Goal: Task Accomplishment & Management: Manage account settings

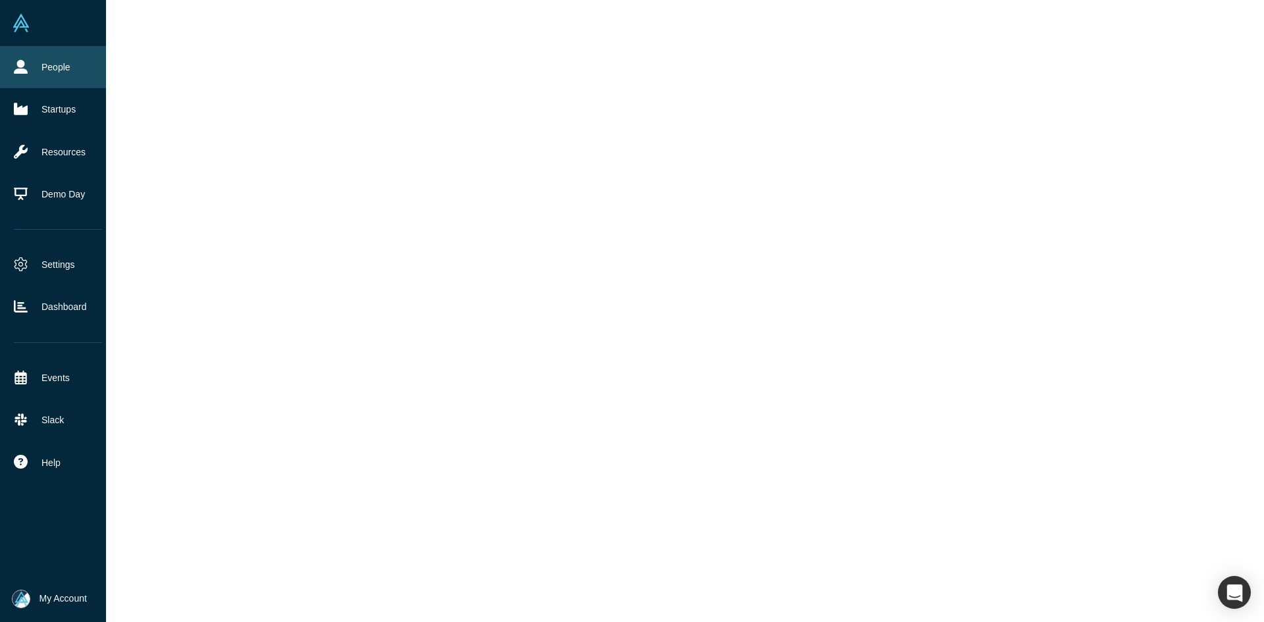
click at [20, 63] on icon at bounding box center [21, 67] width 14 height 14
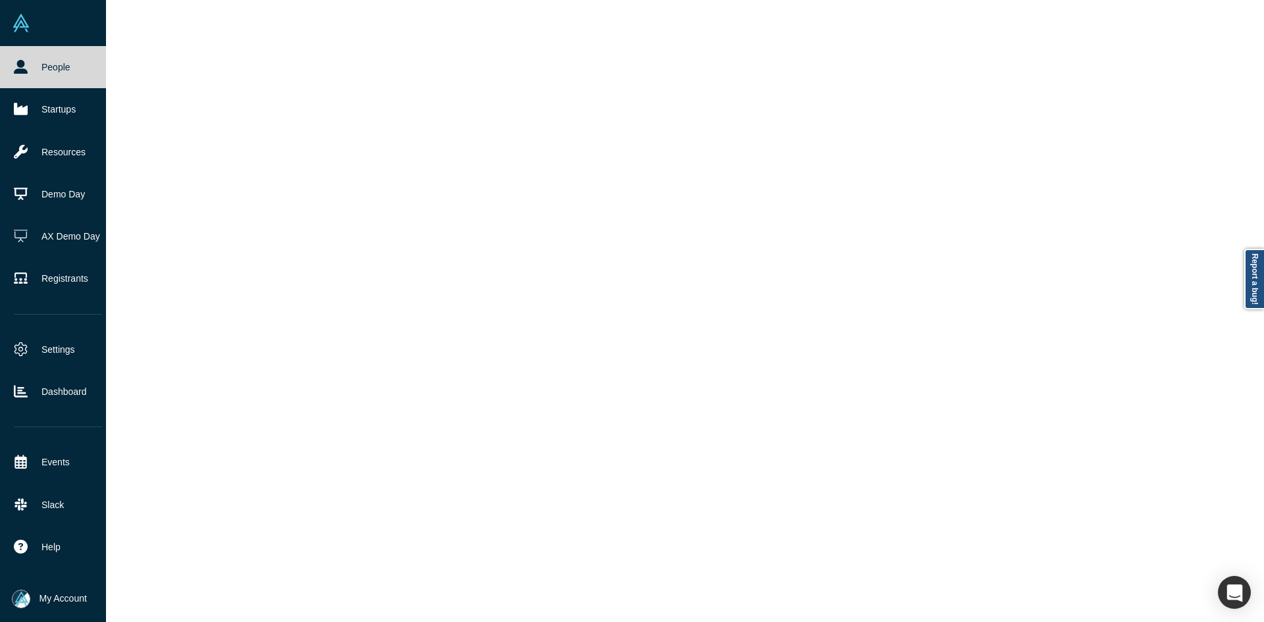
click at [20, 63] on icon at bounding box center [21, 67] width 14 height 14
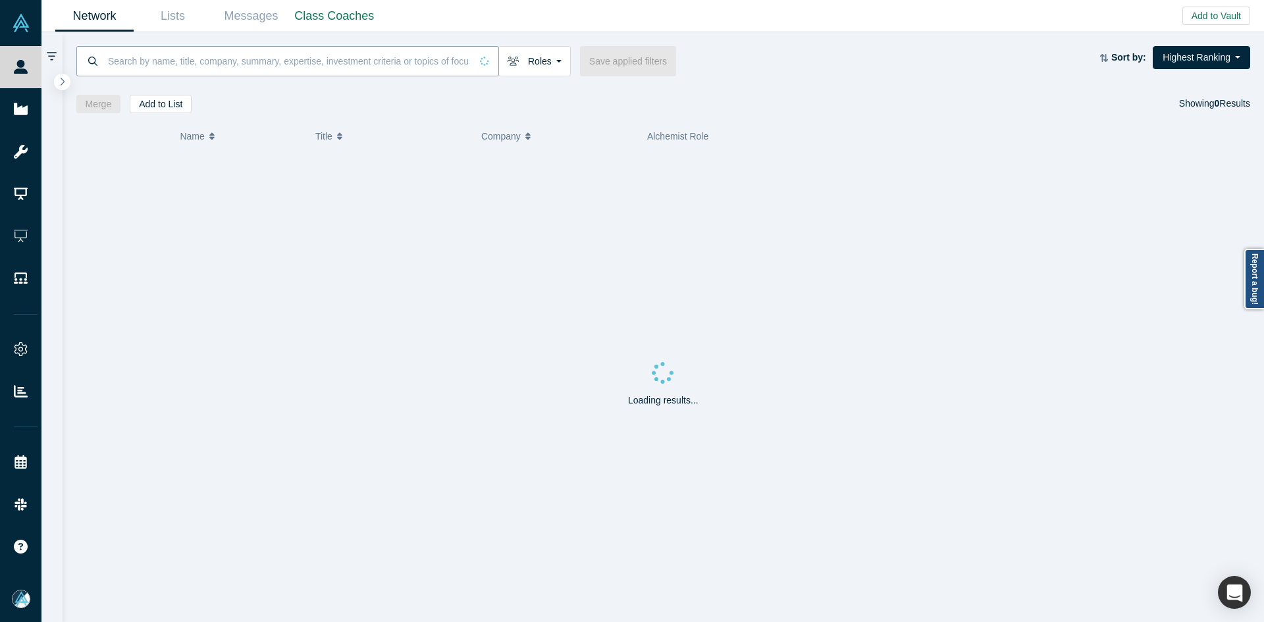
click at [316, 64] on input at bounding box center [289, 60] width 364 height 31
paste input "[PERSON_NAME]"
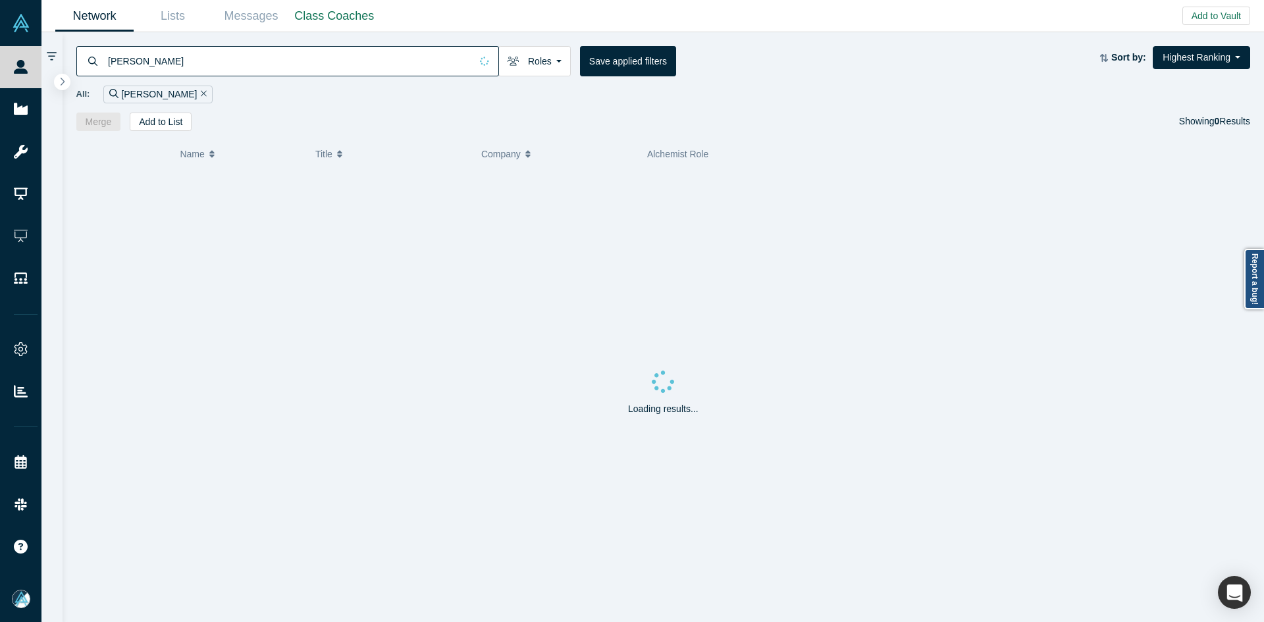
type input "[PERSON_NAME]"
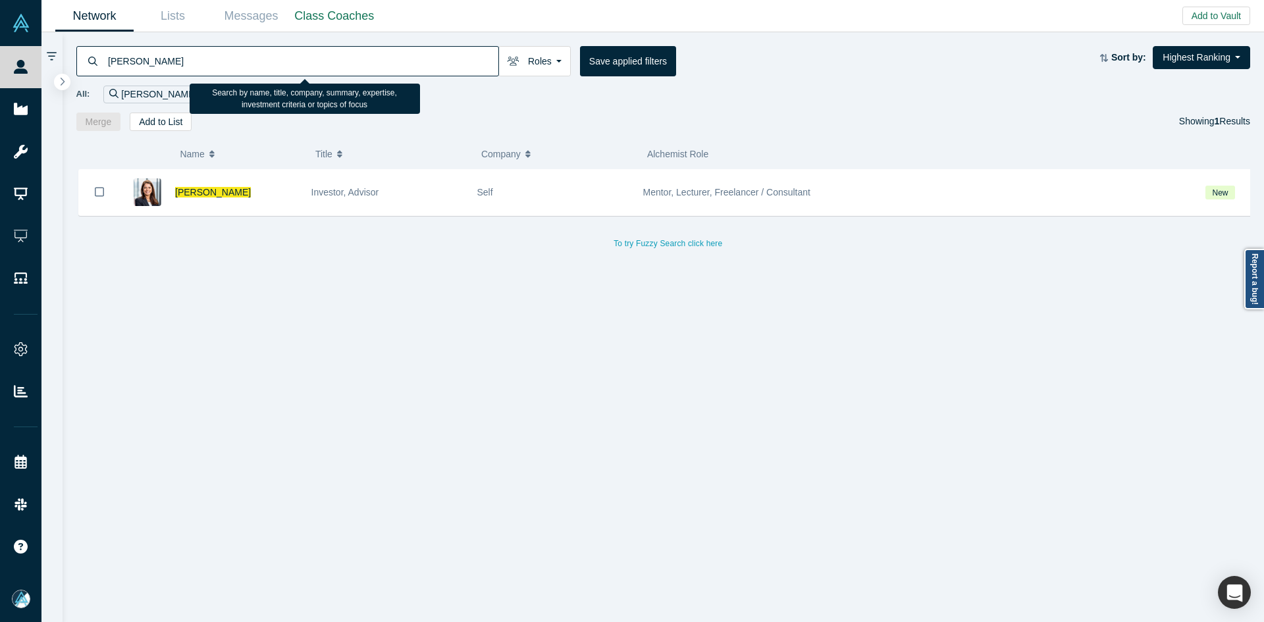
drag, startPoint x: 239, startPoint y: 192, endPoint x: 247, endPoint y: 193, distance: 8.0
click at [239, 191] on span "[PERSON_NAME]" at bounding box center [213, 192] width 76 height 11
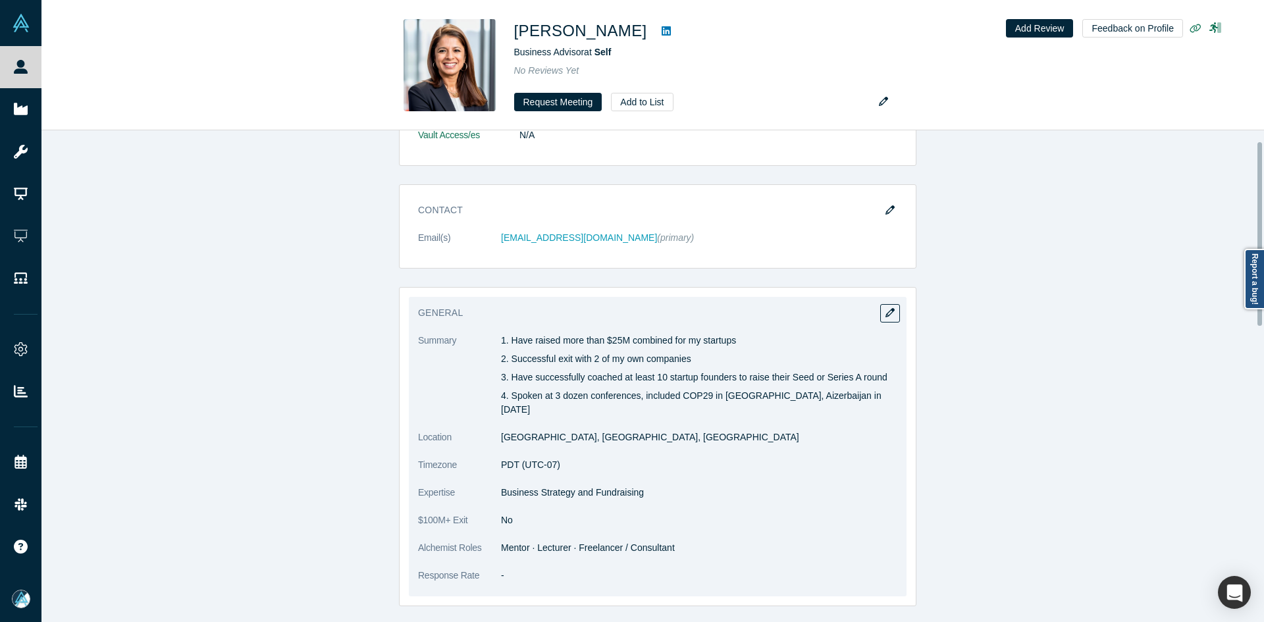
scroll to position [28, 0]
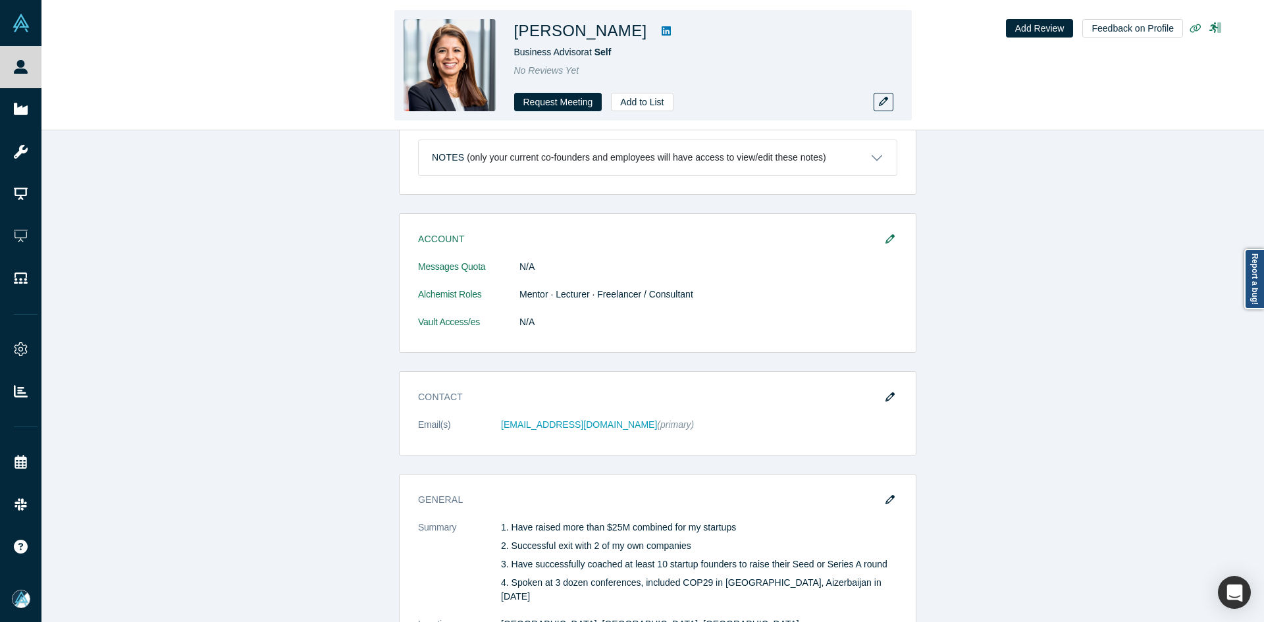
click at [662, 34] on icon at bounding box center [666, 30] width 9 height 9
copy h1 "[PERSON_NAME]"
drag, startPoint x: 606, startPoint y: 33, endPoint x: 517, endPoint y: 34, distance: 88.9
click at [517, 34] on h1 "[PERSON_NAME]" at bounding box center [580, 31] width 133 height 24
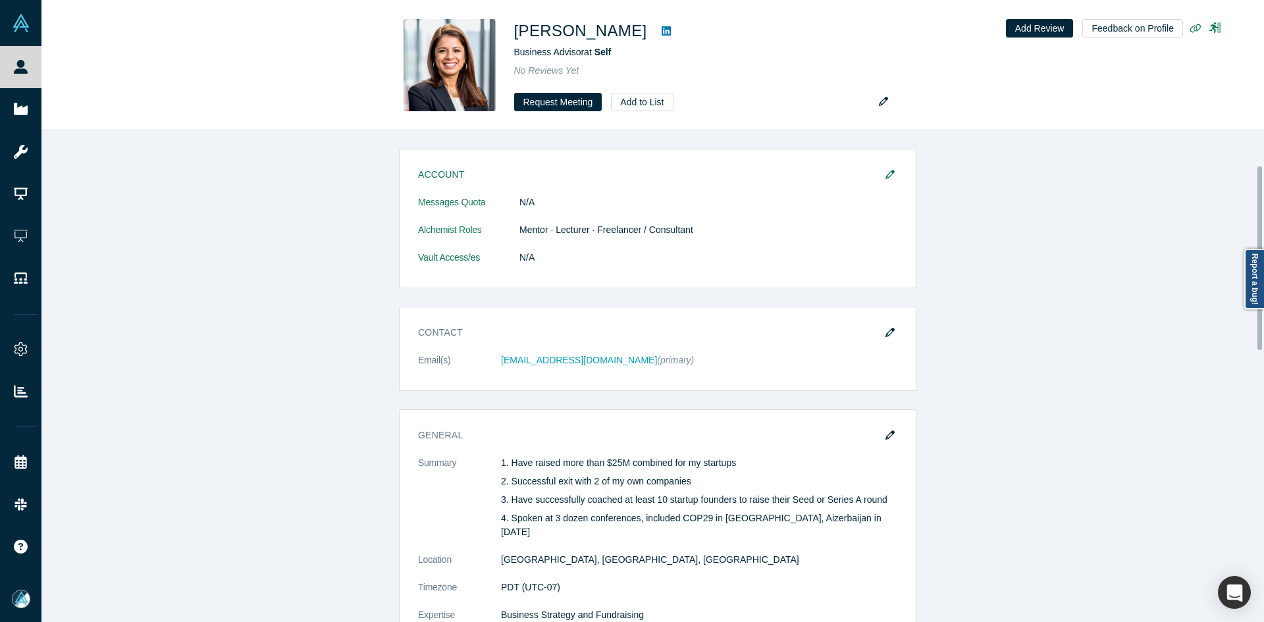
scroll to position [292, 0]
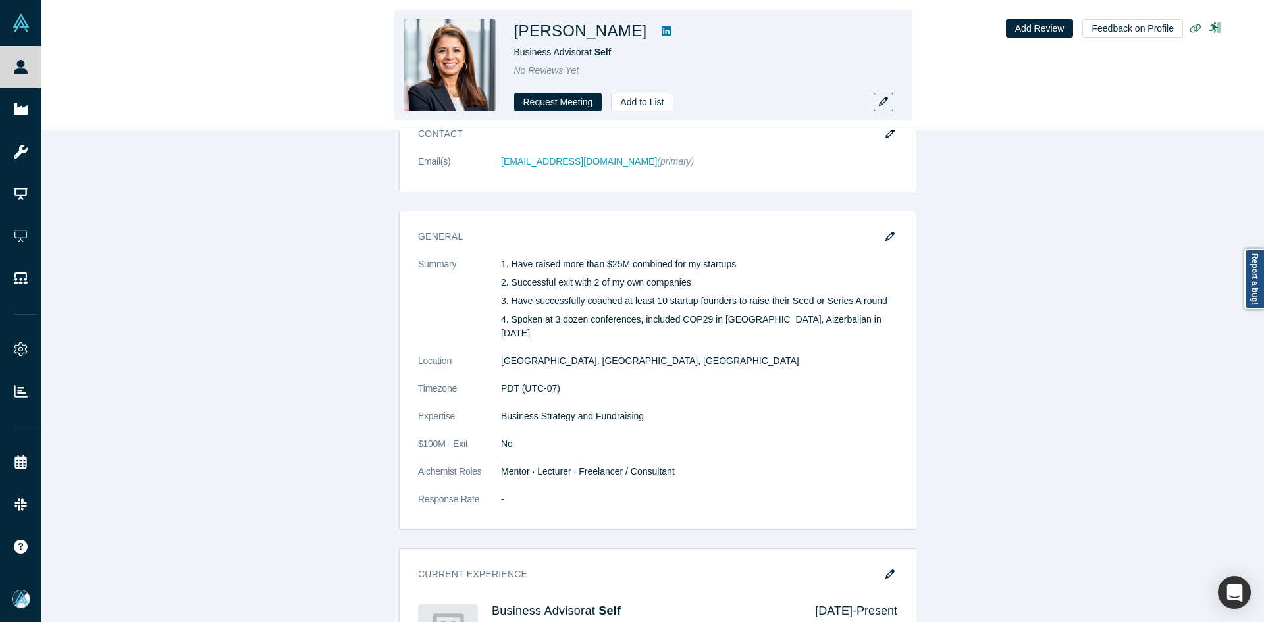
click at [619, 28] on h1 "[PERSON_NAME]" at bounding box center [580, 31] width 133 height 24
click at [620, 28] on h1 "[PERSON_NAME]" at bounding box center [580, 31] width 133 height 24
copy h1 "[PERSON_NAME]"
drag, startPoint x: 655, startPoint y: 22, endPoint x: 654, endPoint y: 34, distance: 11.9
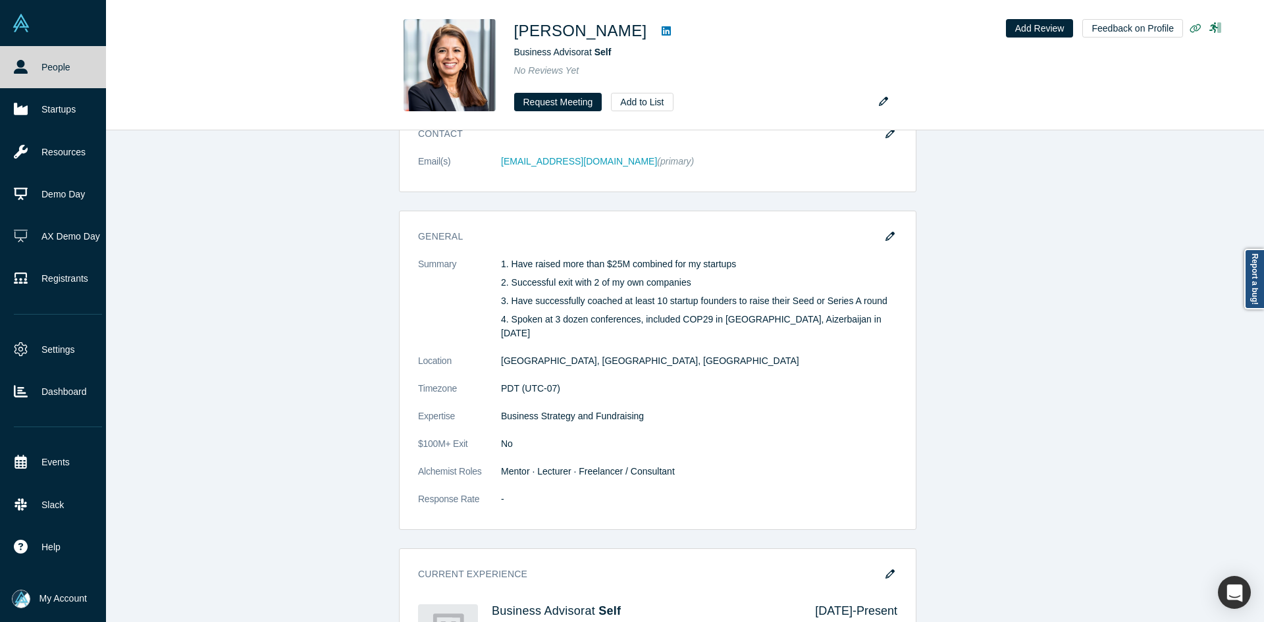
click at [20, 72] on icon at bounding box center [21, 67] width 14 height 14
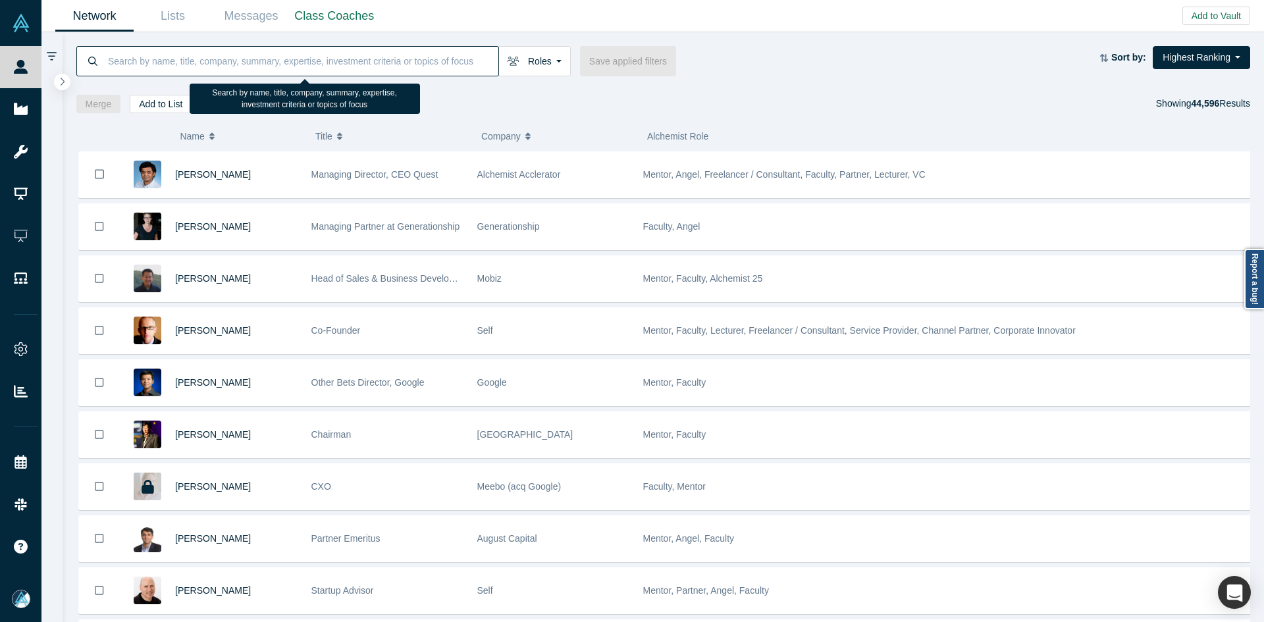
click at [328, 61] on input at bounding box center [303, 60] width 392 height 31
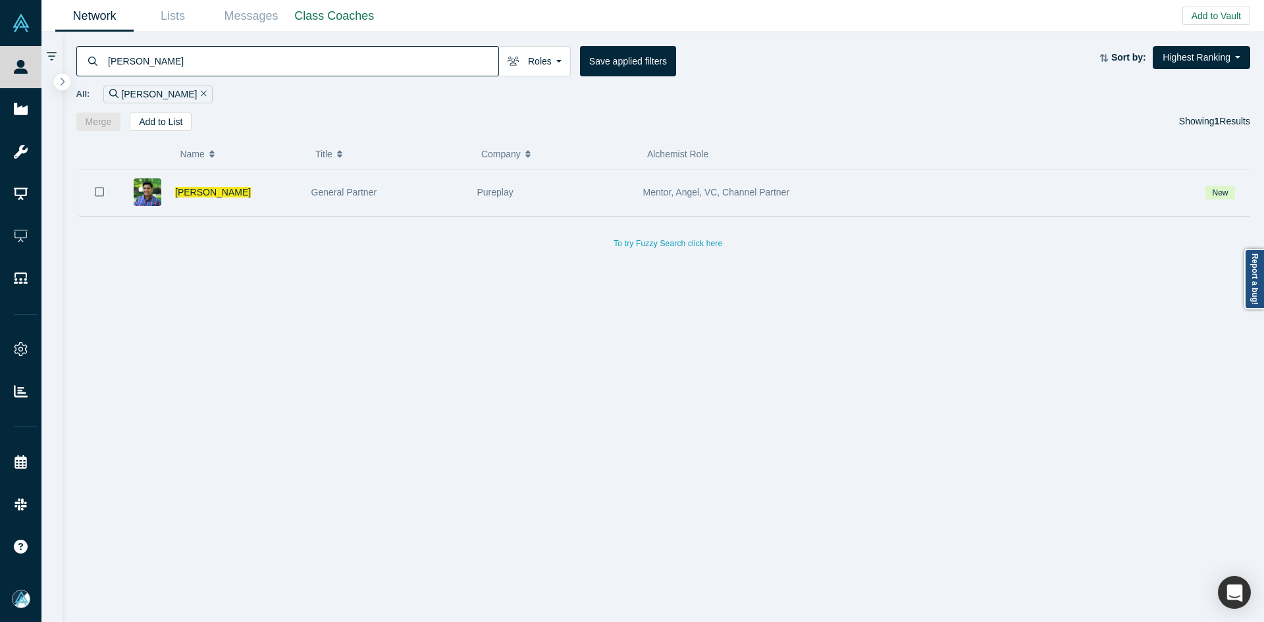
type input "[PERSON_NAME]"
click at [170, 200] on div "[PERSON_NAME]" at bounding box center [209, 192] width 178 height 45
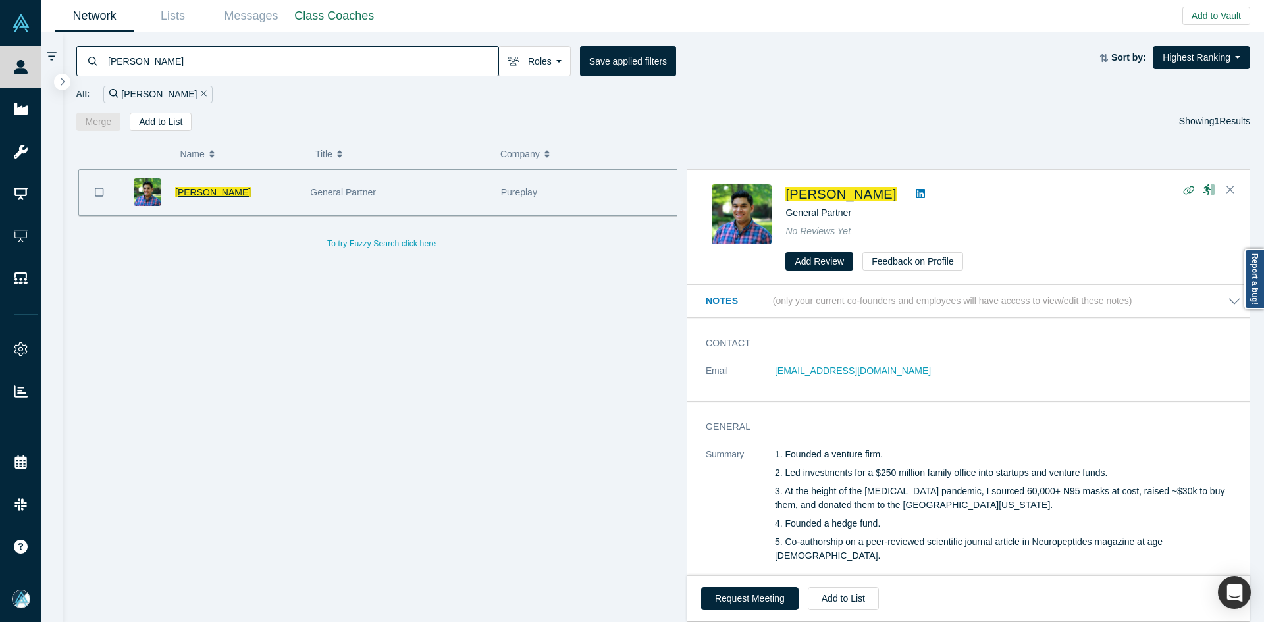
click at [184, 195] on span "[PERSON_NAME]" at bounding box center [213, 192] width 76 height 11
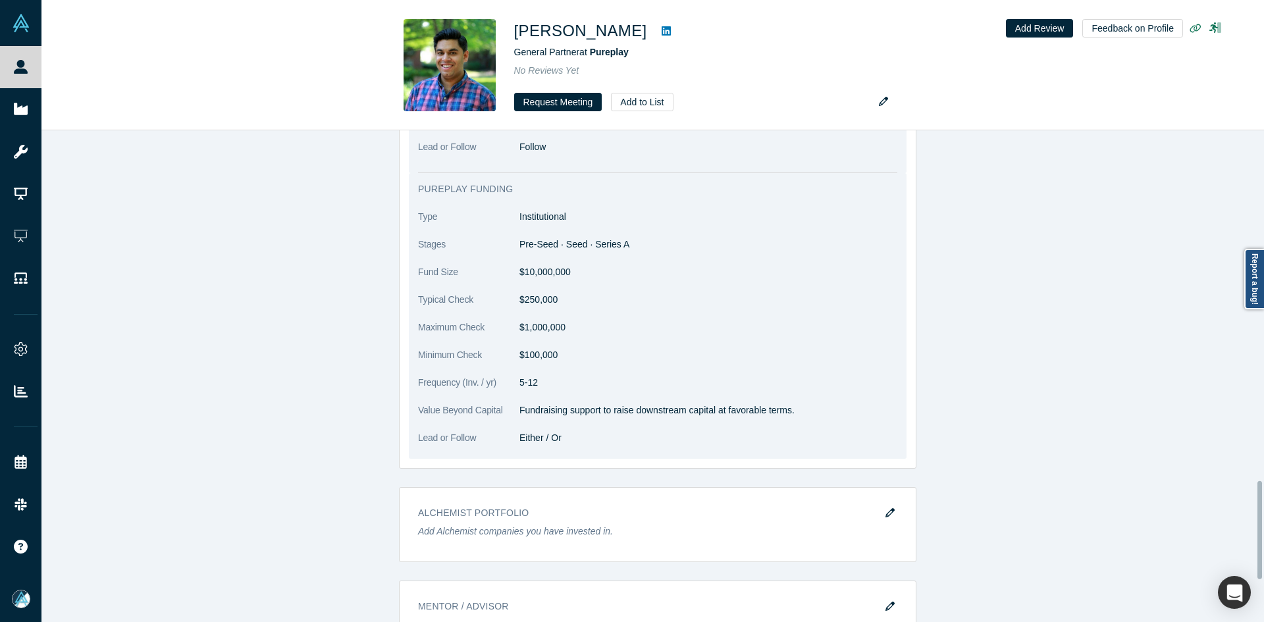
scroll to position [1963, 0]
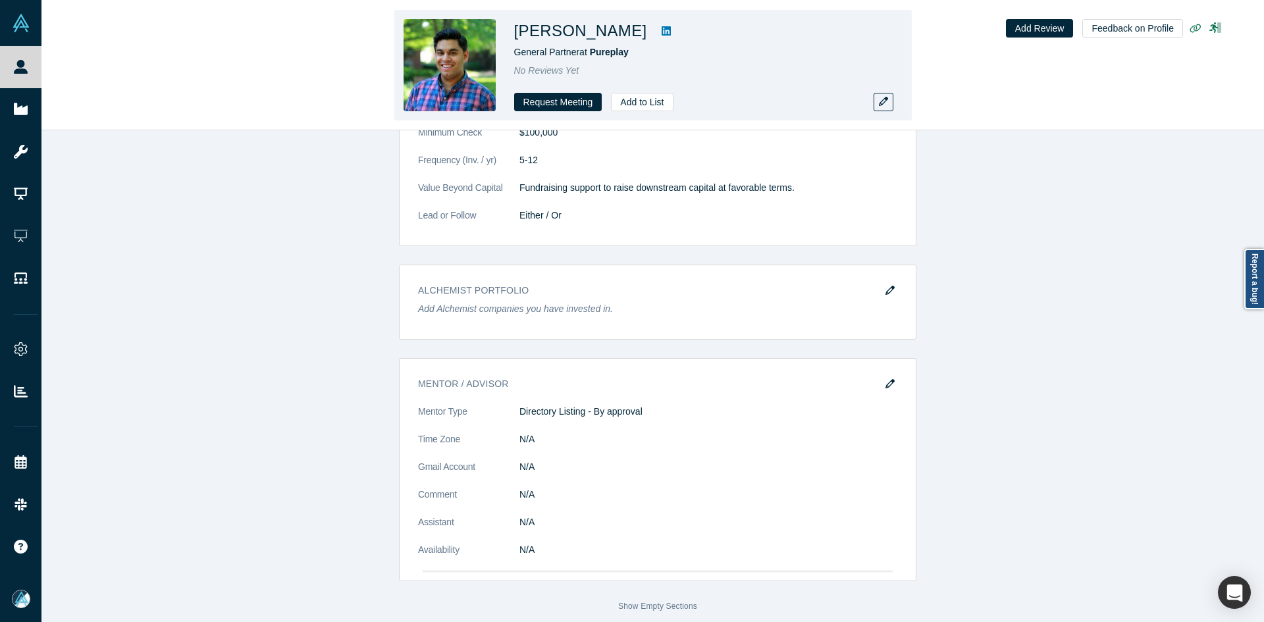
click at [662, 31] on icon at bounding box center [666, 31] width 9 height 11
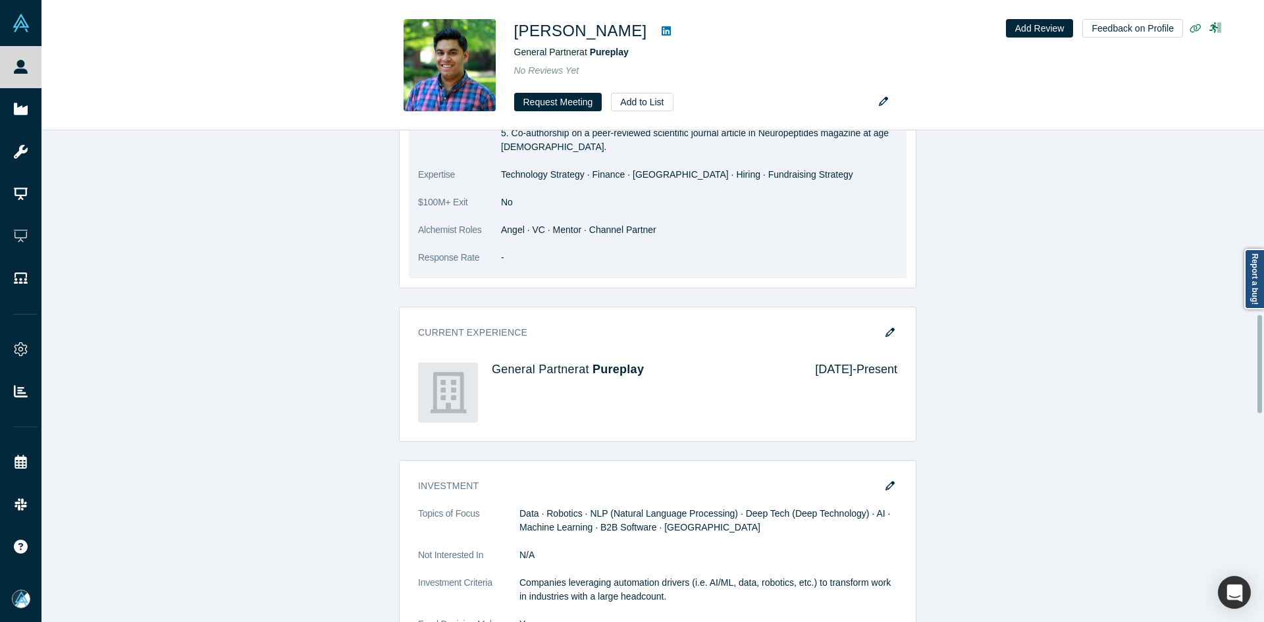
scroll to position [909, 0]
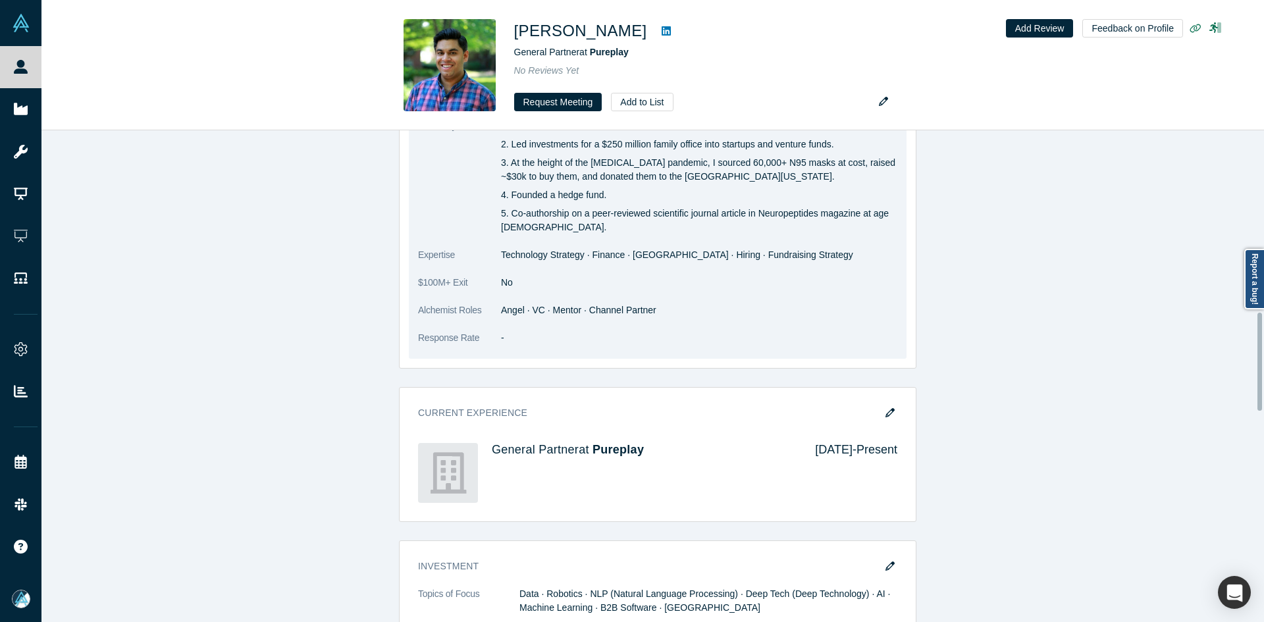
click at [531, 312] on dd "Angel · VC · Mentor · Channel Partner" at bounding box center [699, 311] width 396 height 14
drag, startPoint x: 540, startPoint y: 312, endPoint x: 498, endPoint y: 312, distance: 42.2
click at [501, 312] on dd "Angel · VC · Mentor · Channel Partner" at bounding box center [699, 311] width 396 height 14
drag, startPoint x: 562, startPoint y: 315, endPoint x: 624, endPoint y: 313, distance: 61.9
click at [624, 313] on dd "Angel · VC · Mentor · Channel Partner" at bounding box center [699, 311] width 396 height 14
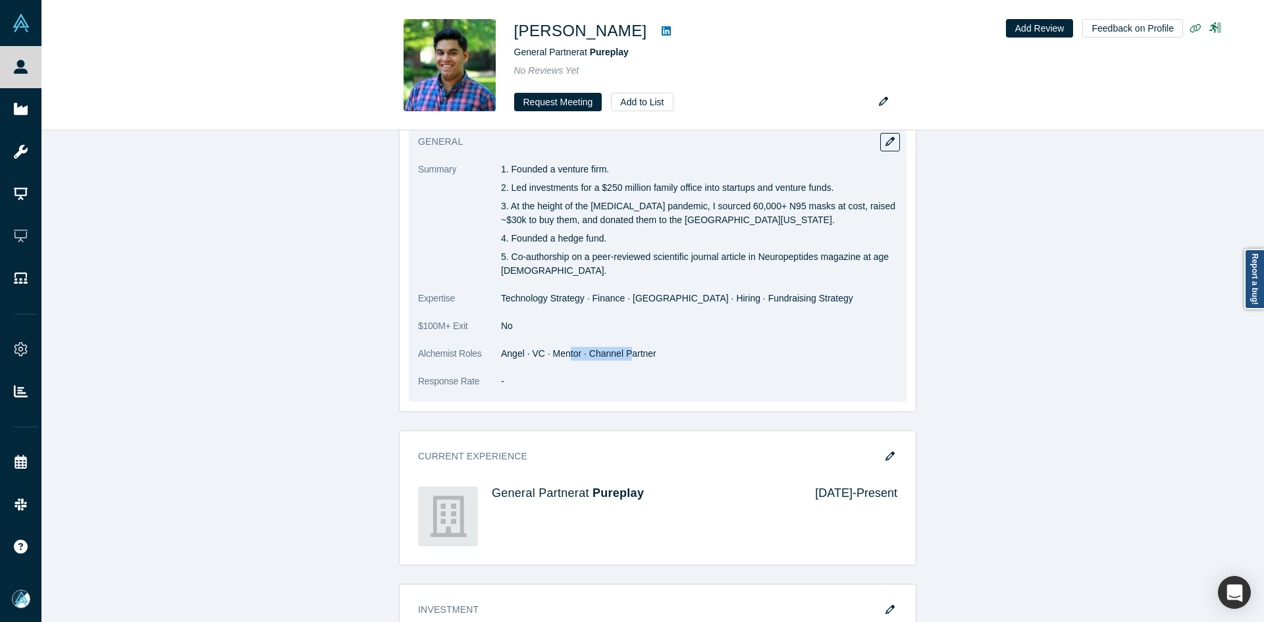
scroll to position [843, 0]
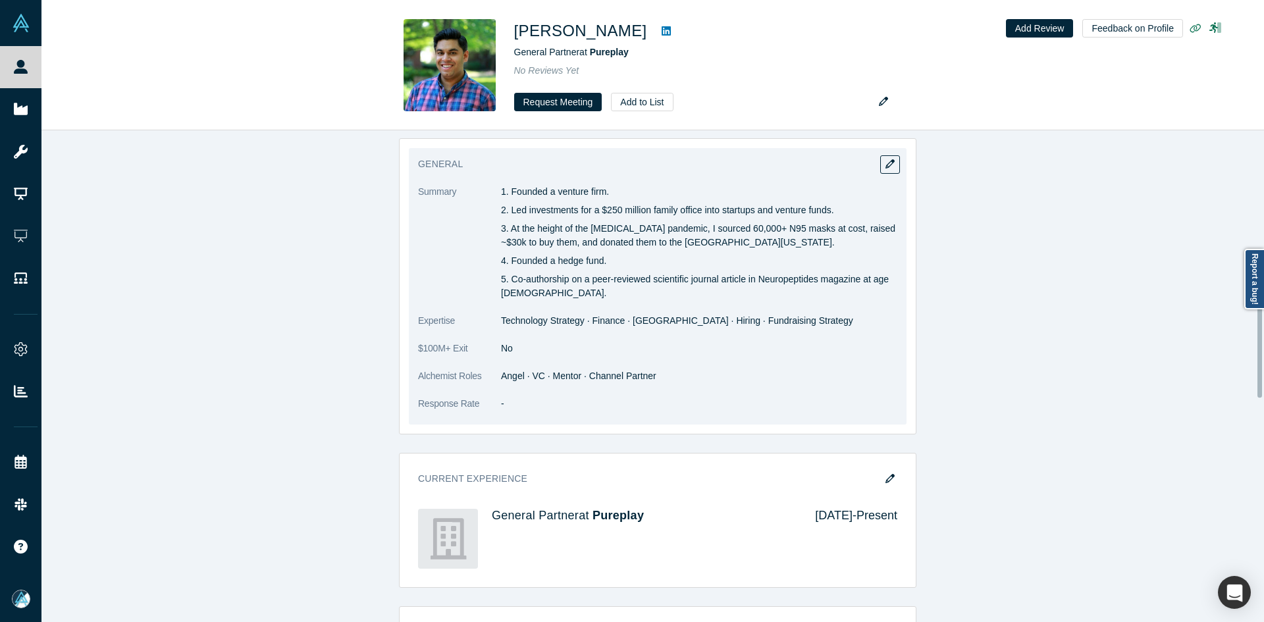
click at [524, 382] on dd "Angel · VC · Mentor · Channel Partner" at bounding box center [699, 376] width 396 height 14
drag, startPoint x: 512, startPoint y: 375, endPoint x: 576, endPoint y: 372, distance: 64.0
click at [576, 372] on dd "Angel · VC · Mentor · Channel Partner" at bounding box center [699, 376] width 396 height 14
click at [667, 381] on dd "Angel · VC · Mentor · Channel Partner" at bounding box center [699, 376] width 396 height 14
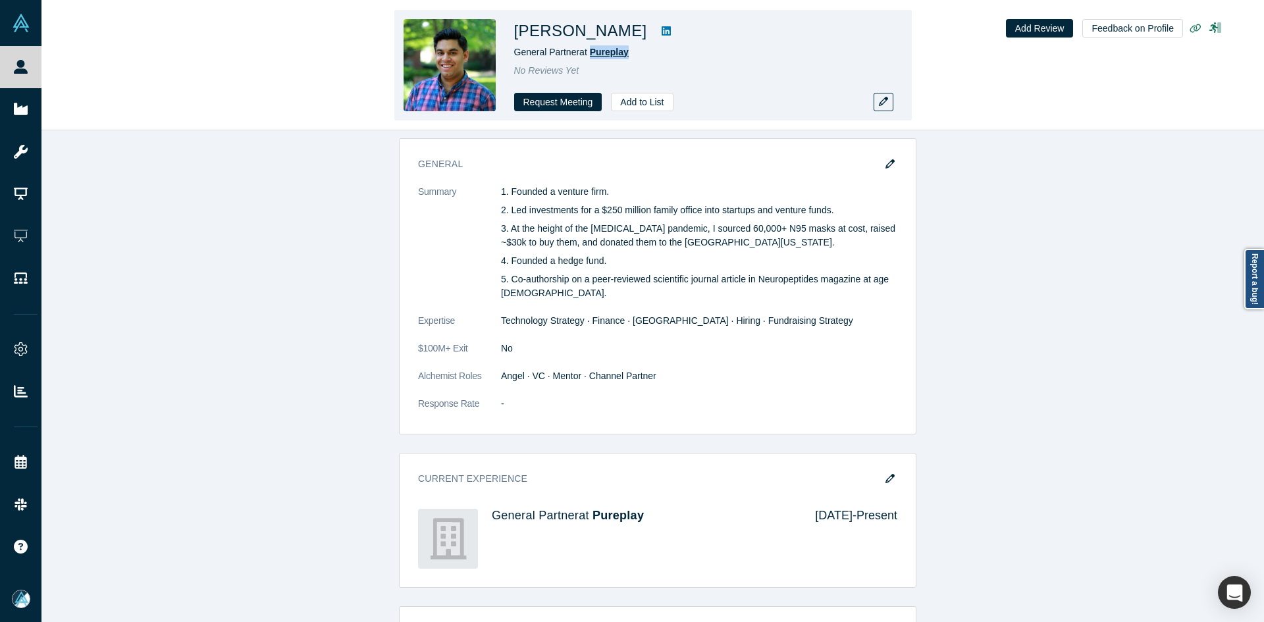
copy span "Pureplay"
drag, startPoint x: 642, startPoint y: 52, endPoint x: 592, endPoint y: 50, distance: 50.1
click at [592, 50] on div "General Partner at Pureplay" at bounding box center [698, 52] width 369 height 14
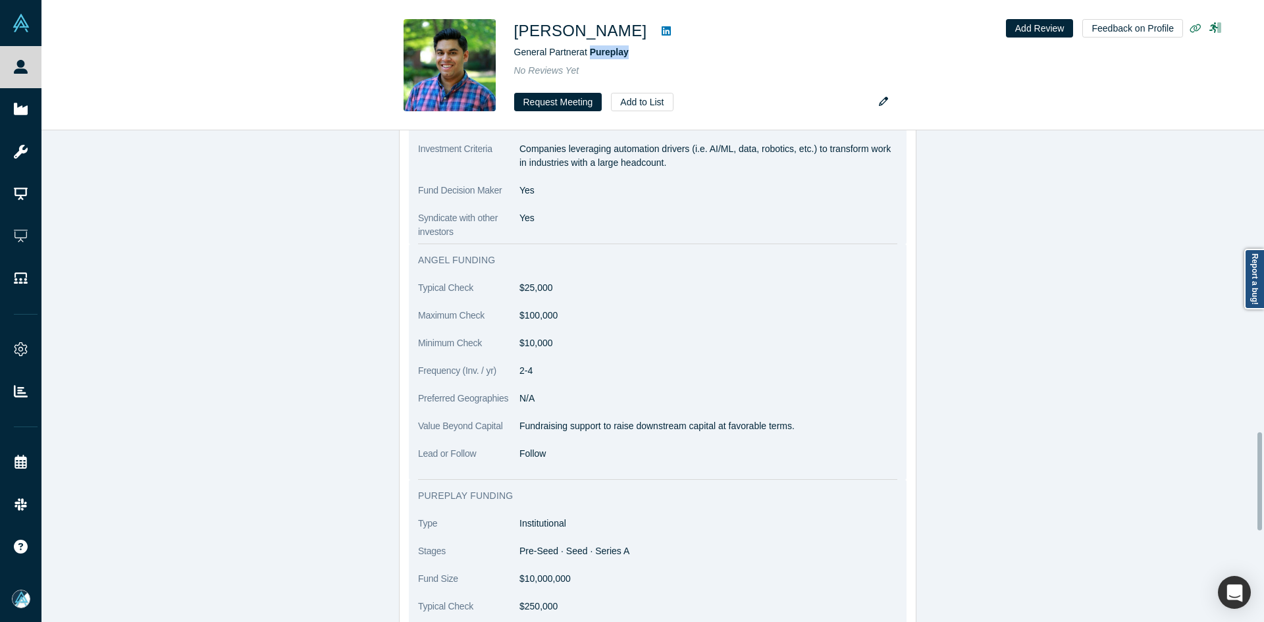
scroll to position [1304, 0]
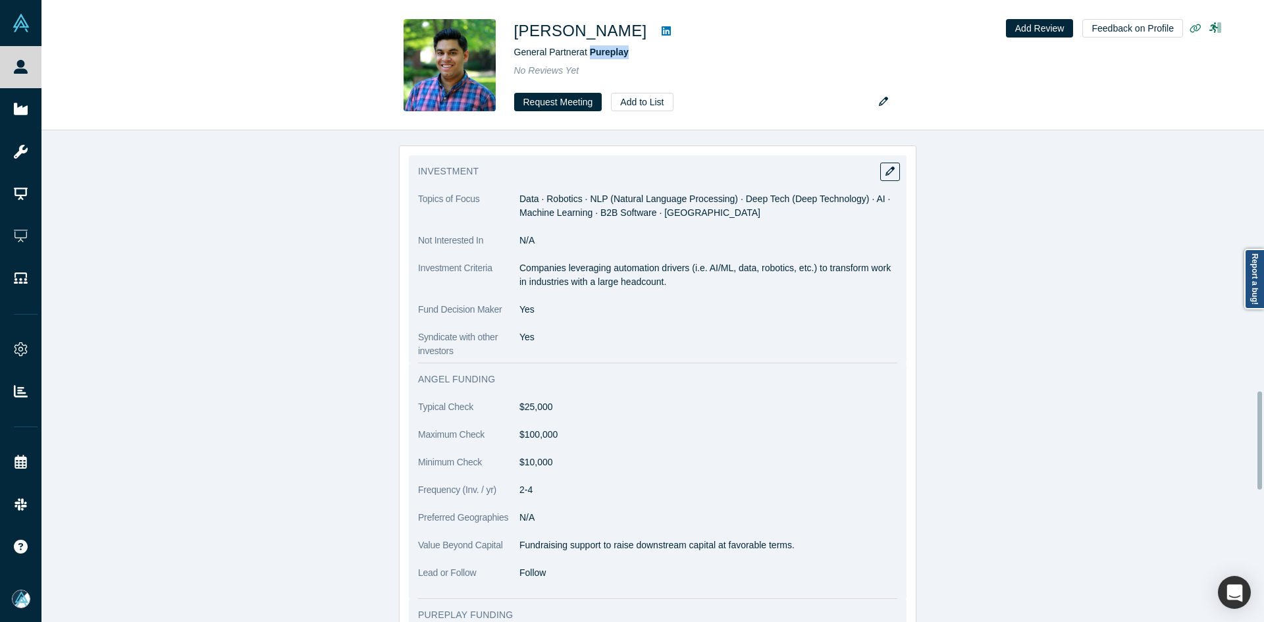
copy p "Companies leveraging automation drivers (i.e. AI/ML, data, robotics, etc.) to t…"
drag, startPoint x: 515, startPoint y: 268, endPoint x: 701, endPoint y: 282, distance: 186.9
click at [701, 282] on p "Companies leveraging automation drivers (i.e. AI/ML, data, robotics, etc.) to t…" at bounding box center [709, 275] width 378 height 28
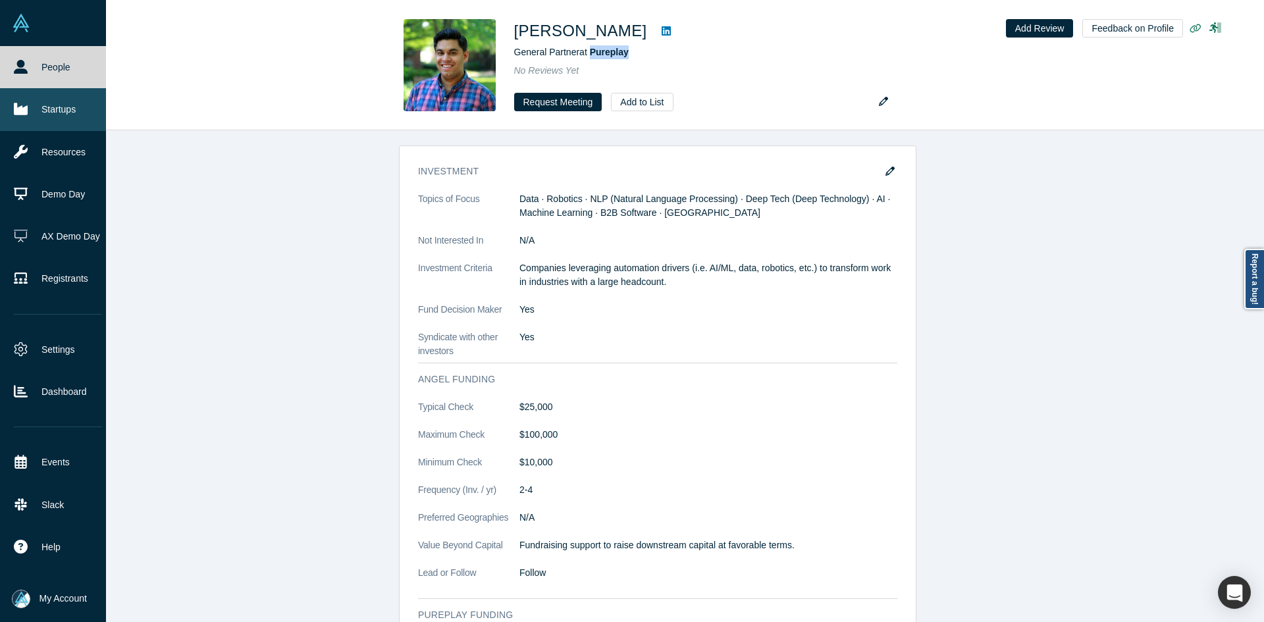
click at [14, 111] on icon at bounding box center [21, 109] width 14 height 12
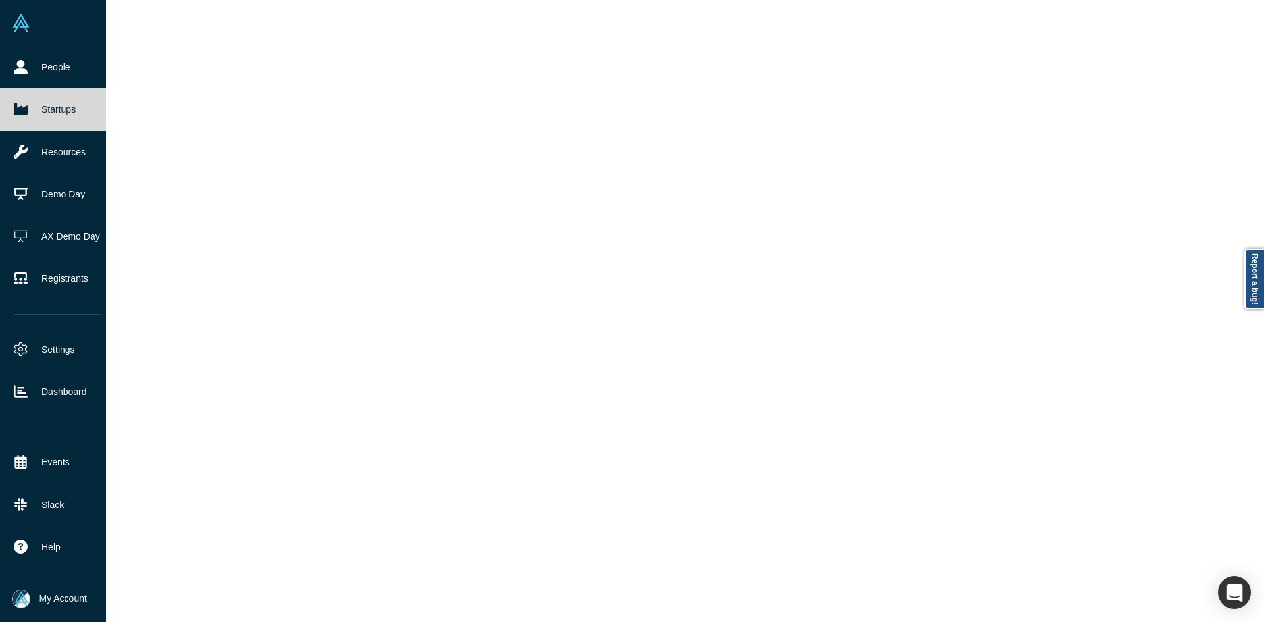
click at [14, 111] on icon at bounding box center [21, 109] width 14 height 12
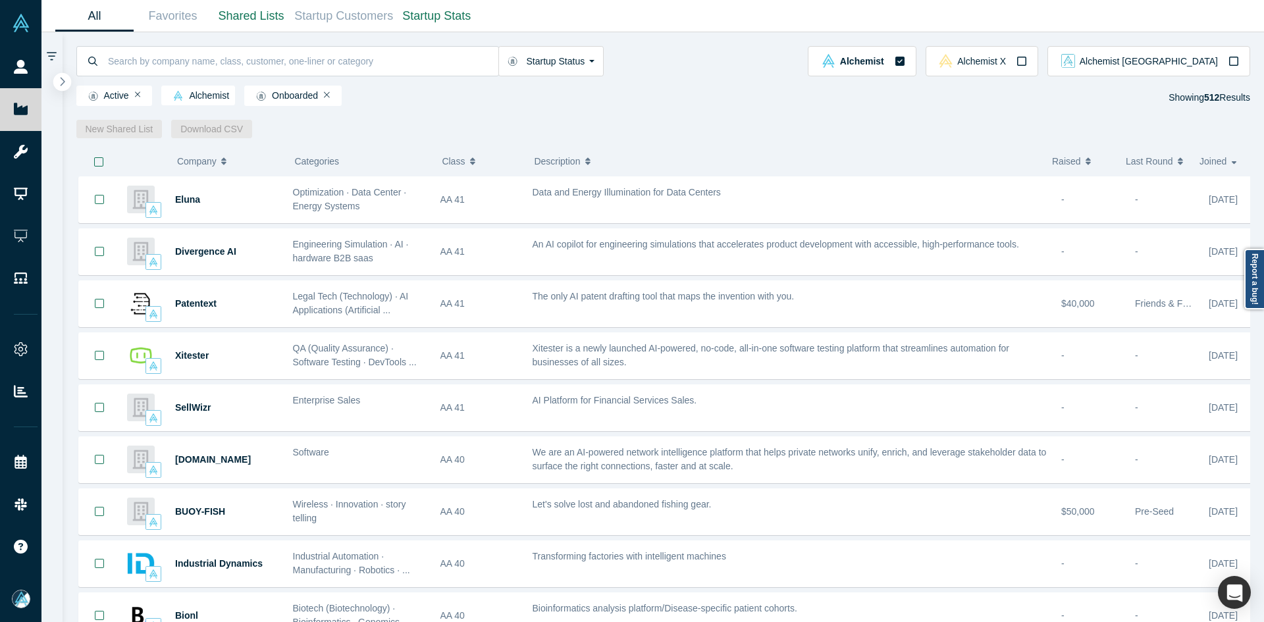
click at [63, 78] on icon "button" at bounding box center [62, 81] width 7 height 10
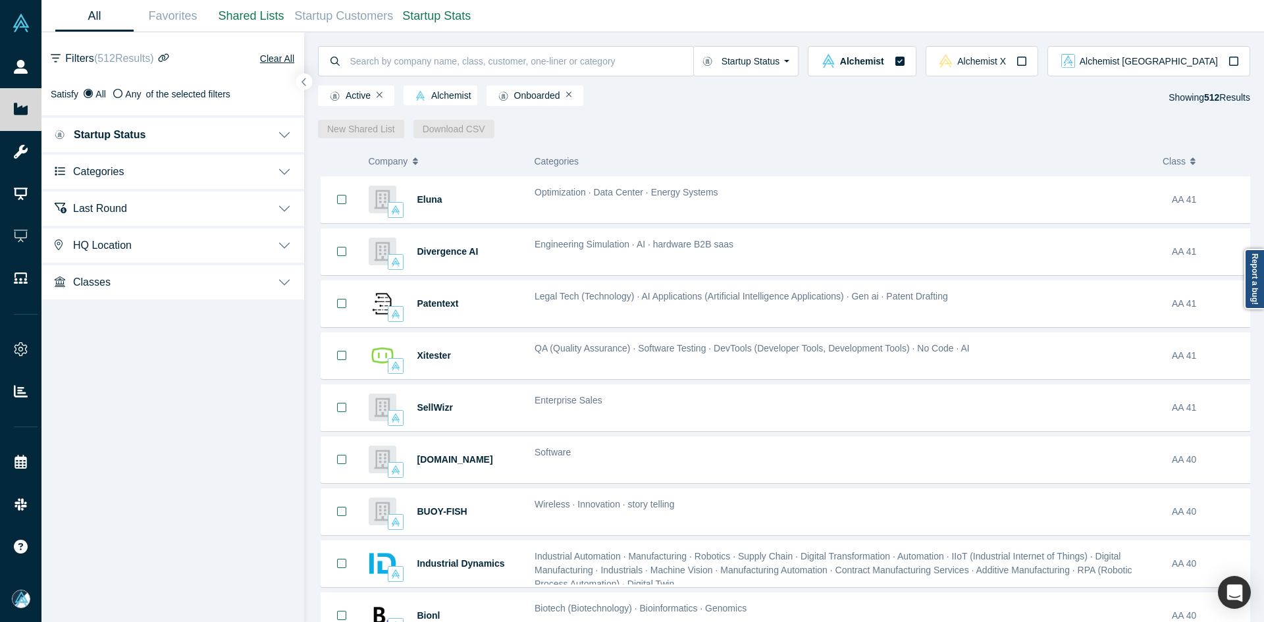
click at [74, 176] on span "Categories" at bounding box center [98, 171] width 51 height 13
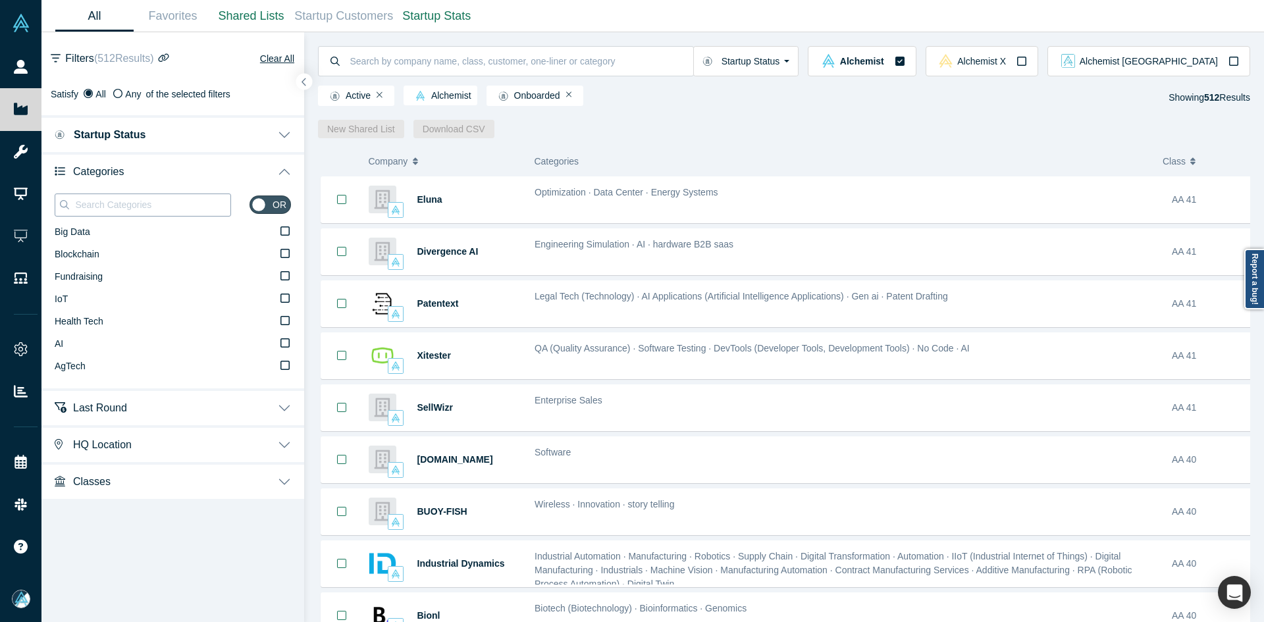
click at [98, 198] on input at bounding box center [152, 204] width 157 height 17
paste input "Data"
drag, startPoint x: 253, startPoint y: 234, endPoint x: 259, endPoint y: 235, distance: 6.7
click at [254, 234] on label "Contains: ‘ Data ’" at bounding box center [173, 232] width 236 height 22
click at [0, 0] on input "Contains: ‘ Data ’" at bounding box center [0, 0] width 0 height 0
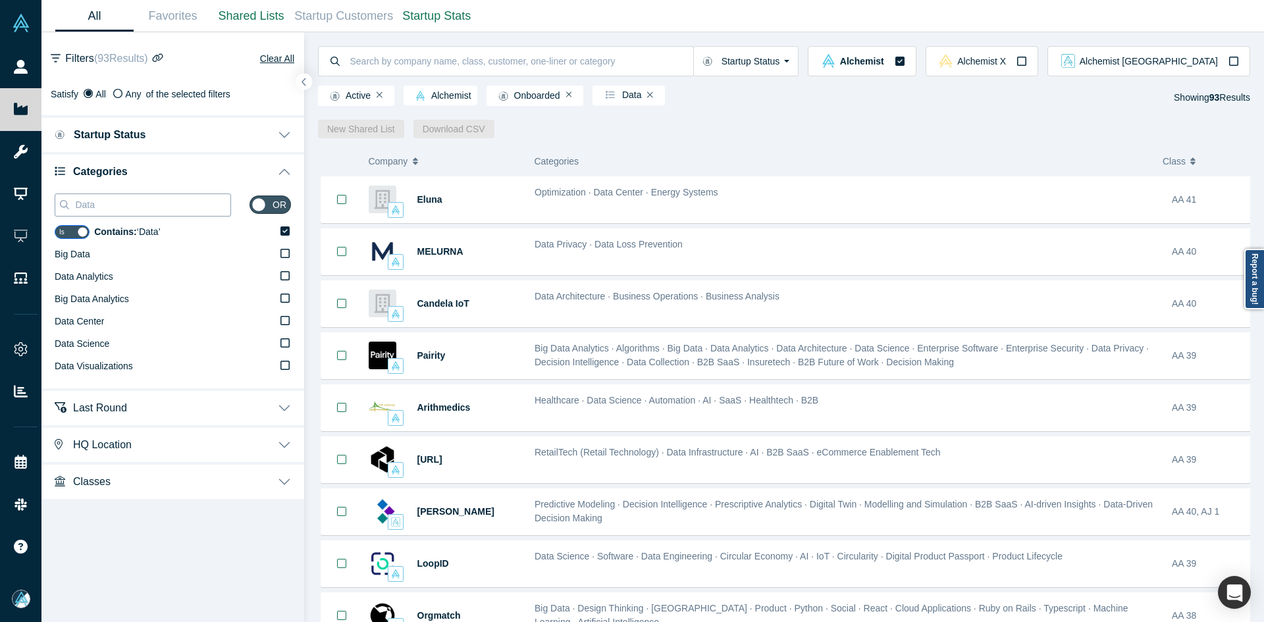
click at [151, 209] on input "Data" at bounding box center [152, 204] width 157 height 17
paste input "Robotics,"
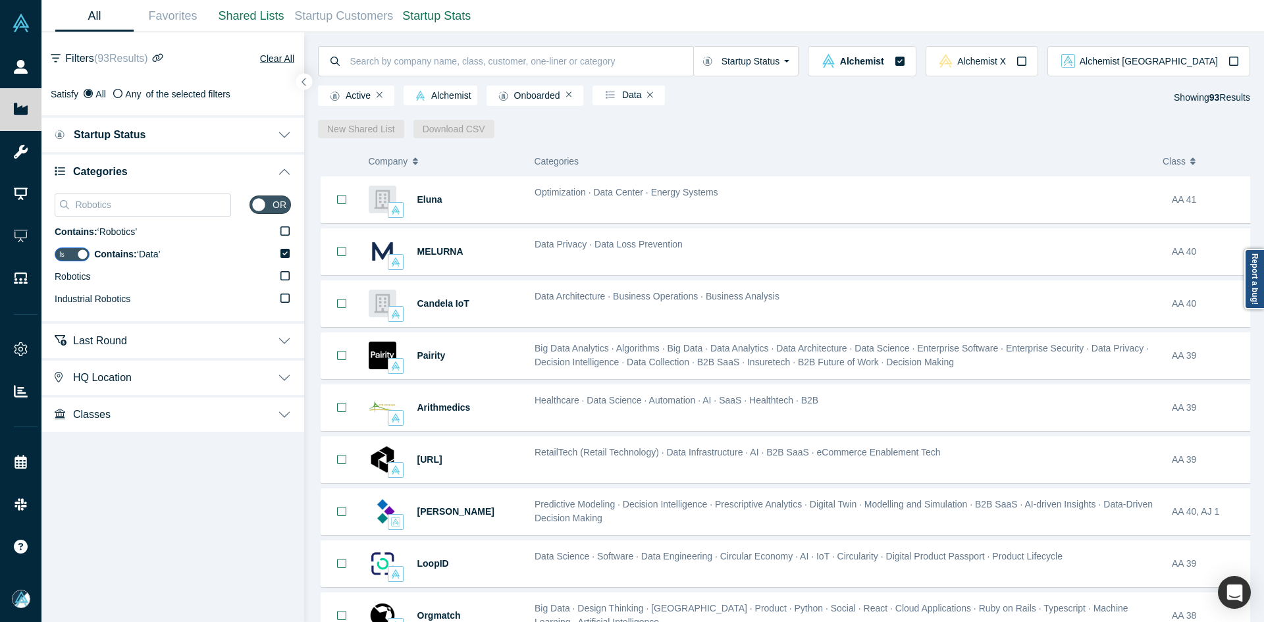
click at [285, 279] on icon at bounding box center [285, 276] width 9 height 11
click at [0, 0] on input "Robotics" at bounding box center [0, 0] width 0 height 0
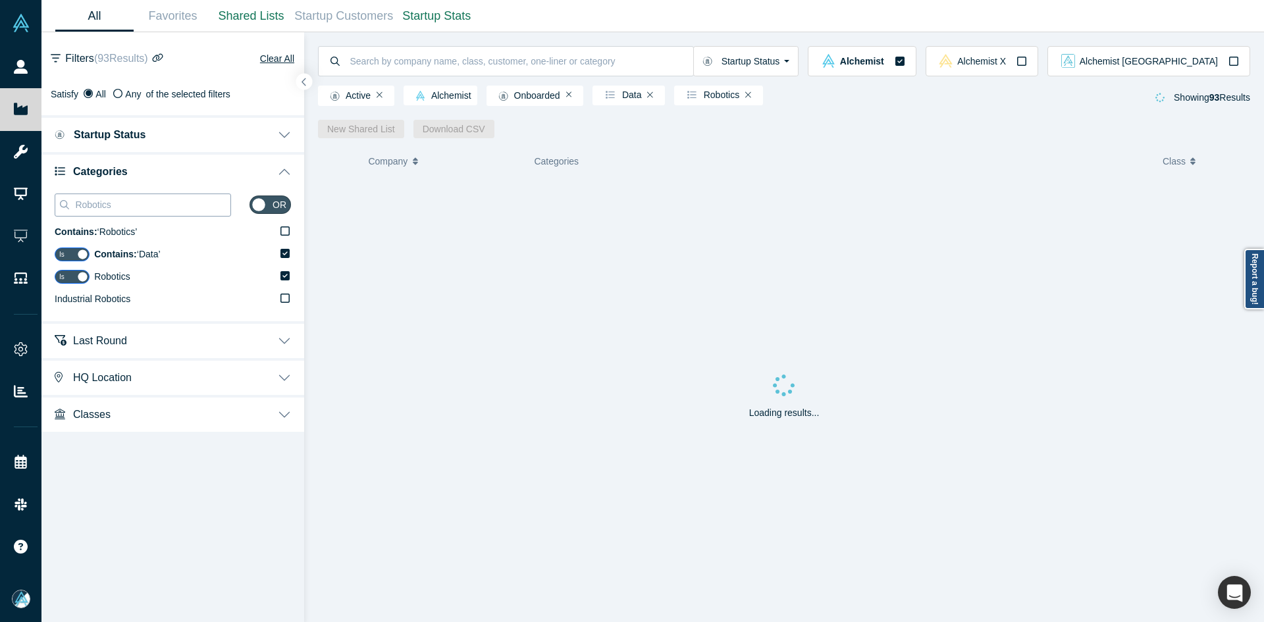
click at [123, 213] on div "Robotics" at bounding box center [143, 205] width 176 height 23
click at [121, 210] on input "Robotics" at bounding box center [152, 204] width 157 height 17
click at [120, 210] on input "Robotics" at bounding box center [152, 204] width 157 height 17
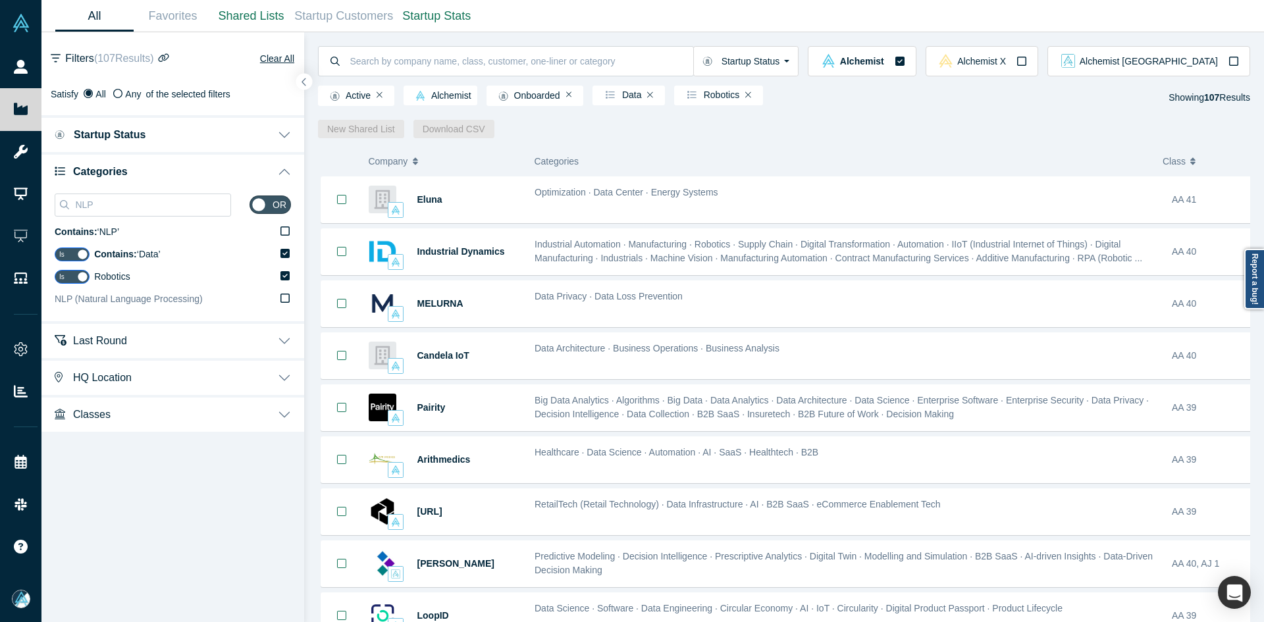
click at [163, 301] on span "NLP (Natural Language Processing)" at bounding box center [129, 299] width 148 height 11
click at [0, 0] on input "NLP (Natural Language Processing)" at bounding box center [0, 0] width 0 height 0
click at [148, 217] on div "NLP" at bounding box center [143, 205] width 176 height 32
click at [142, 203] on input "NLP" at bounding box center [152, 204] width 157 height 17
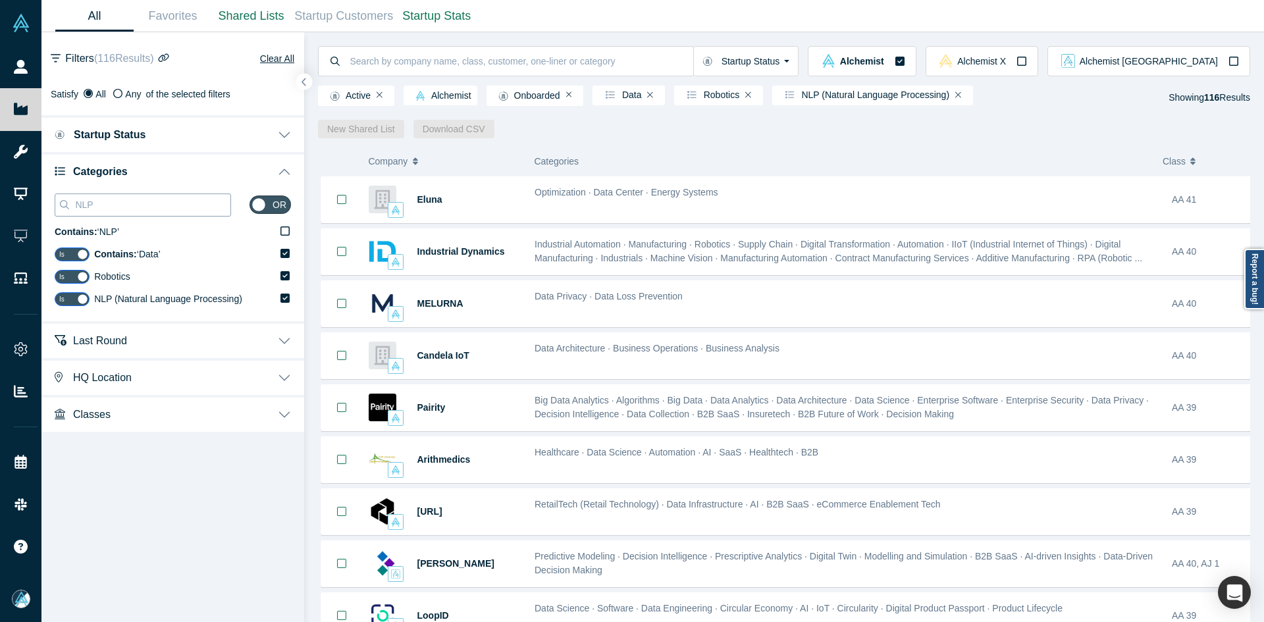
paste input "Deep Tech"
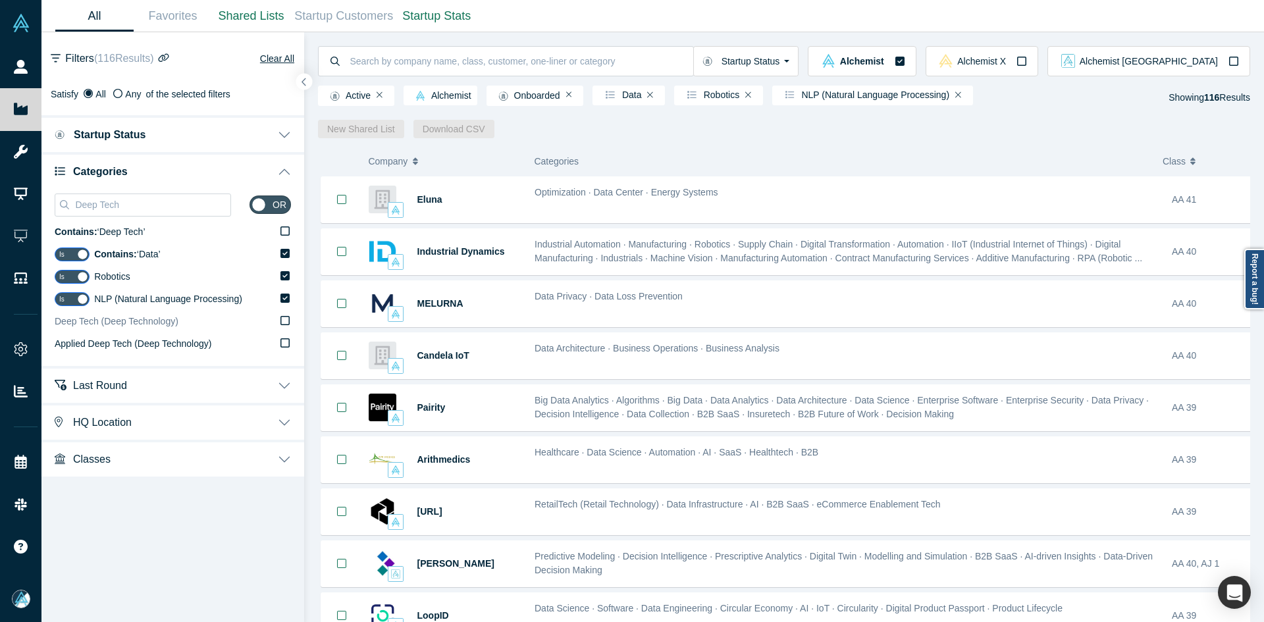
click at [124, 323] on span "Deep Tech (Deep Technology)" at bounding box center [117, 321] width 124 height 11
click at [0, 0] on input "Deep Tech (Deep Technology)" at bounding box center [0, 0] width 0 height 0
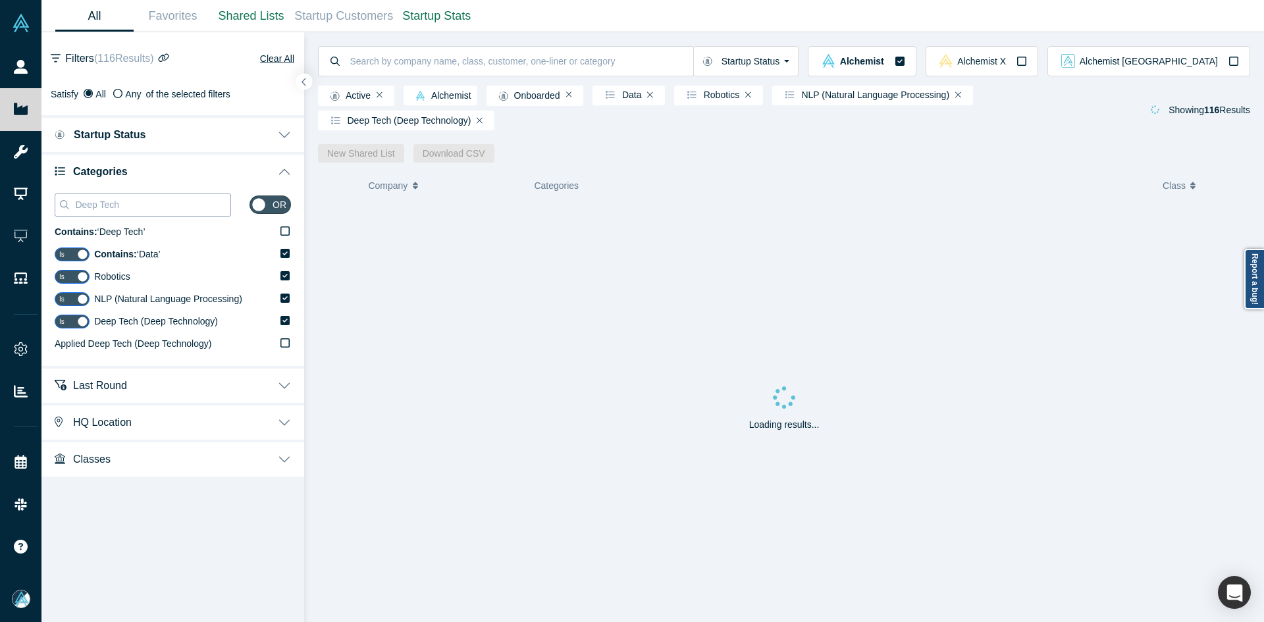
click at [175, 196] on input "Deep Tech" at bounding box center [152, 204] width 157 height 17
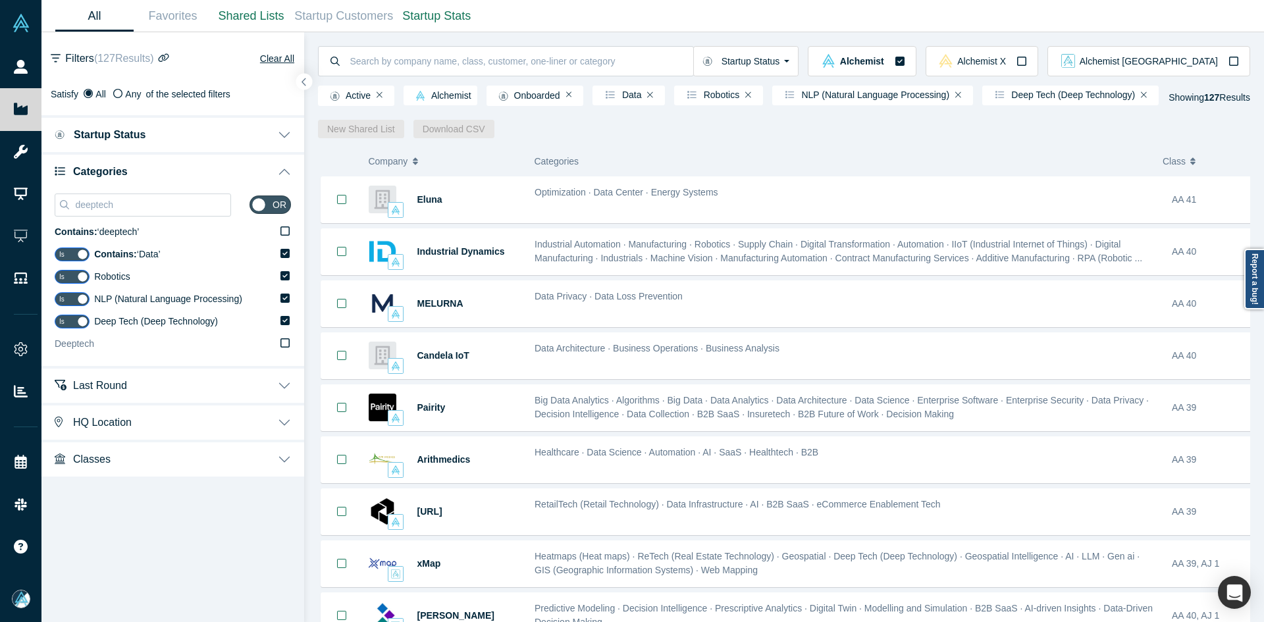
click at [161, 343] on label "Deeptech" at bounding box center [173, 344] width 236 height 22
click at [0, 0] on input "Deeptech" at bounding box center [0, 0] width 0 height 0
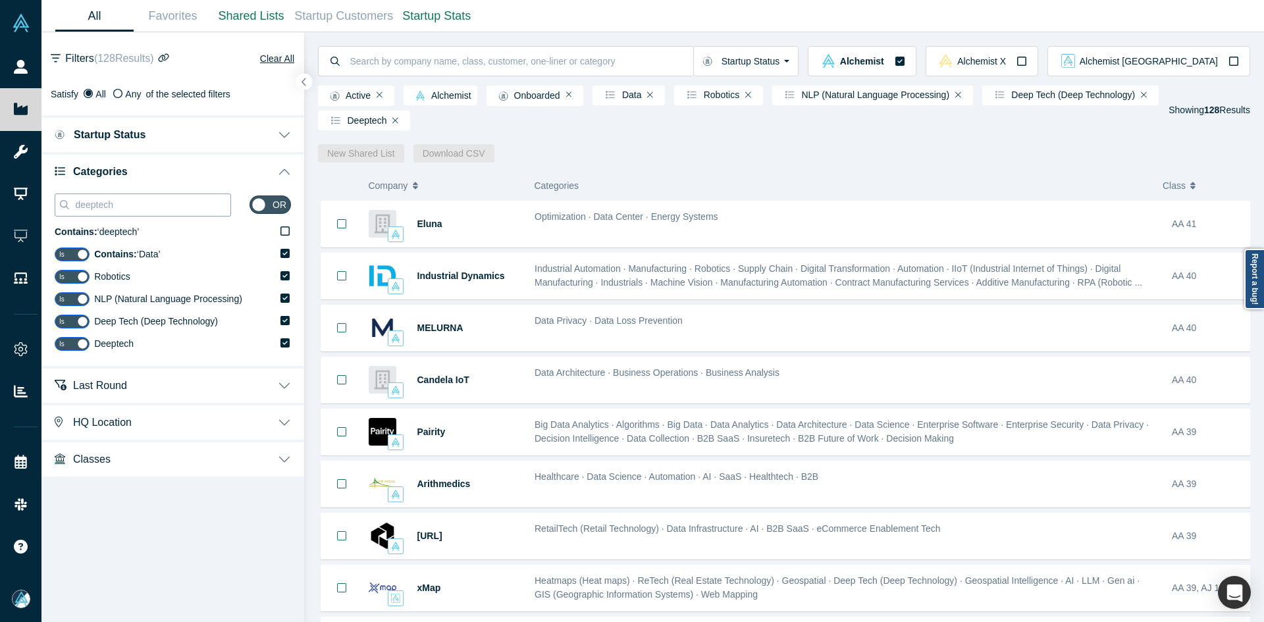
click at [130, 207] on input "deeptech" at bounding box center [152, 204] width 157 height 17
paste input "AI"
click at [130, 207] on input "deeptech" at bounding box center [152, 204] width 157 height 17
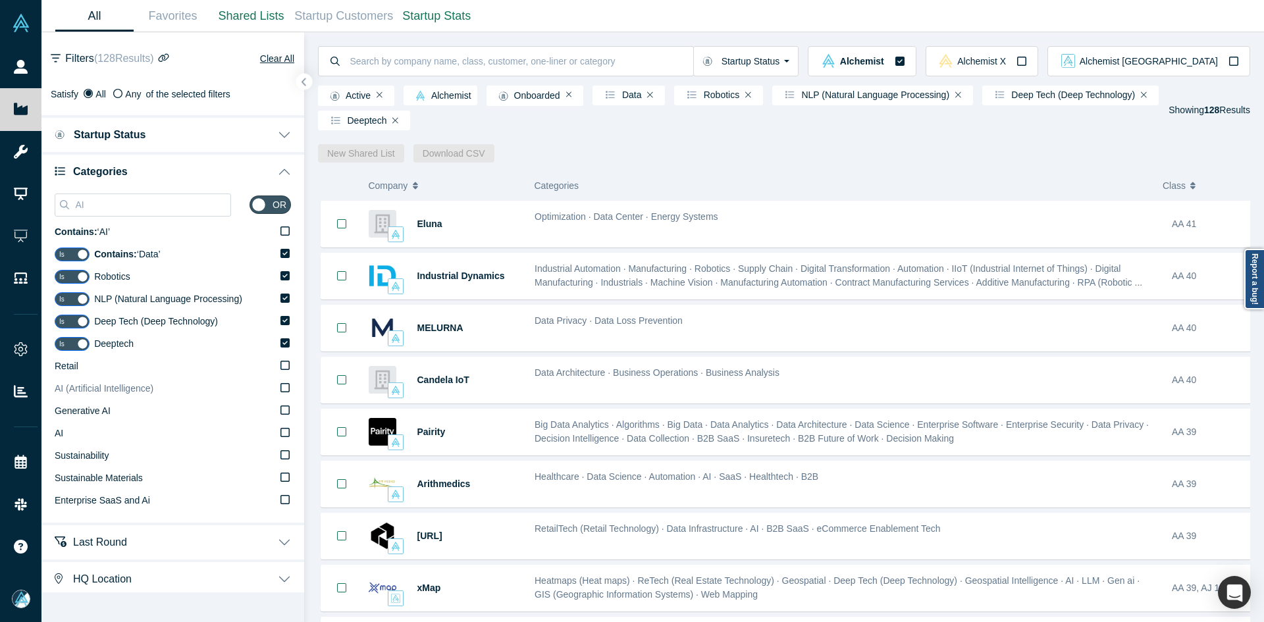
click at [123, 385] on span "AI (Artificial Intelligence)" at bounding box center [104, 388] width 99 height 11
click at [0, 0] on input "AI (Artificial Intelligence)" at bounding box center [0, 0] width 0 height 0
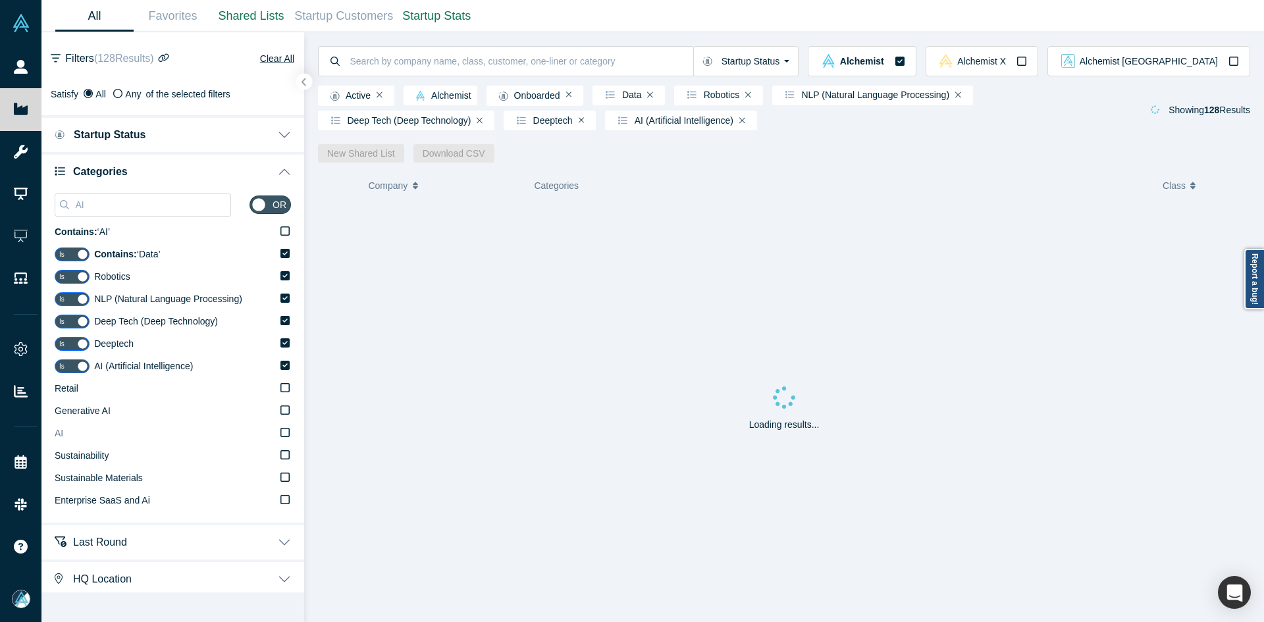
drag, startPoint x: 101, startPoint y: 435, endPoint x: 280, endPoint y: 198, distance: 296.8
click at [101, 435] on label "AI" at bounding box center [173, 434] width 236 height 22
click at [0, 0] on input "AI" at bounding box center [0, 0] width 0 height 0
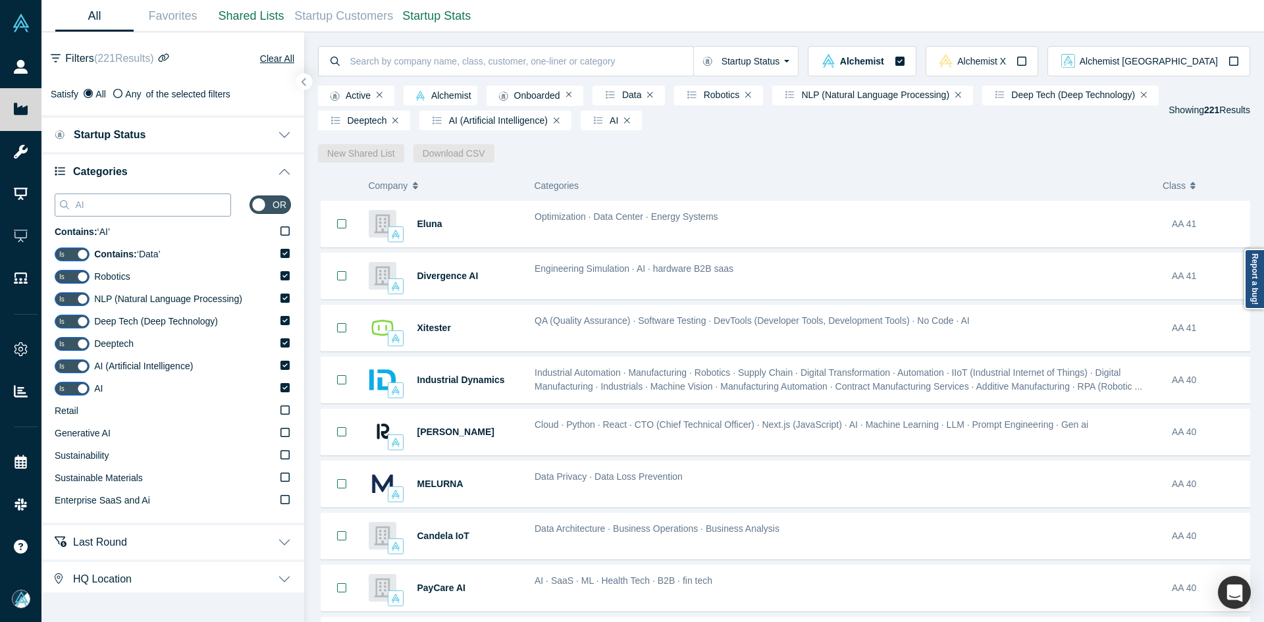
click at [118, 207] on input "AI" at bounding box center [152, 204] width 157 height 17
paste input "Machine Learning"
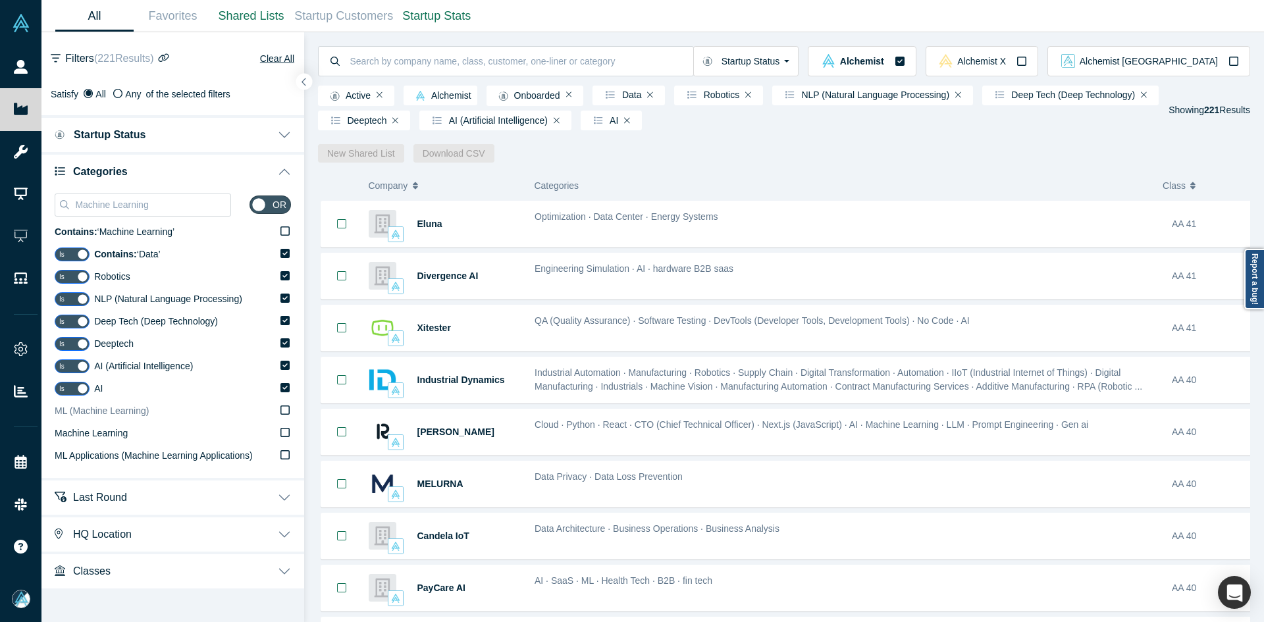
click at [126, 416] on span "ML (Machine Learning)" at bounding box center [102, 411] width 94 height 11
click at [0, 0] on input "ML (Machine Learning)" at bounding box center [0, 0] width 0 height 0
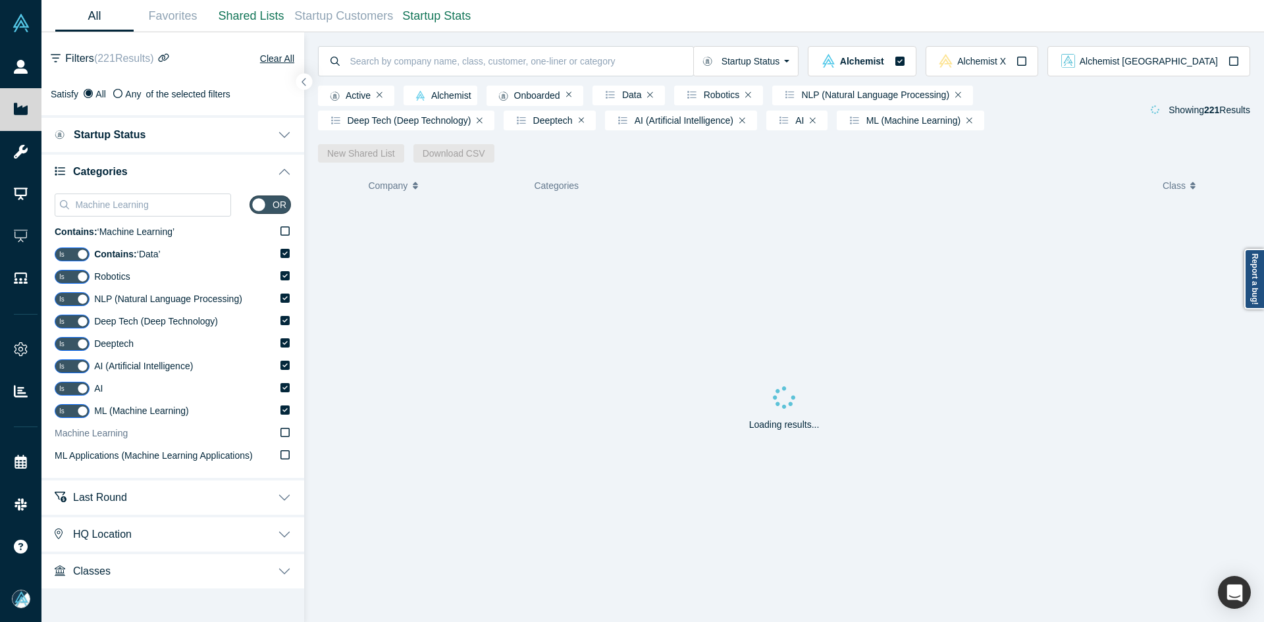
click at [120, 432] on span "Machine Learning" at bounding box center [91, 433] width 73 height 11
click at [0, 0] on input "Machine Learning" at bounding box center [0, 0] width 0 height 0
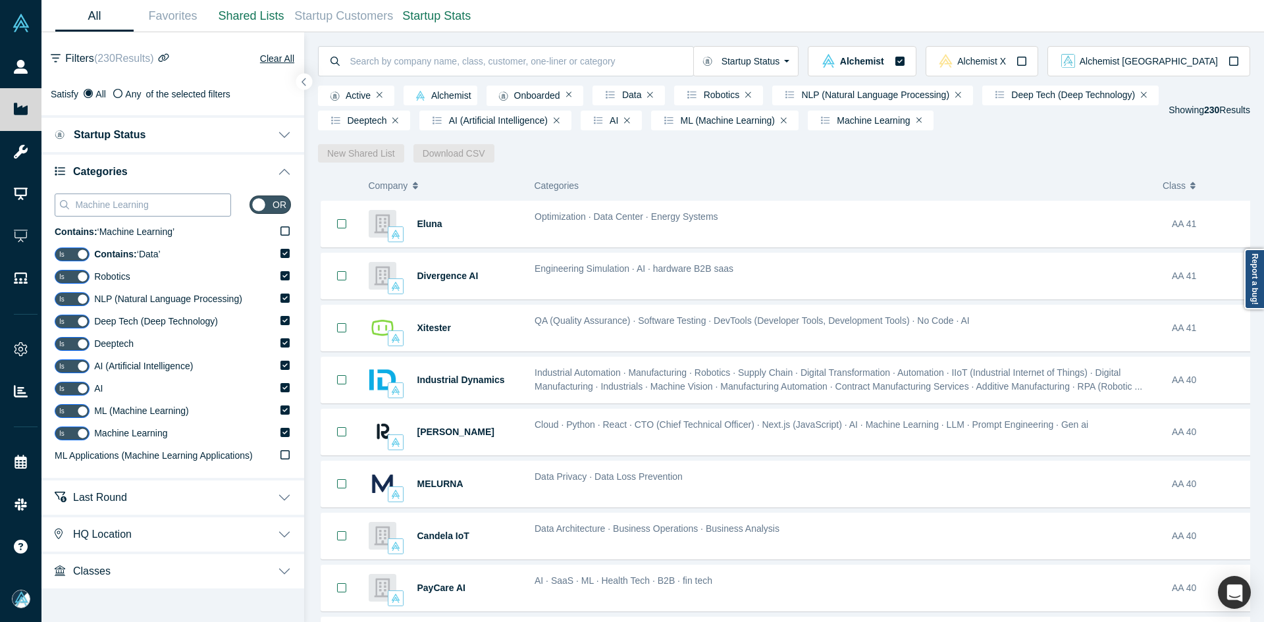
click at [172, 202] on input "Machine Learning" at bounding box center [152, 204] width 157 height 17
paste input "B2B Software"
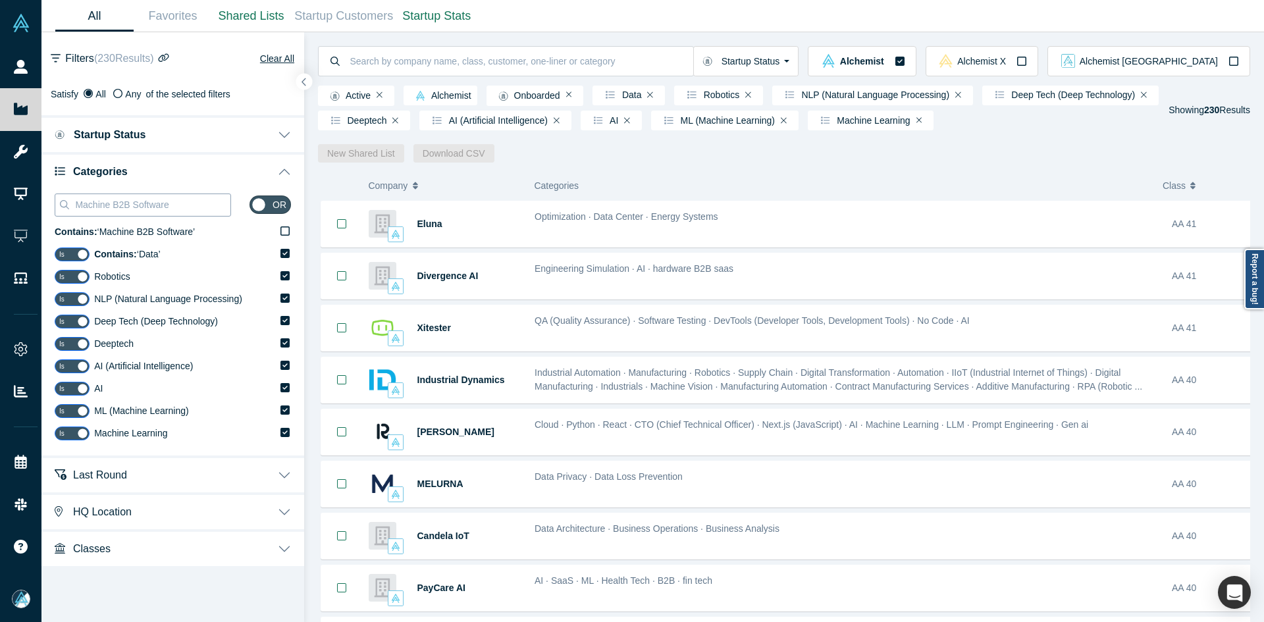
paste input
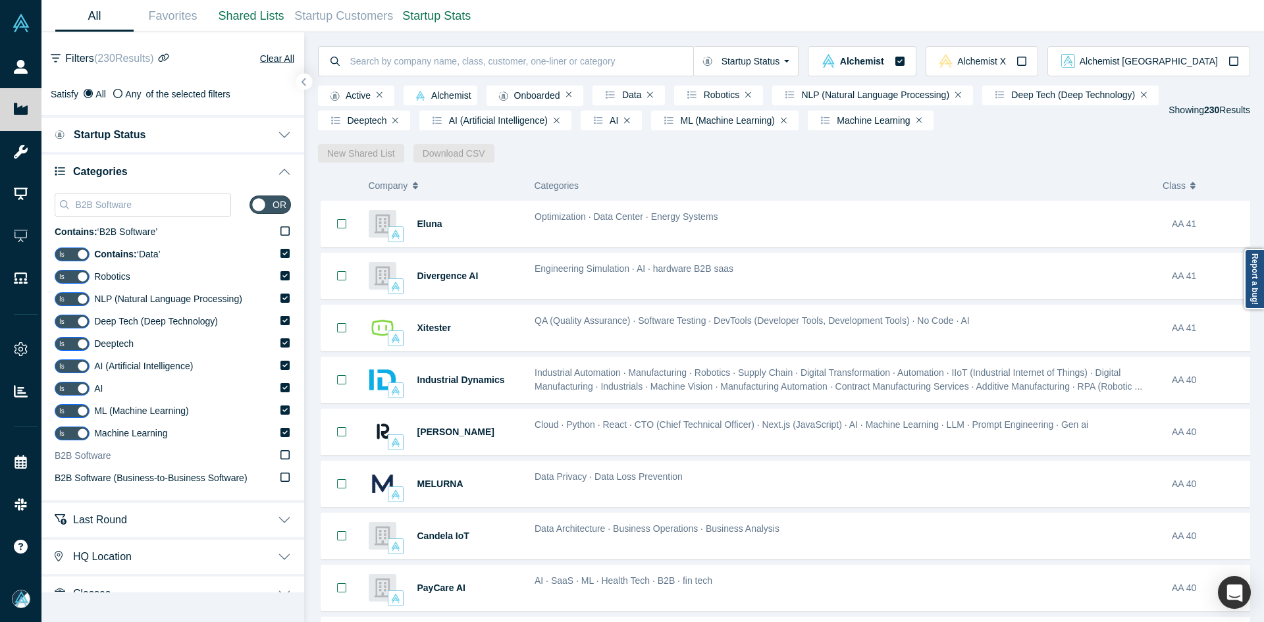
click at [96, 460] on span "B2B Software" at bounding box center [83, 455] width 57 height 11
click at [0, 0] on input "B2B Software" at bounding box center [0, 0] width 0 height 0
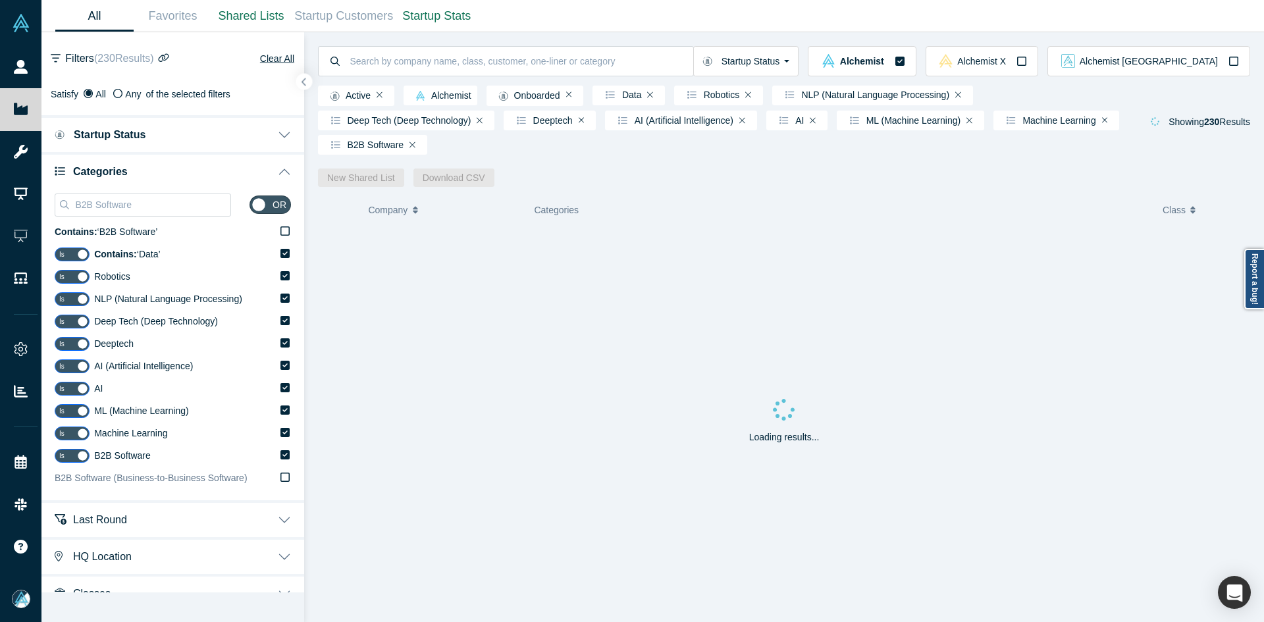
click at [94, 479] on span "B2B Software (Business-to-Business Software)" at bounding box center [151, 478] width 193 height 11
click at [0, 0] on input "B2B Software (Business-to-Business Software)" at bounding box center [0, 0] width 0 height 0
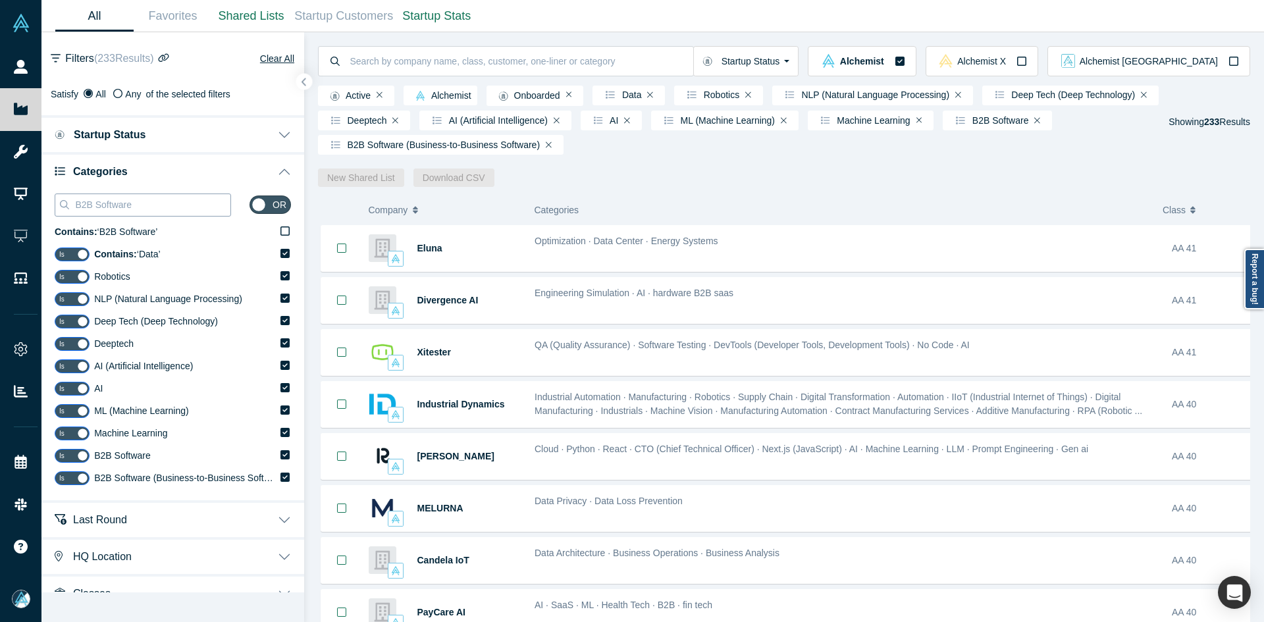
click at [151, 206] on input "B2B Software" at bounding box center [152, 204] width 157 height 17
click at [151, 205] on input "B2B Software" at bounding box center [152, 204] width 157 height 17
paste input "GenAI"
click at [151, 205] on input "B2B Software" at bounding box center [152, 204] width 157 height 17
type input "GenAI"
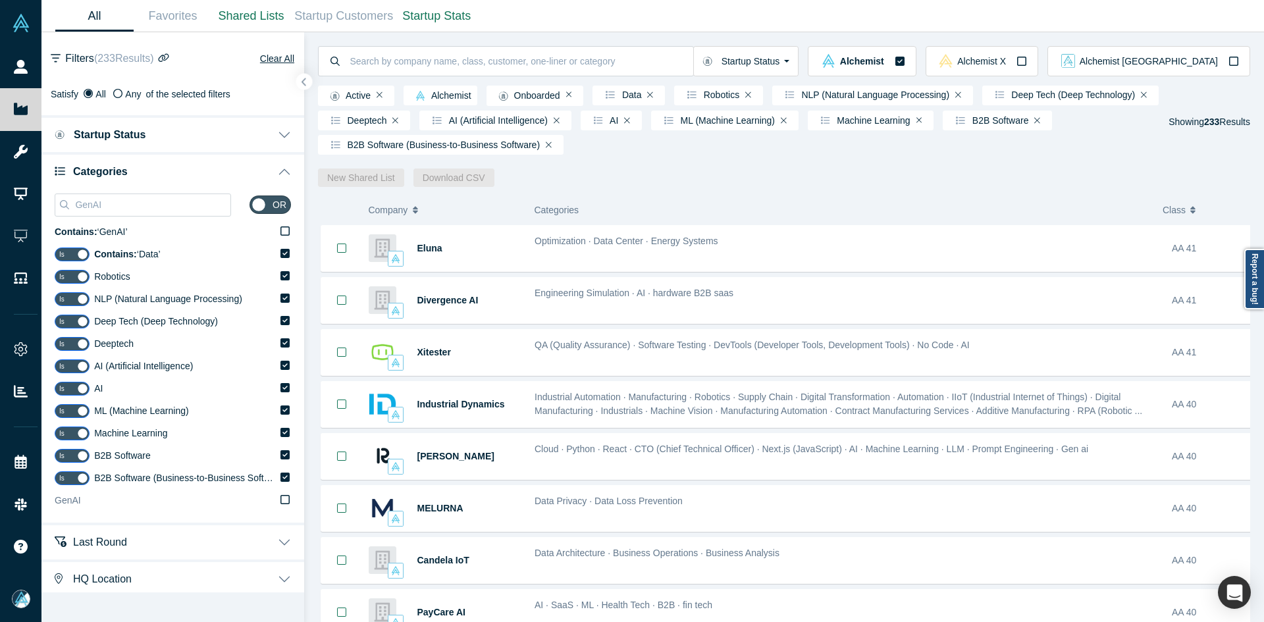
click at [150, 501] on label "GenAI" at bounding box center [173, 501] width 236 height 22
click at [0, 0] on input "GenAI" at bounding box center [0, 0] width 0 height 0
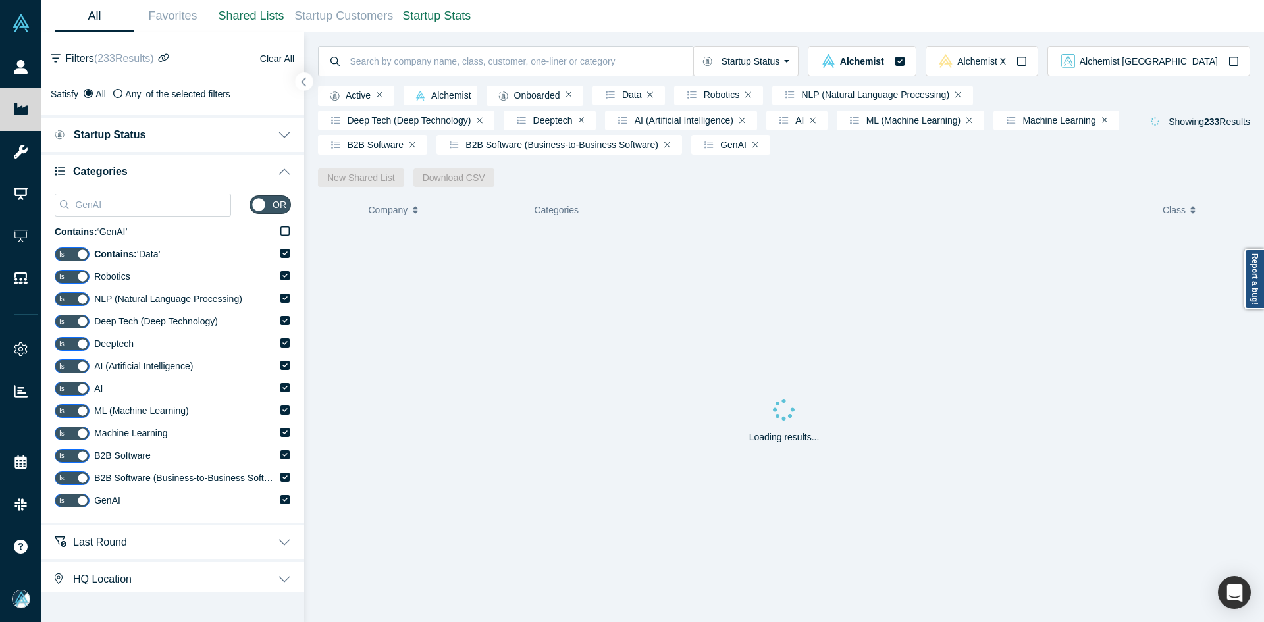
click at [304, 90] on button "button" at bounding box center [305, 82] width 18 height 18
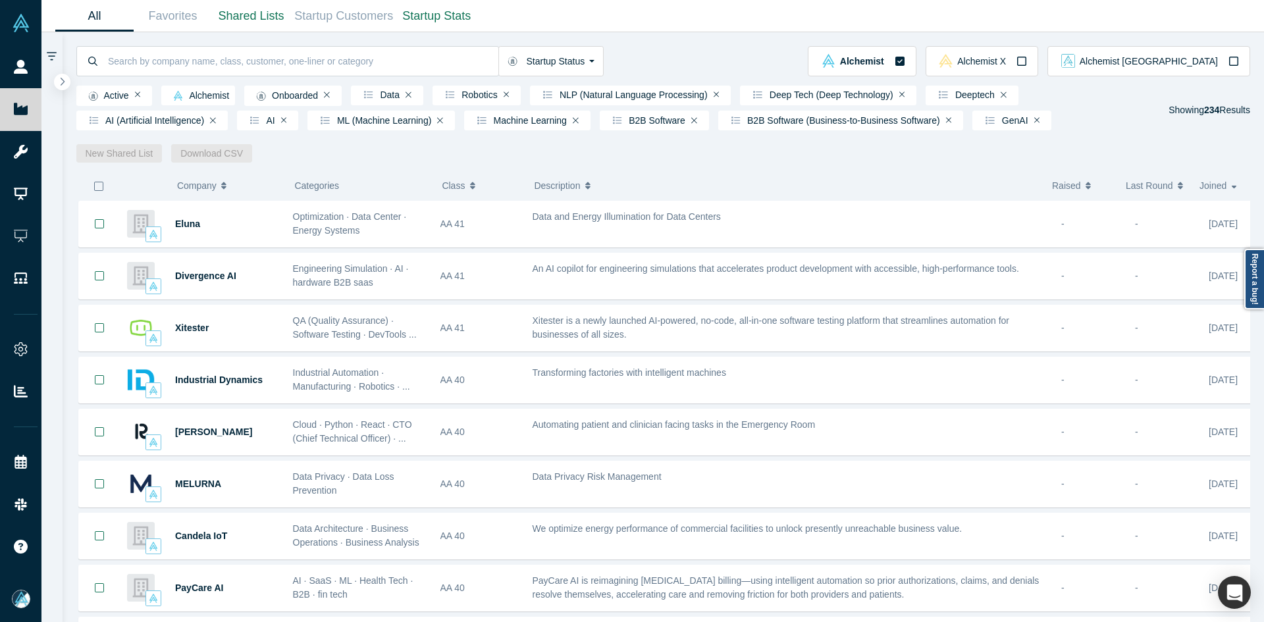
click at [97, 190] on icon "button" at bounding box center [99, 186] width 11 height 11
click at [129, 155] on link "New Shared List" at bounding box center [119, 153] width 86 height 18
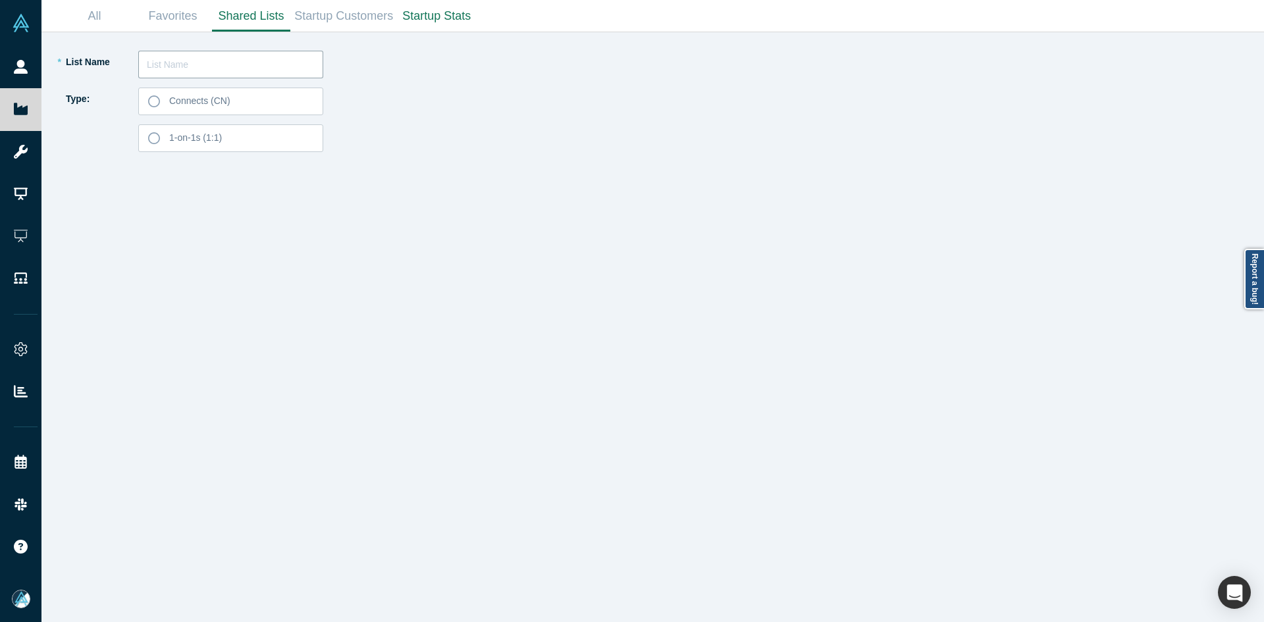
click at [200, 65] on input "text" at bounding box center [230, 65] width 185 height 28
type input "[PERSON_NAME] List 250818"
click at [255, 95] on label "Connects (CN)" at bounding box center [230, 102] width 185 height 28
click at [0, 0] on input "Connects (CN)" at bounding box center [0, 0] width 0 height 0
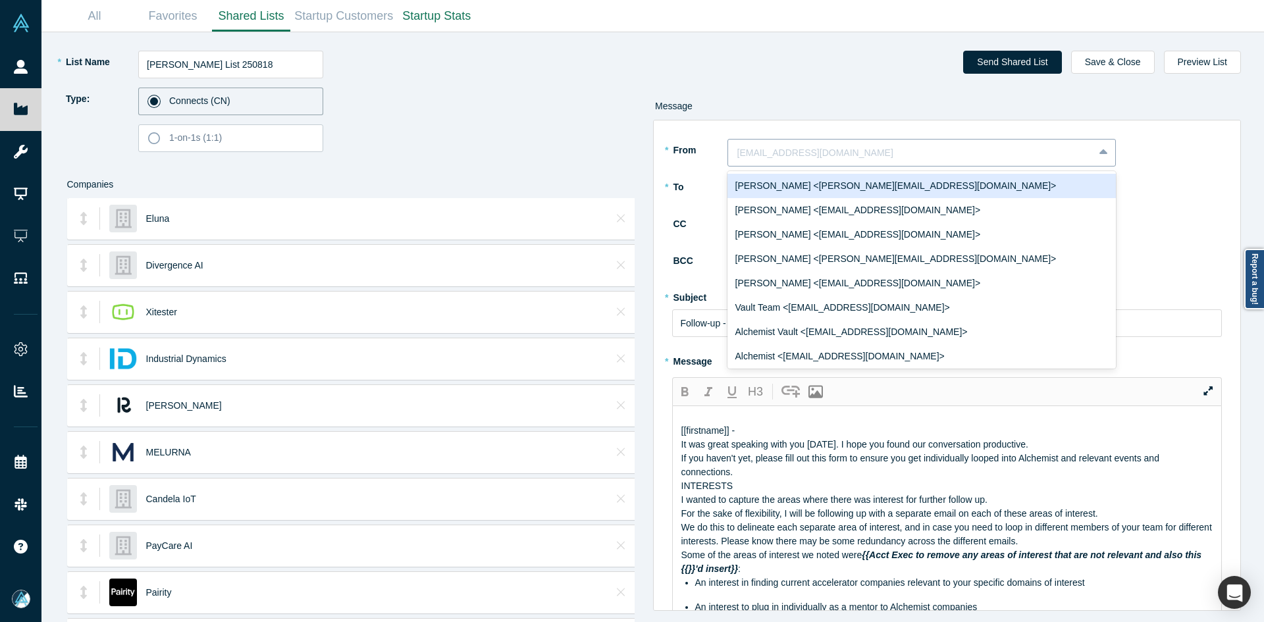
click at [744, 153] on div at bounding box center [911, 153] width 347 height 16
click at [771, 190] on div "[PERSON_NAME] <[PERSON_NAME][EMAIL_ADDRESS][DOMAIN_NAME]>" at bounding box center [922, 186] width 389 height 24
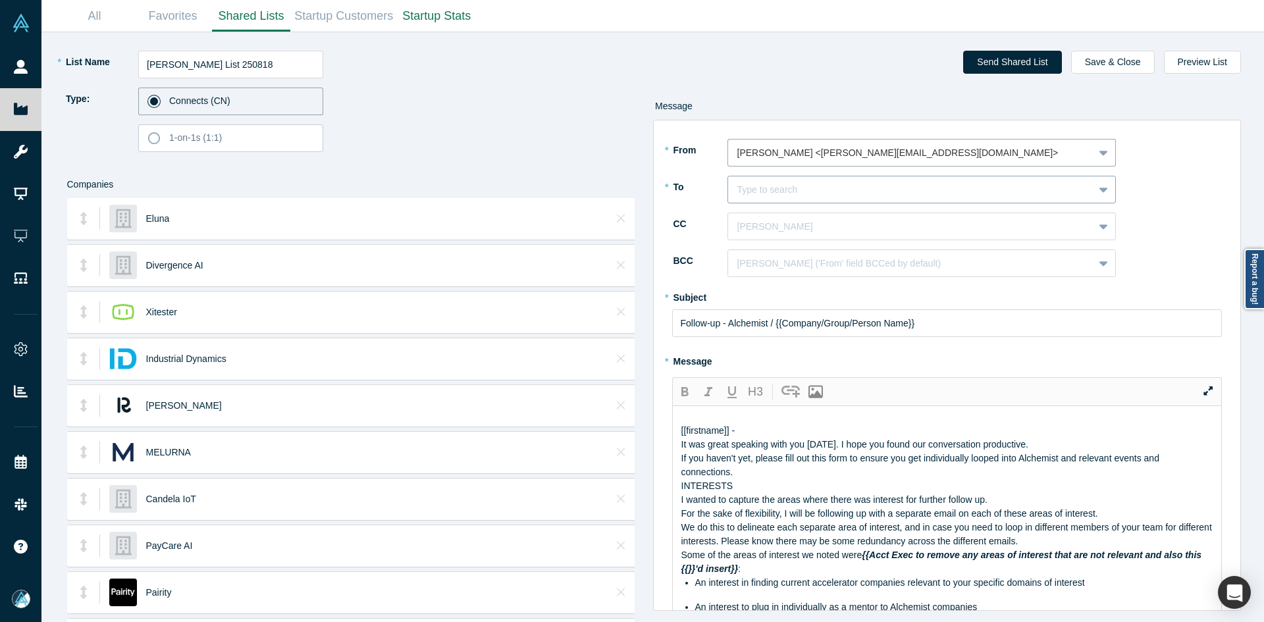
click at [771, 192] on div at bounding box center [911, 190] width 347 height 16
type input "[PERSON_NAME]"
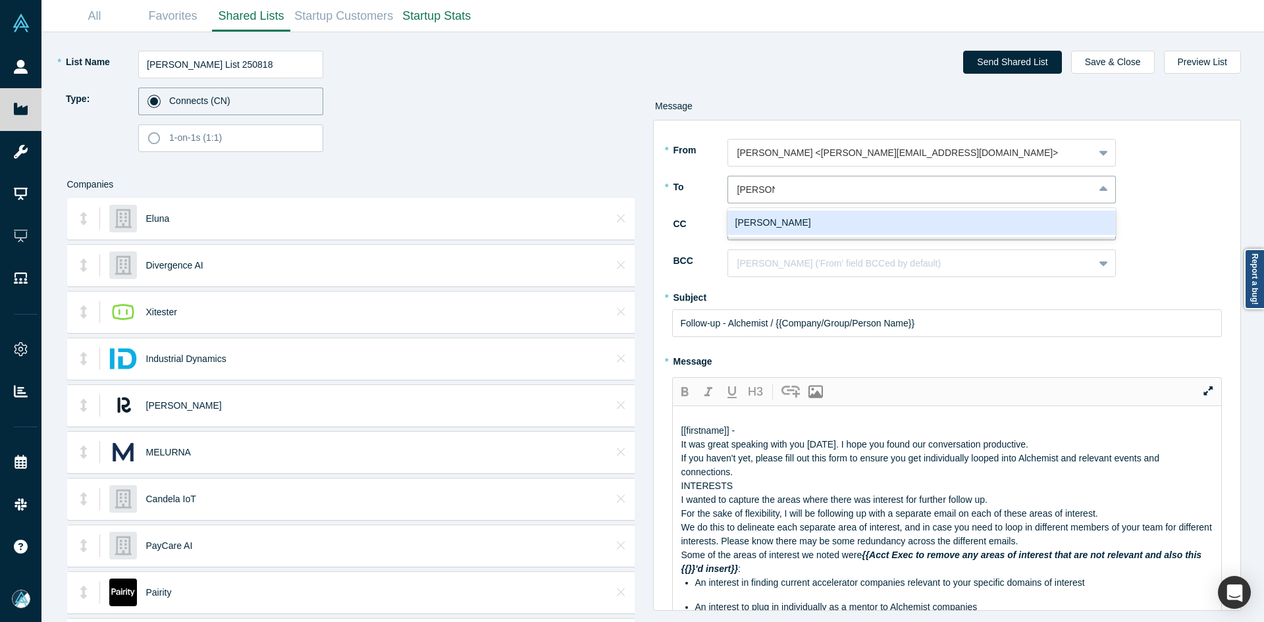
drag, startPoint x: 802, startPoint y: 223, endPoint x: 811, endPoint y: 225, distance: 9.0
click at [803, 223] on div "[PERSON_NAME]" at bounding box center [922, 223] width 389 height 24
click at [815, 227] on div at bounding box center [911, 227] width 347 height 16
type input "mia sco"
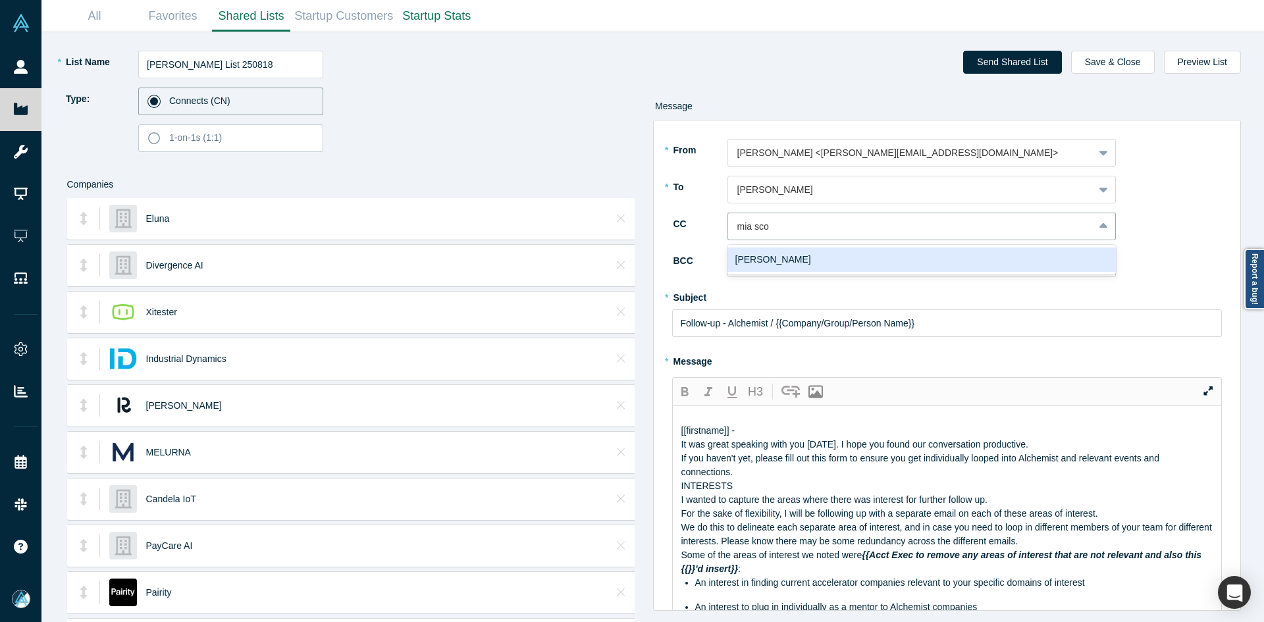
click at [788, 263] on div "[PERSON_NAME]" at bounding box center [922, 260] width 389 height 24
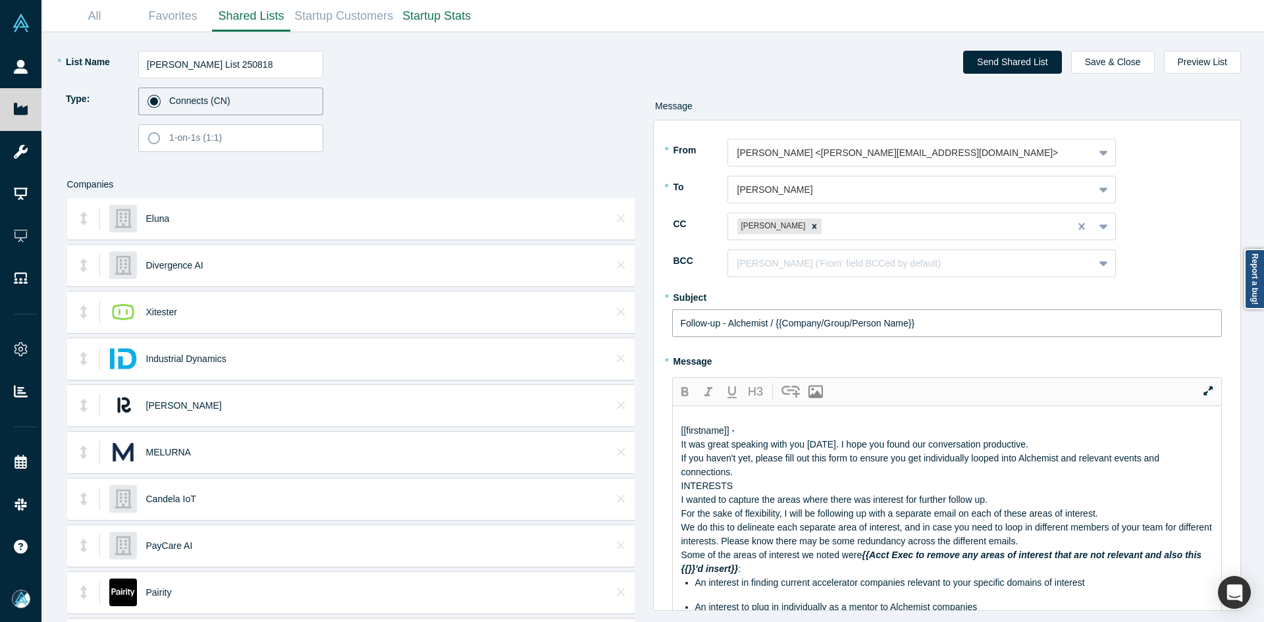
click at [751, 332] on input "Follow-up - Alchemist / {{Company/Group/Person Name}}" at bounding box center [947, 324] width 551 height 28
paste input "Curated Alchemist Companies Relevant to Your Interests"
type input "Curated Alchemist Companies Relevant to Your Interests"
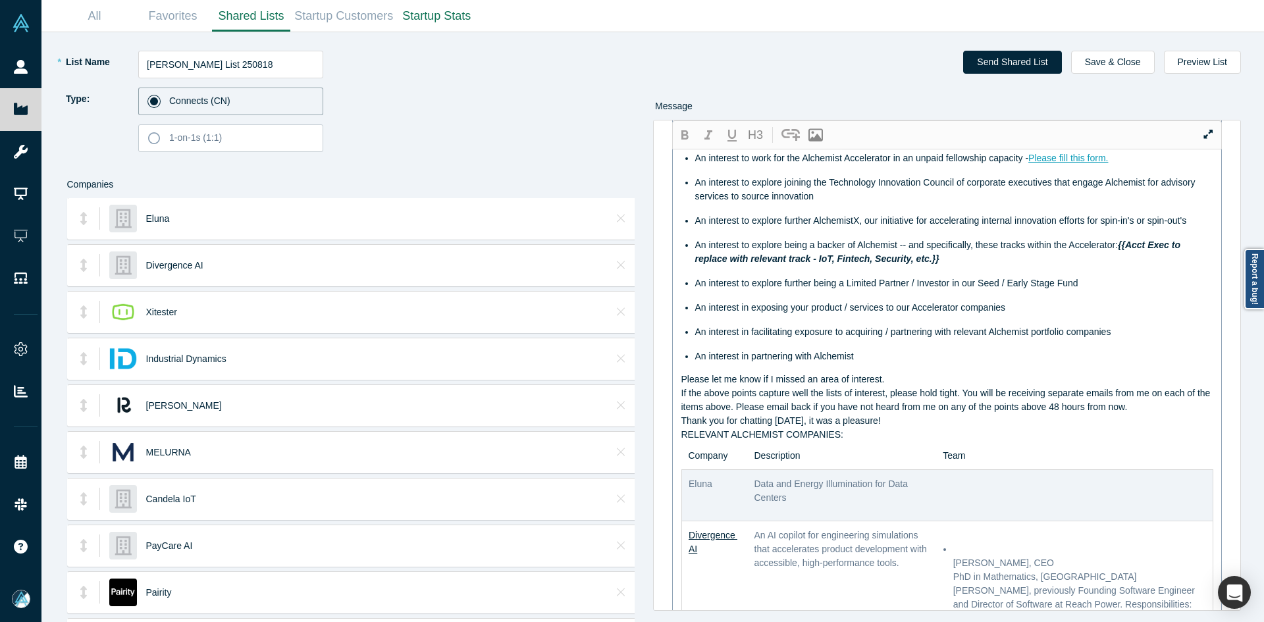
click at [843, 442] on div "RELEVANT ALCHEMIST COMPANIES:" at bounding box center [948, 435] width 533 height 14
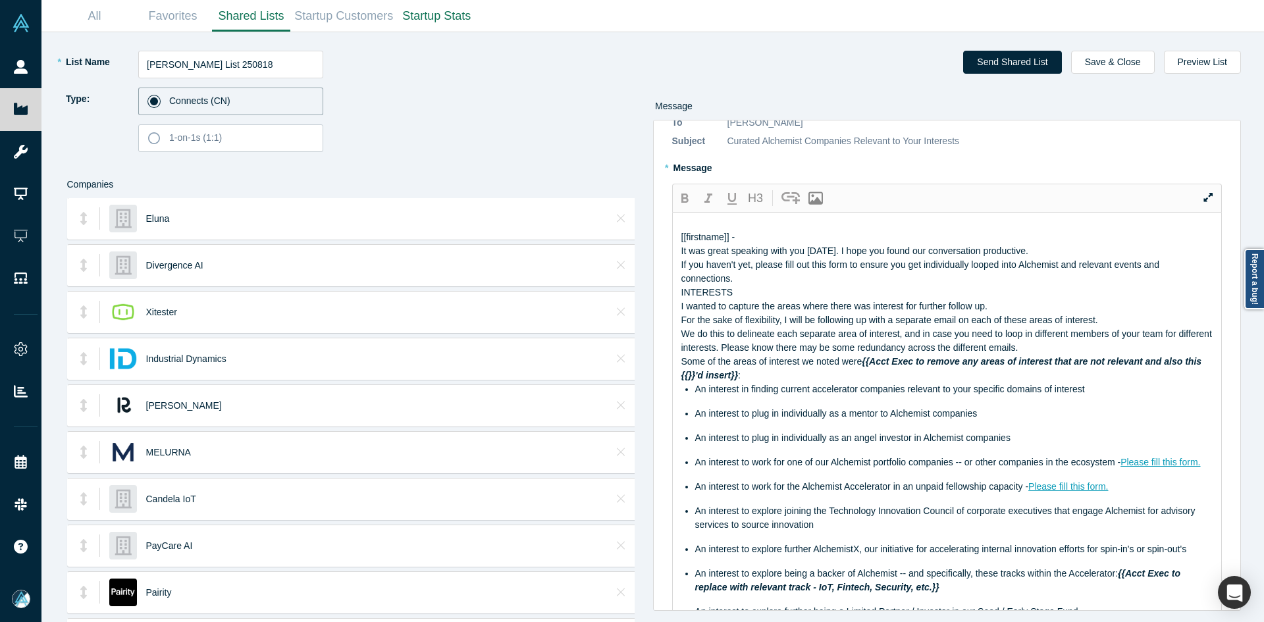
drag, startPoint x: 861, startPoint y: 502, endPoint x: 637, endPoint y: 265, distance: 325.6
click at [637, 265] on div "* List Name [PERSON_NAME] List 250818 Type: Connects (CN) 1-on-1s (1:1) Compani…" at bounding box center [653, 327] width 1205 height 590
click at [1039, 244] on div "[[firstname]] -" at bounding box center [948, 238] width 533 height 14
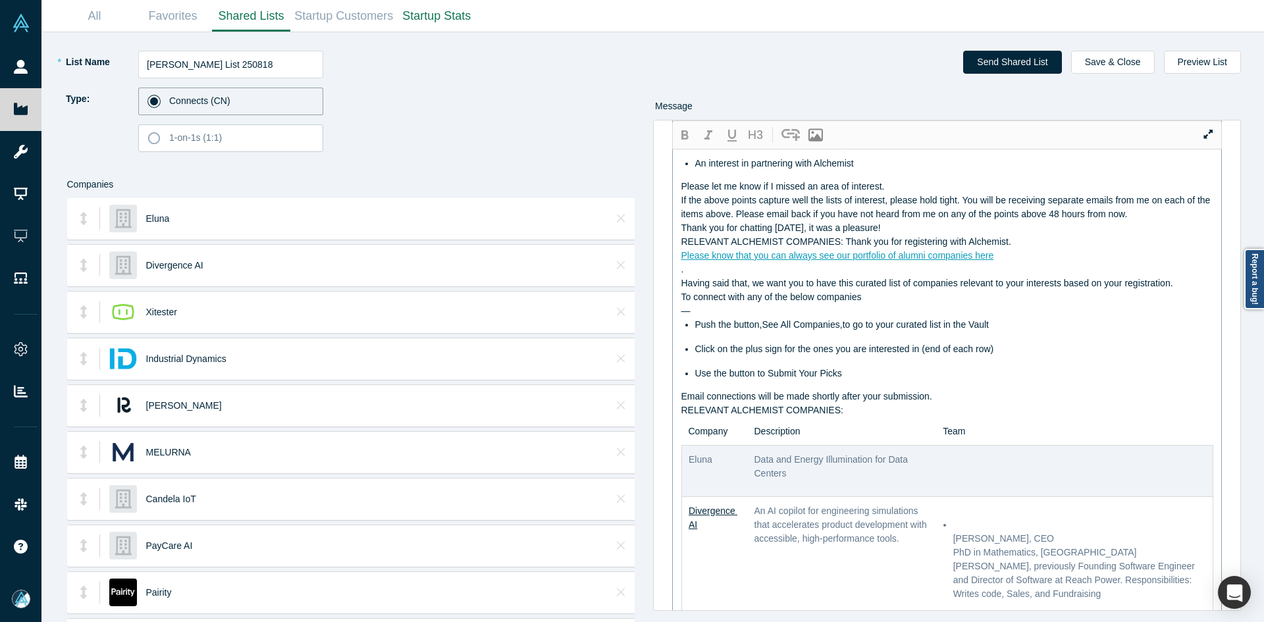
scroll to position [568, 0]
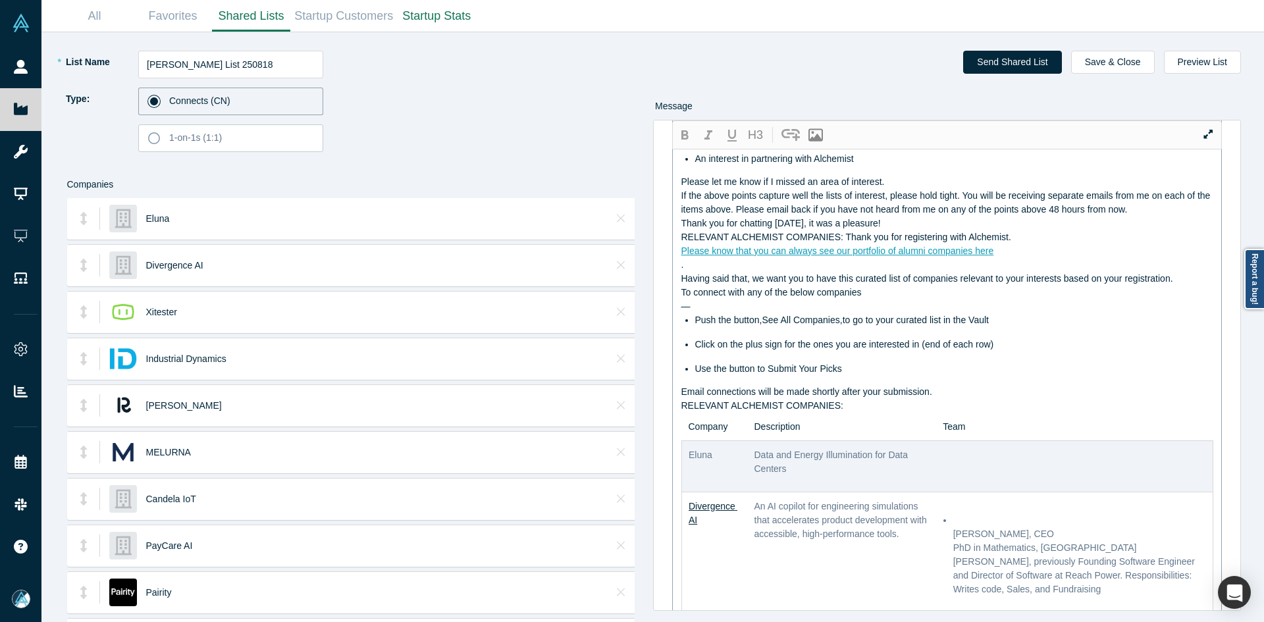
click at [847, 231] on div "Thank you for chatting [DATE], it was a pleasure!" at bounding box center [948, 224] width 533 height 14
click at [844, 413] on div "RELEVANT ALCHEMIST COMPANIES:" at bounding box center [948, 406] width 533 height 14
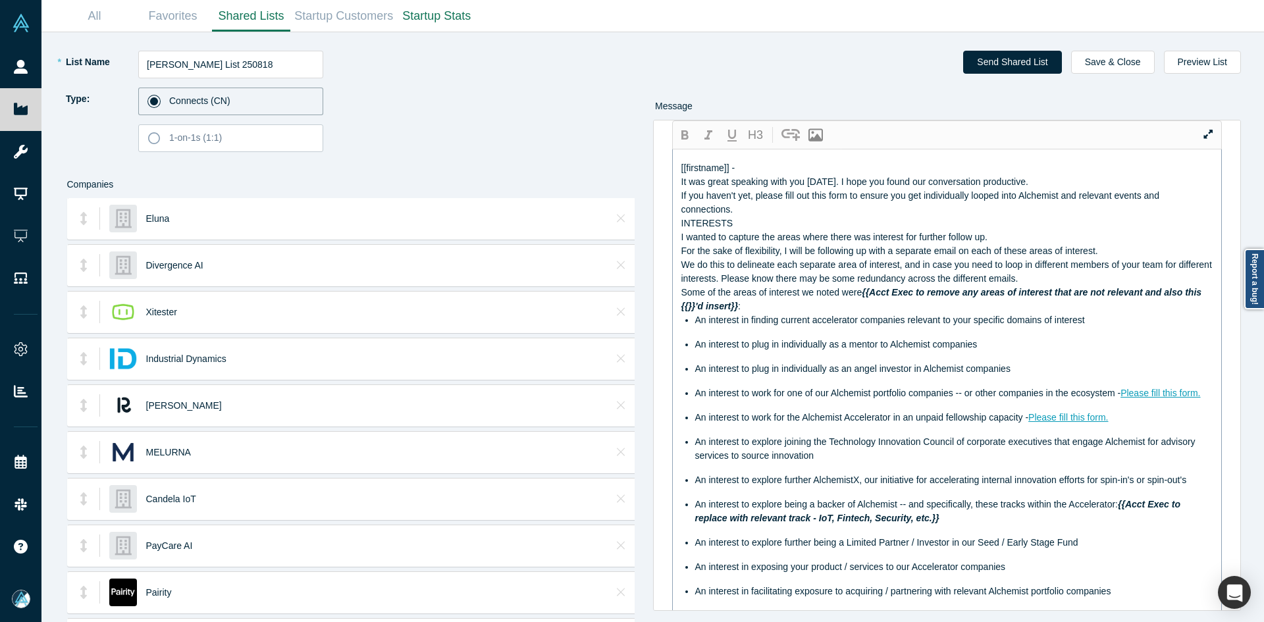
scroll to position [0, 0]
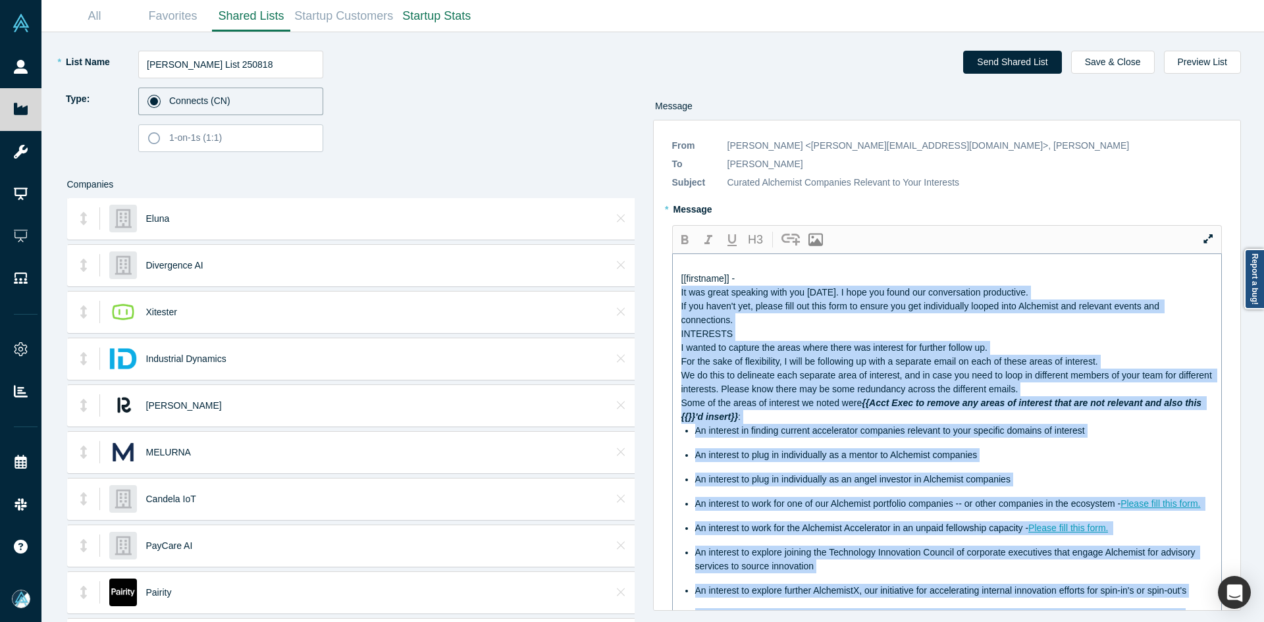
drag, startPoint x: 848, startPoint y: 478, endPoint x: 681, endPoint y: 302, distance: 242.7
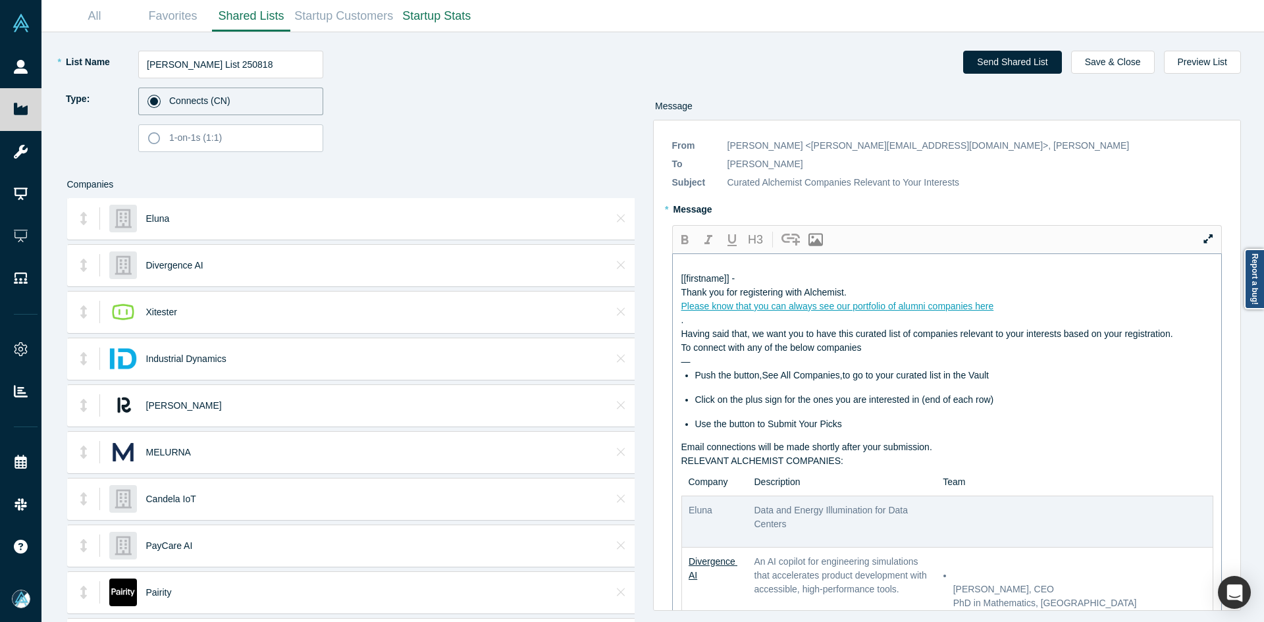
click at [1044, 300] on div "Thank you for registering with Alchemist." at bounding box center [948, 293] width 533 height 14
click at [1052, 313] on div "Please know that you can always see our portfolio of alumni companies here" at bounding box center [948, 307] width 533 height 14
click at [892, 300] on div "Thank you for registering with Alchemist." at bounding box center [948, 293] width 533 height 14
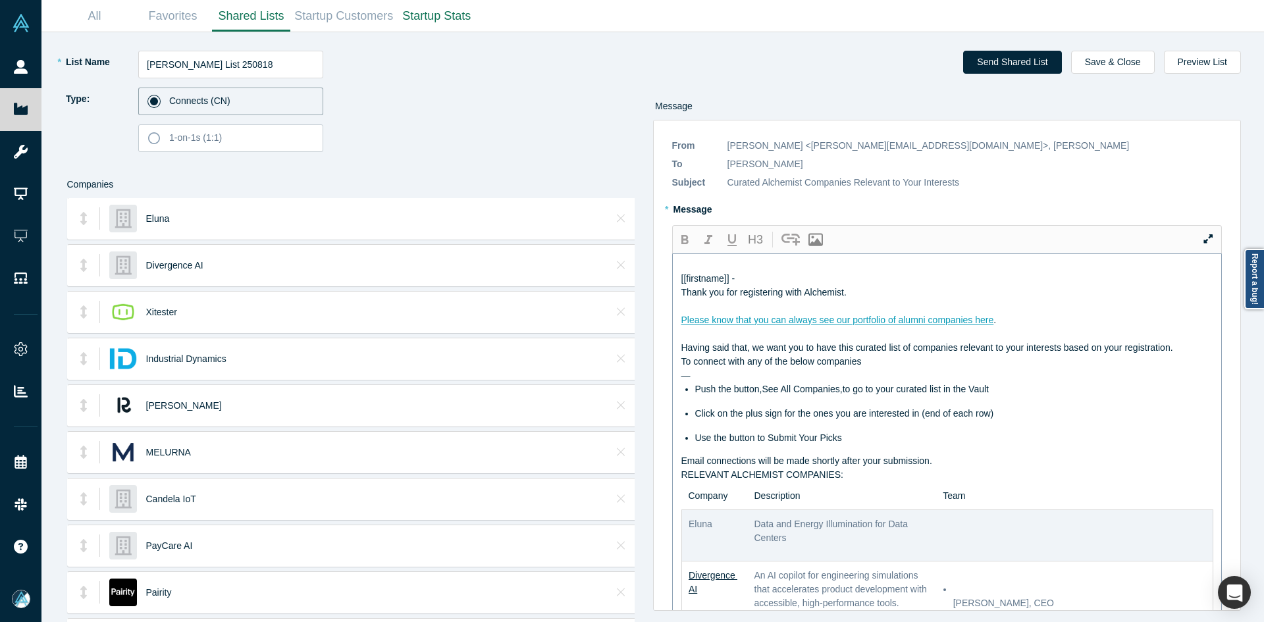
click at [1187, 355] on div "Having said that, we want you to have this curated list of companies relevant t…" at bounding box center [948, 348] width 533 height 14
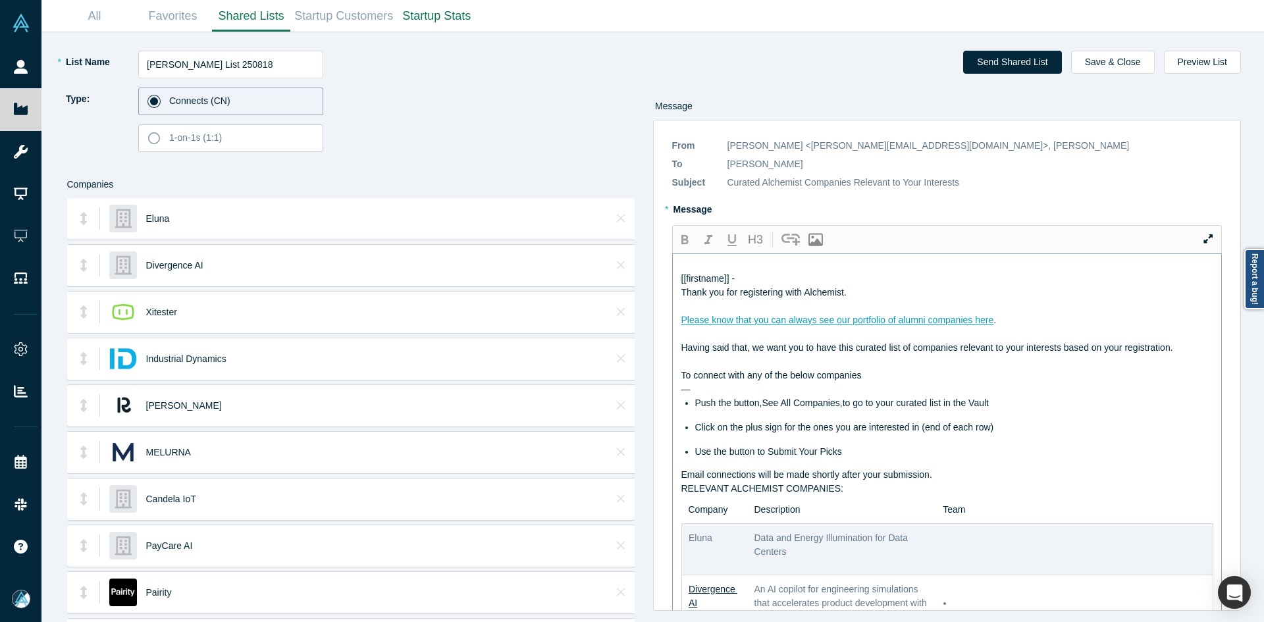
click at [968, 482] on div "Email connections will be made shortly after your submission." at bounding box center [948, 475] width 533 height 14
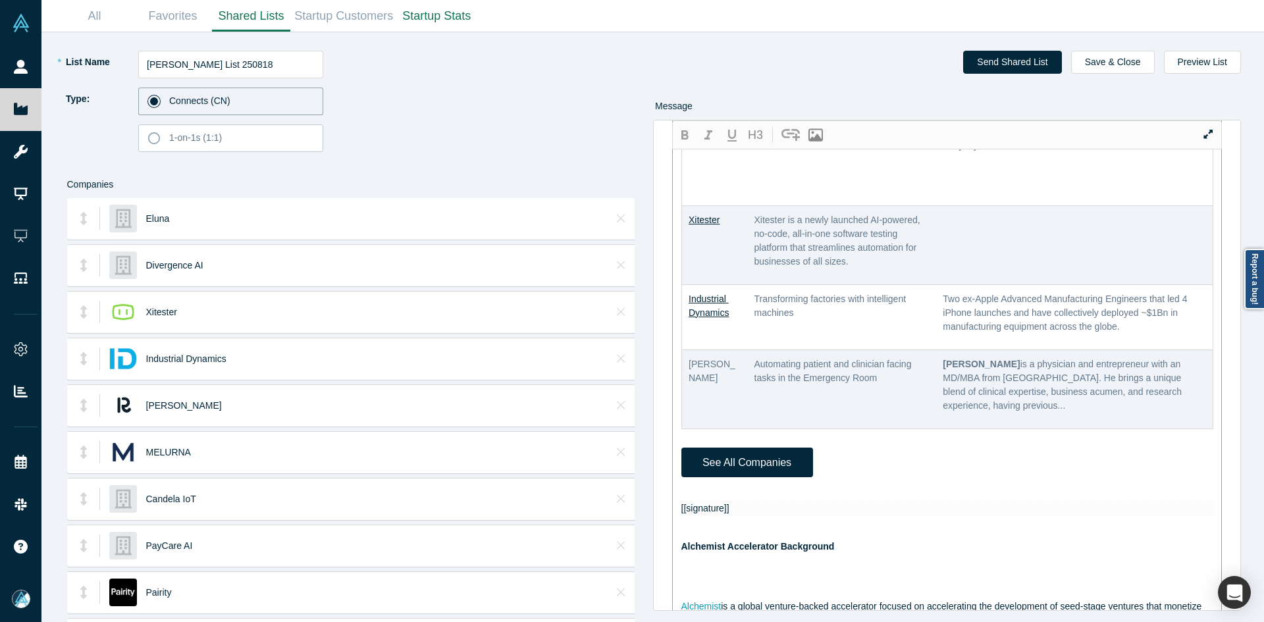
scroll to position [724, 0]
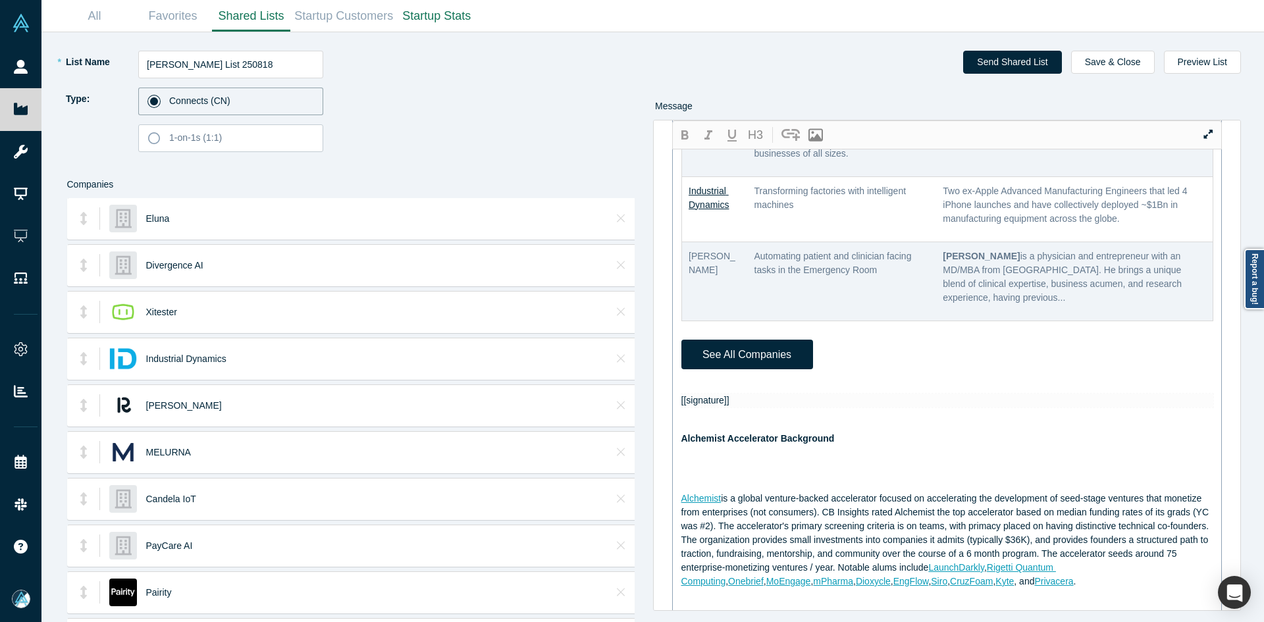
click at [720, 394] on div at bounding box center [948, 387] width 533 height 14
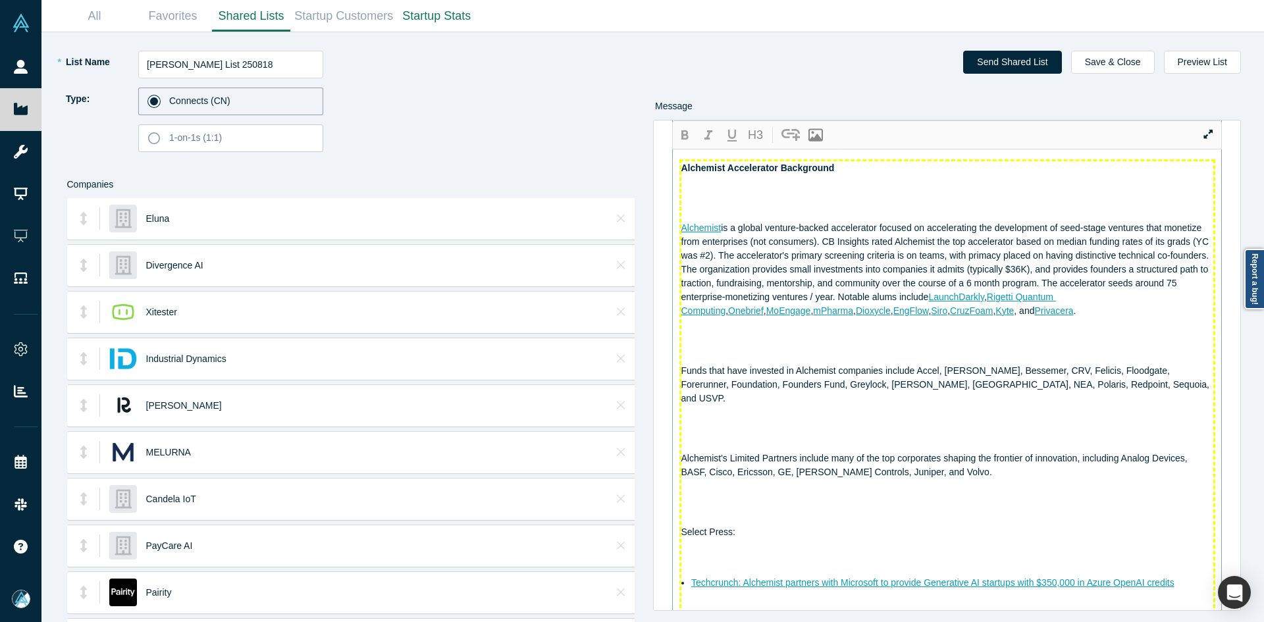
scroll to position [881, 0]
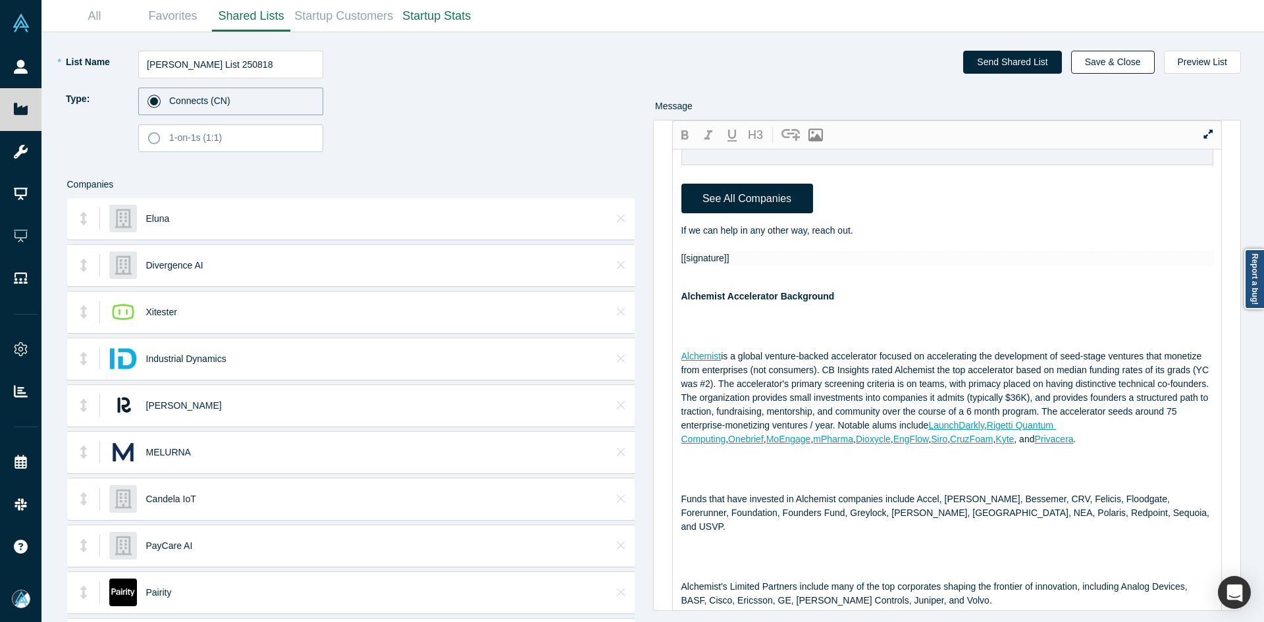
click at [1146, 67] on button "Save & Close" at bounding box center [1113, 62] width 84 height 23
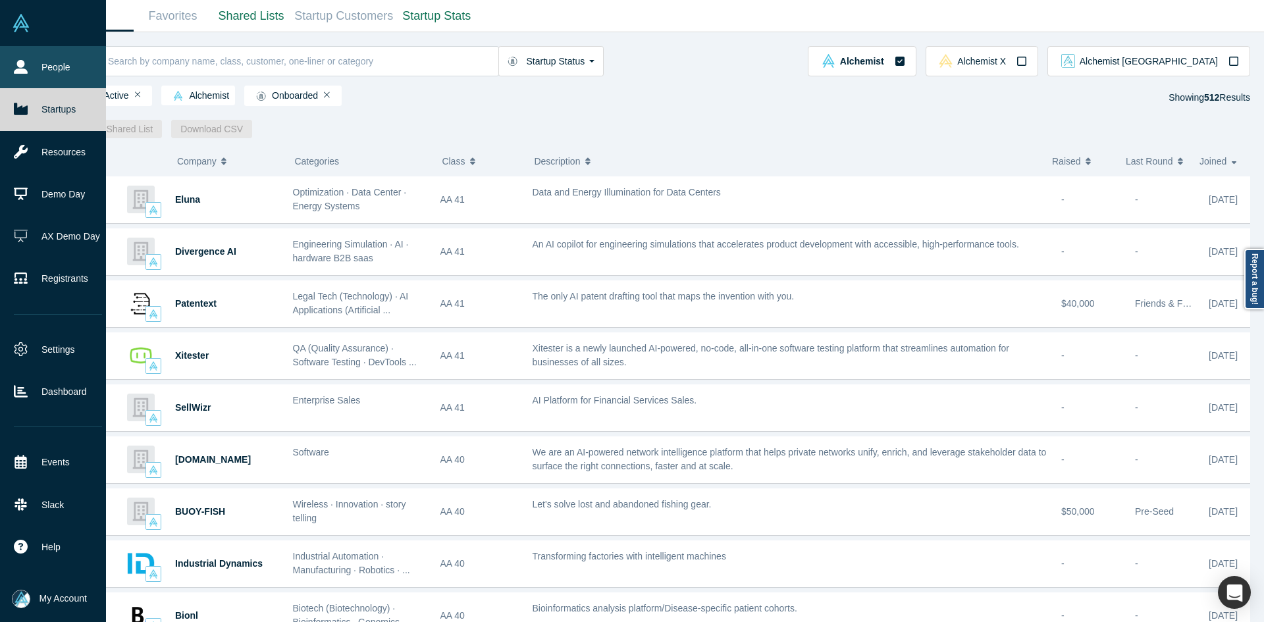
click at [25, 64] on icon at bounding box center [21, 67] width 14 height 14
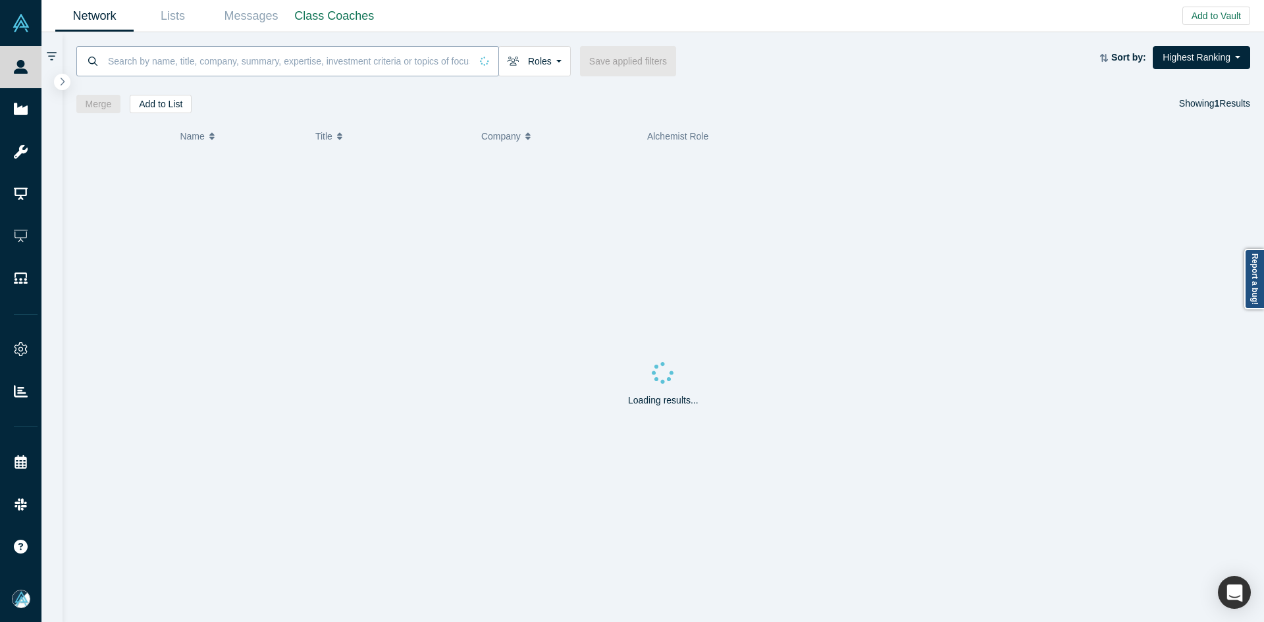
click at [151, 63] on input at bounding box center [289, 60] width 364 height 31
paste input "[PERSON_NAME]"
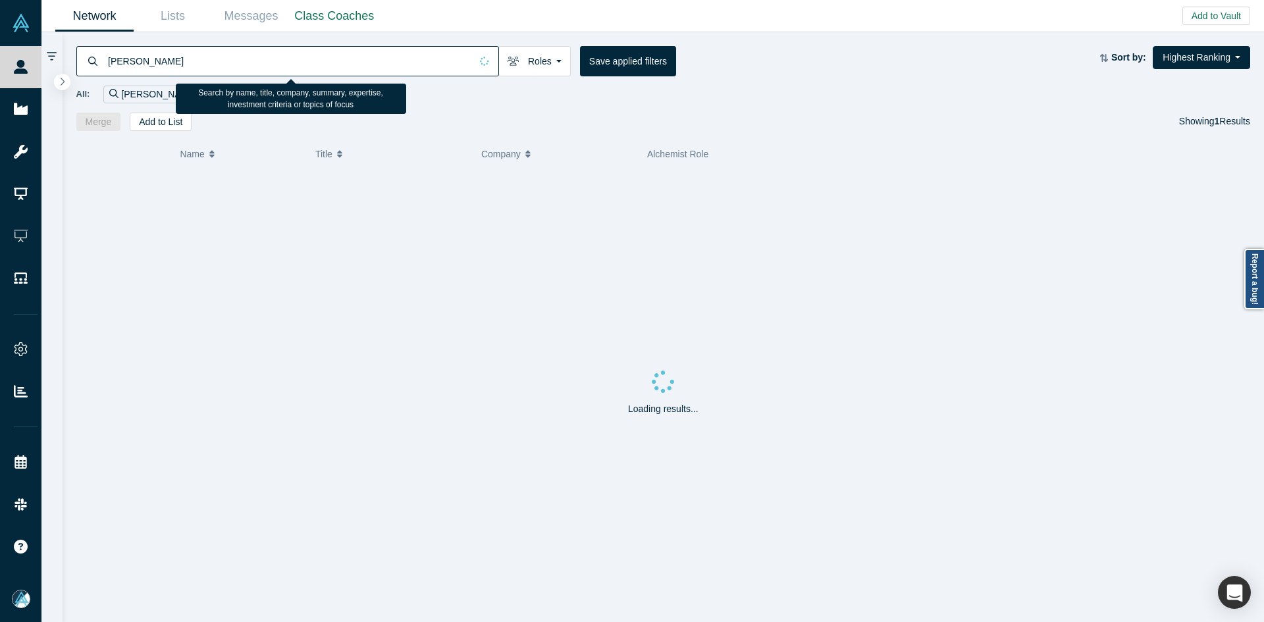
type input "[PERSON_NAME]"
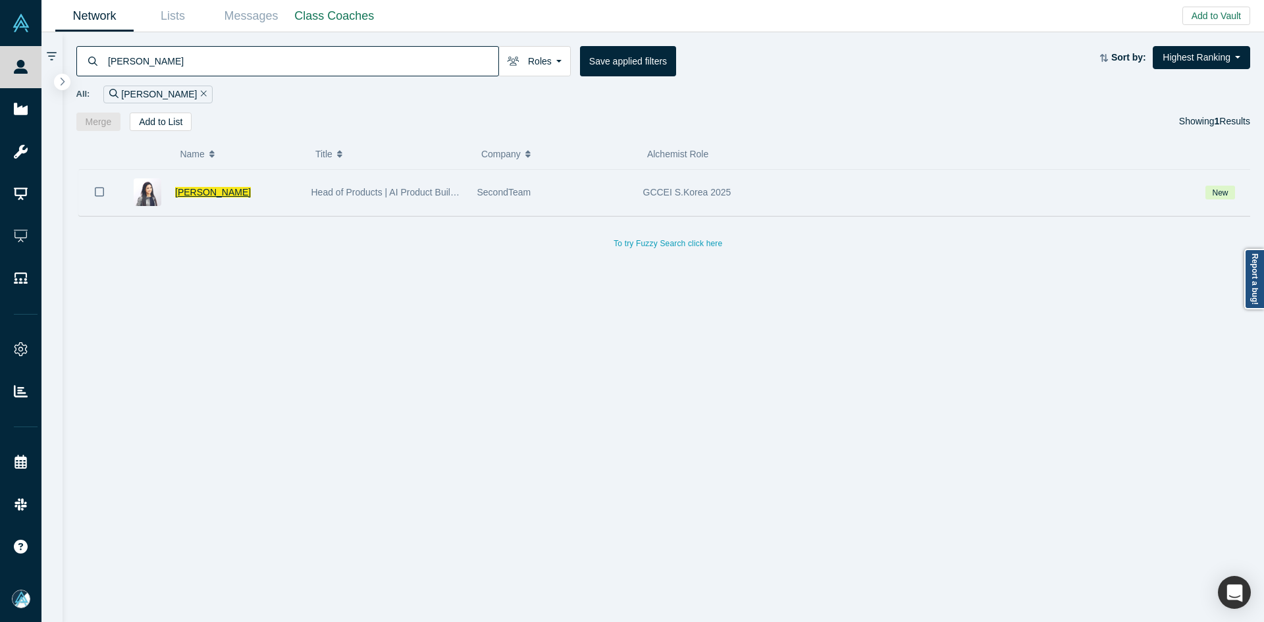
click at [214, 194] on span "[PERSON_NAME]" at bounding box center [213, 192] width 76 height 11
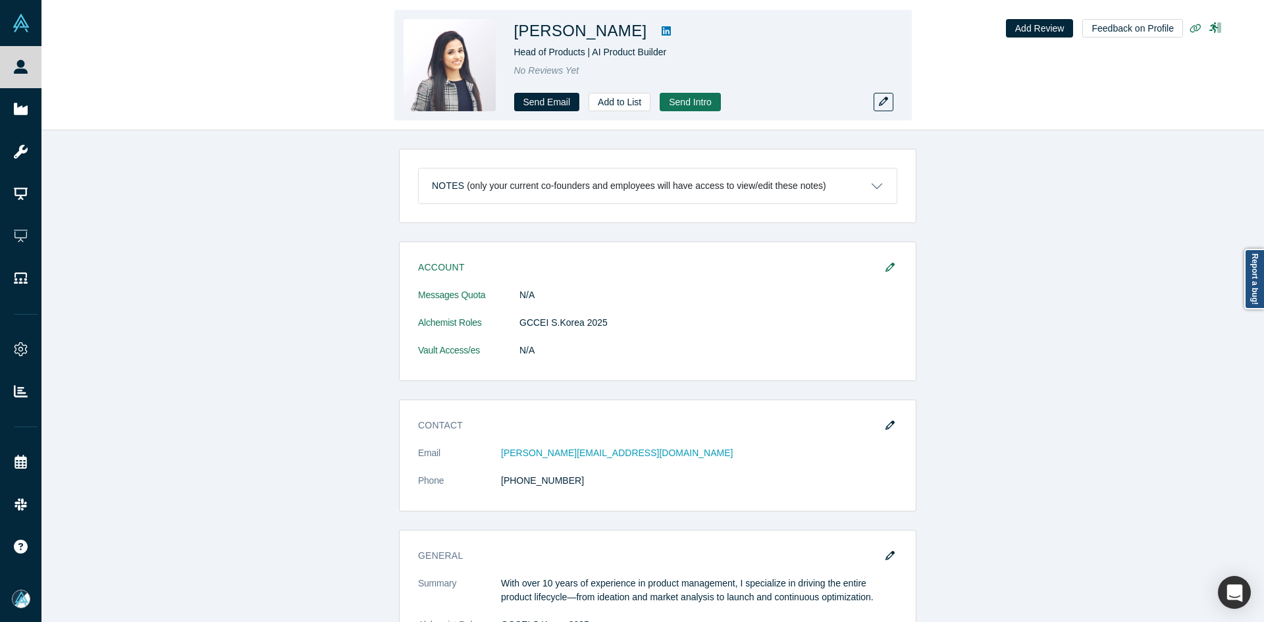
click at [597, 27] on h1 "[PERSON_NAME]" at bounding box center [580, 31] width 133 height 24
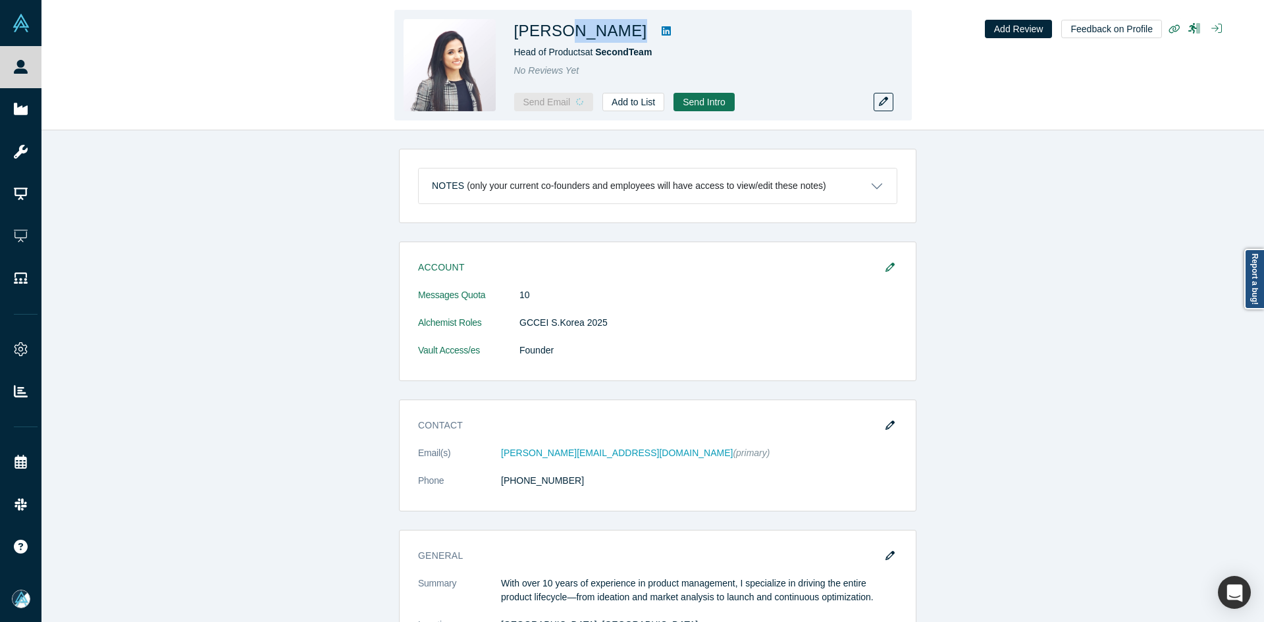
click at [597, 27] on h1 "[PERSON_NAME]" at bounding box center [580, 31] width 133 height 24
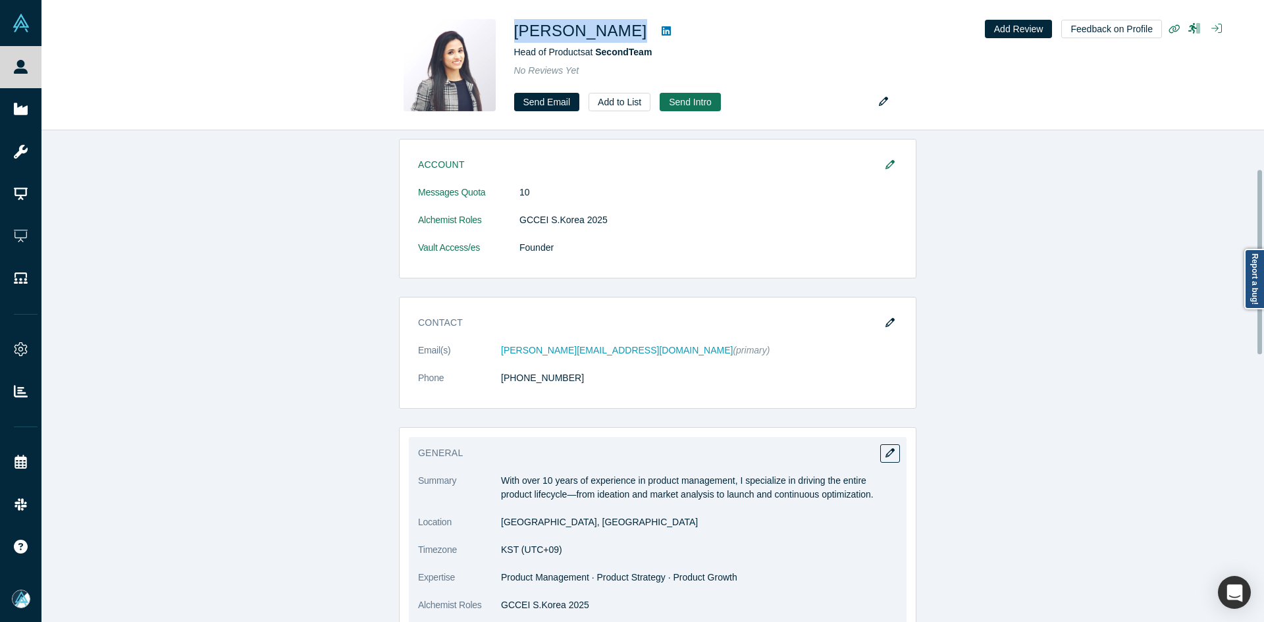
scroll to position [263, 0]
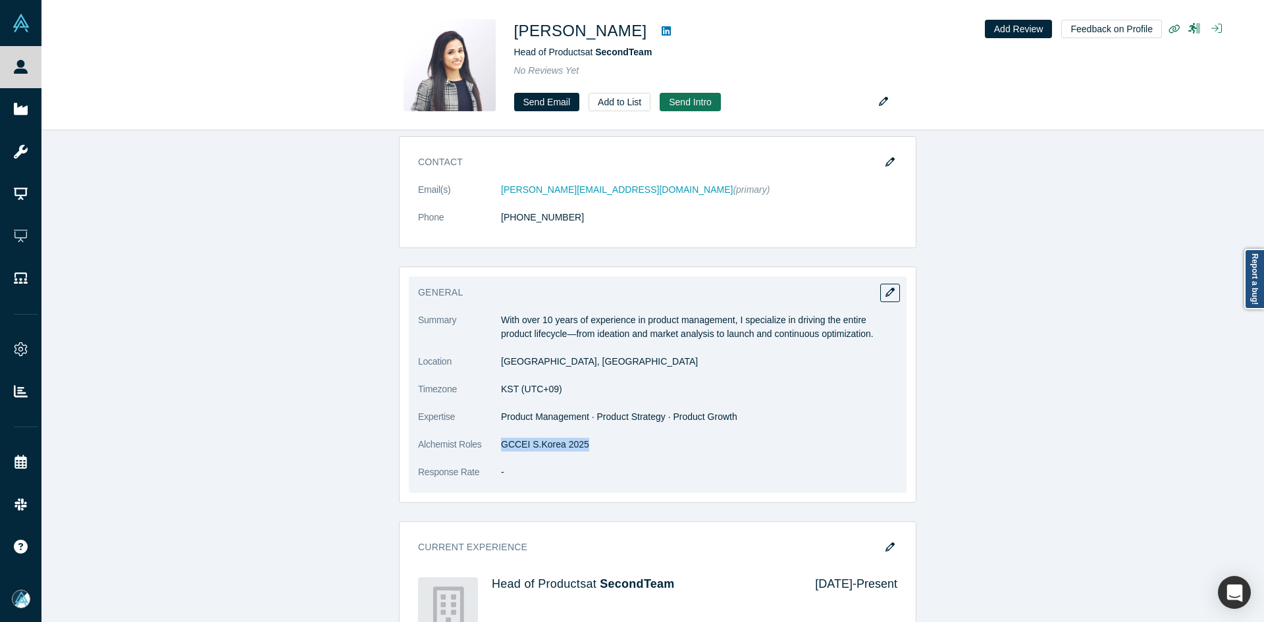
drag, startPoint x: 521, startPoint y: 451, endPoint x: 495, endPoint y: 451, distance: 25.7
click at [495, 451] on dl "Summary With over 10 years of experience in product management, I specialize in…" at bounding box center [657, 403] width 479 height 180
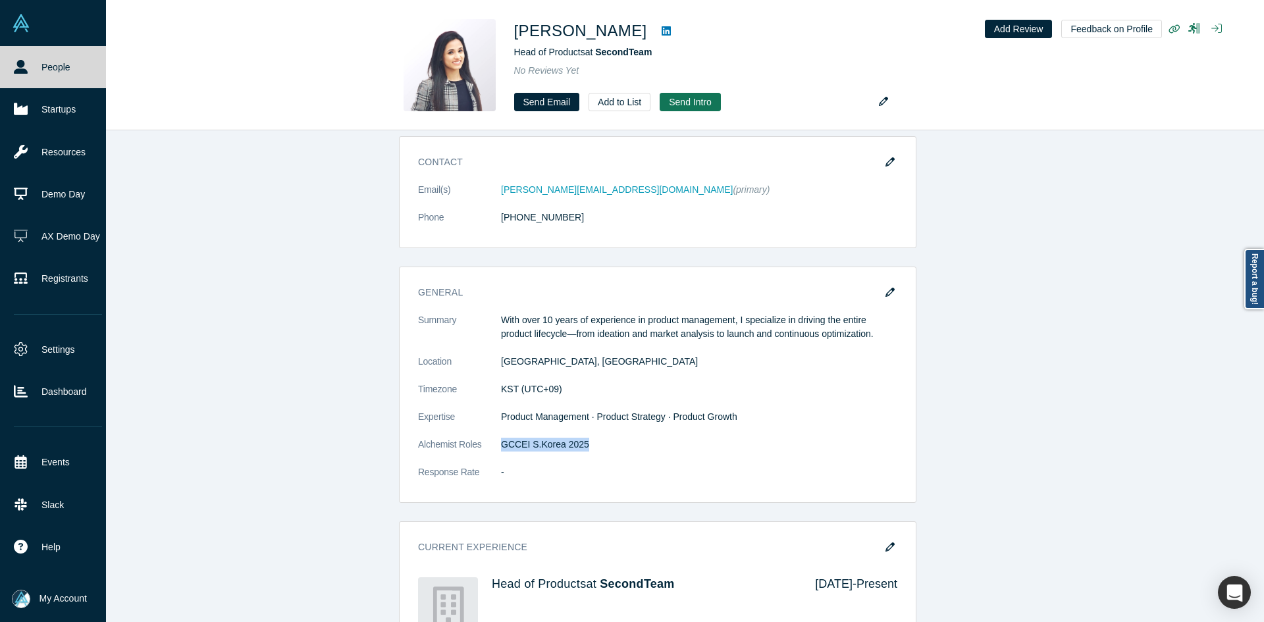
drag, startPoint x: 36, startPoint y: 61, endPoint x: 101, endPoint y: 69, distance: 65.8
click at [35, 61] on link "People" at bounding box center [58, 67] width 116 height 42
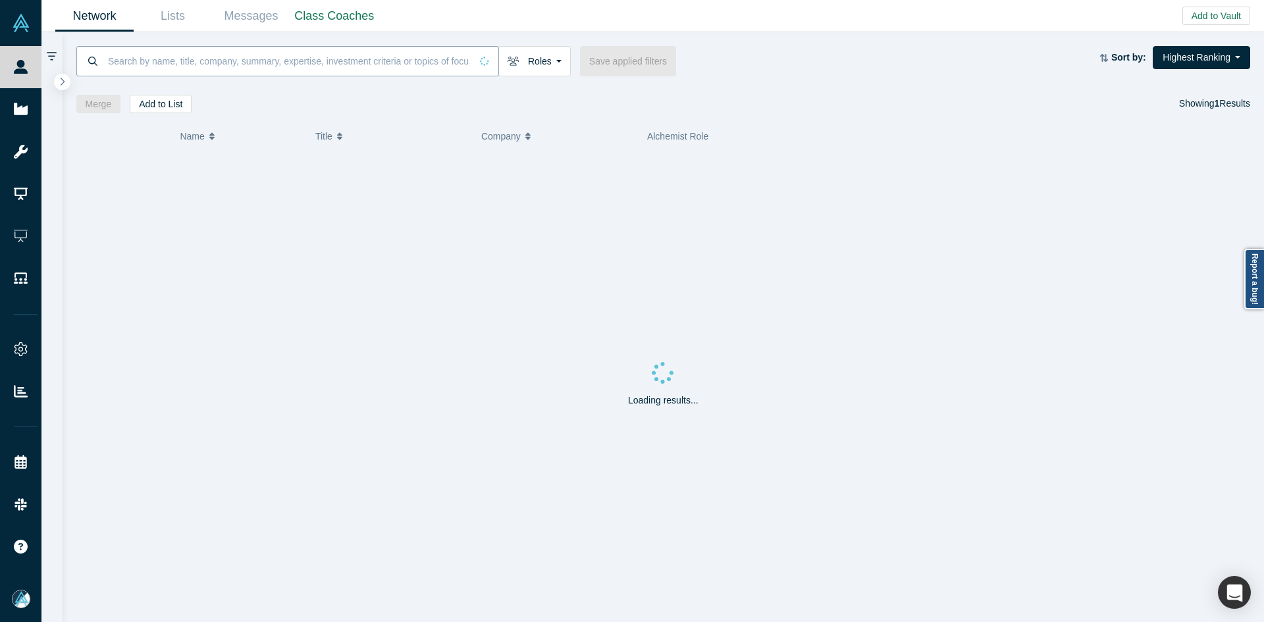
click at [155, 71] on input at bounding box center [289, 60] width 364 height 31
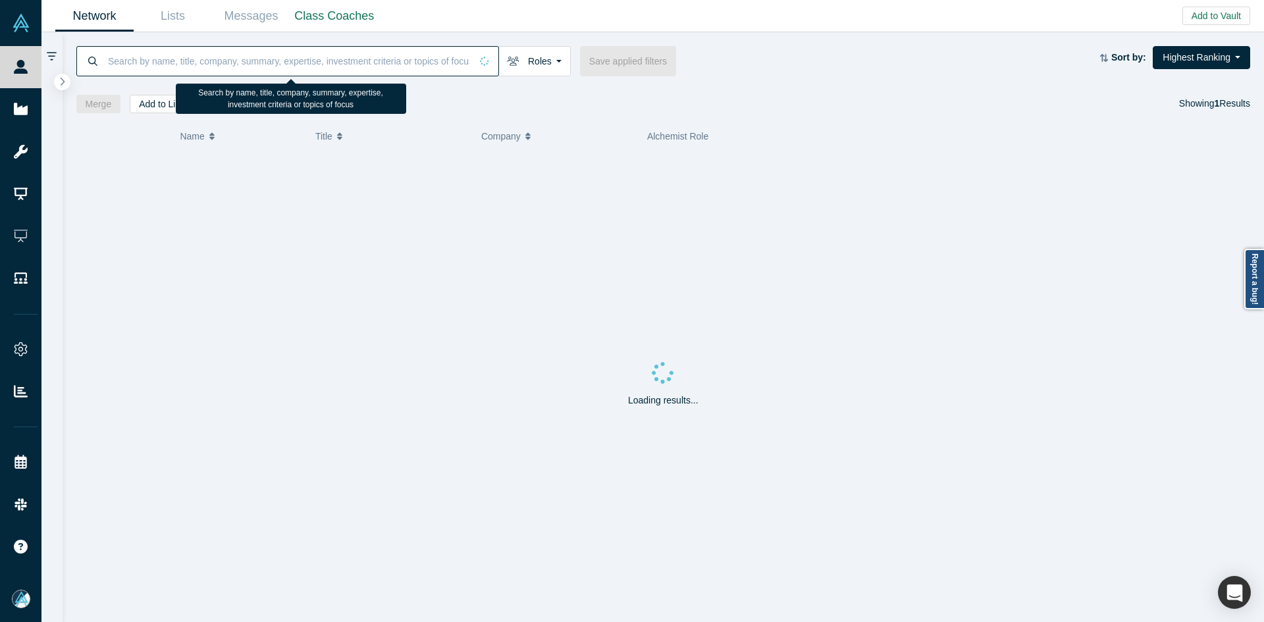
paste input "[PERSON_NAME]"
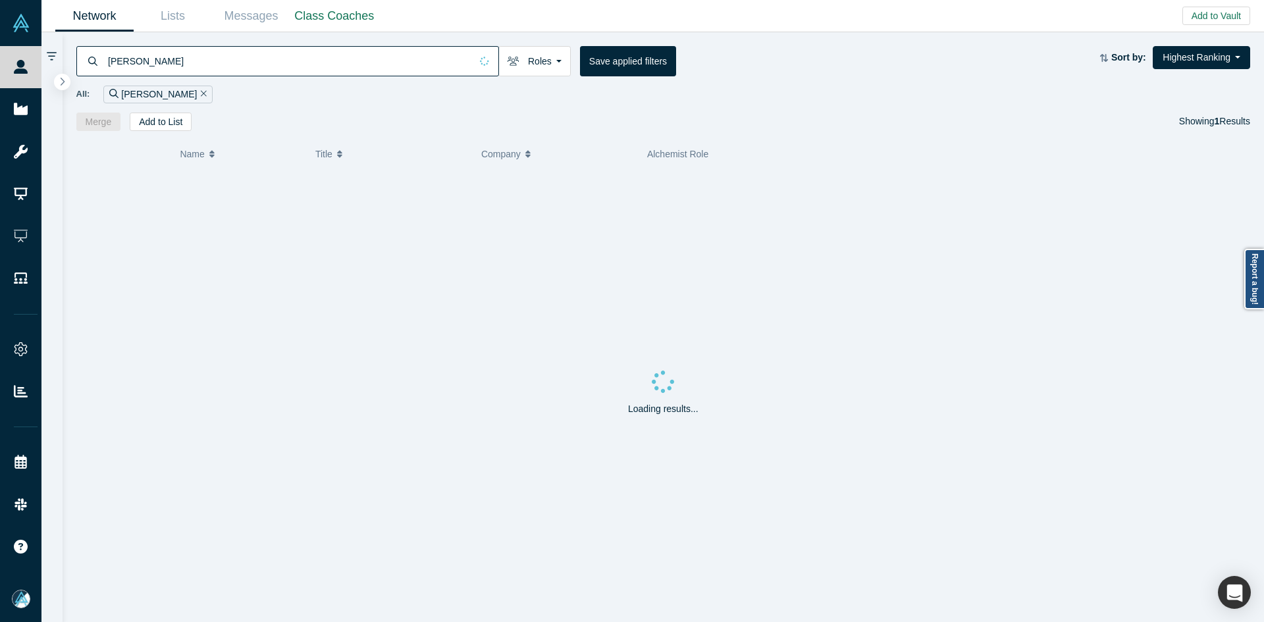
type input "[PERSON_NAME]"
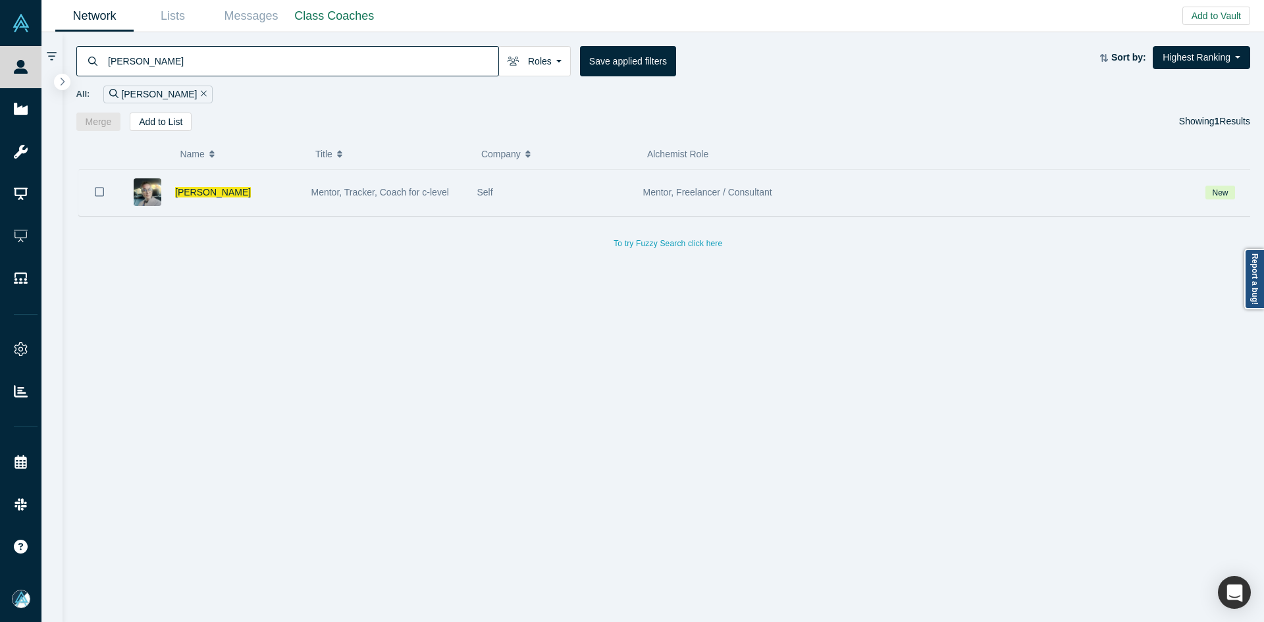
click at [198, 185] on div "[PERSON_NAME]" at bounding box center [236, 192] width 122 height 45
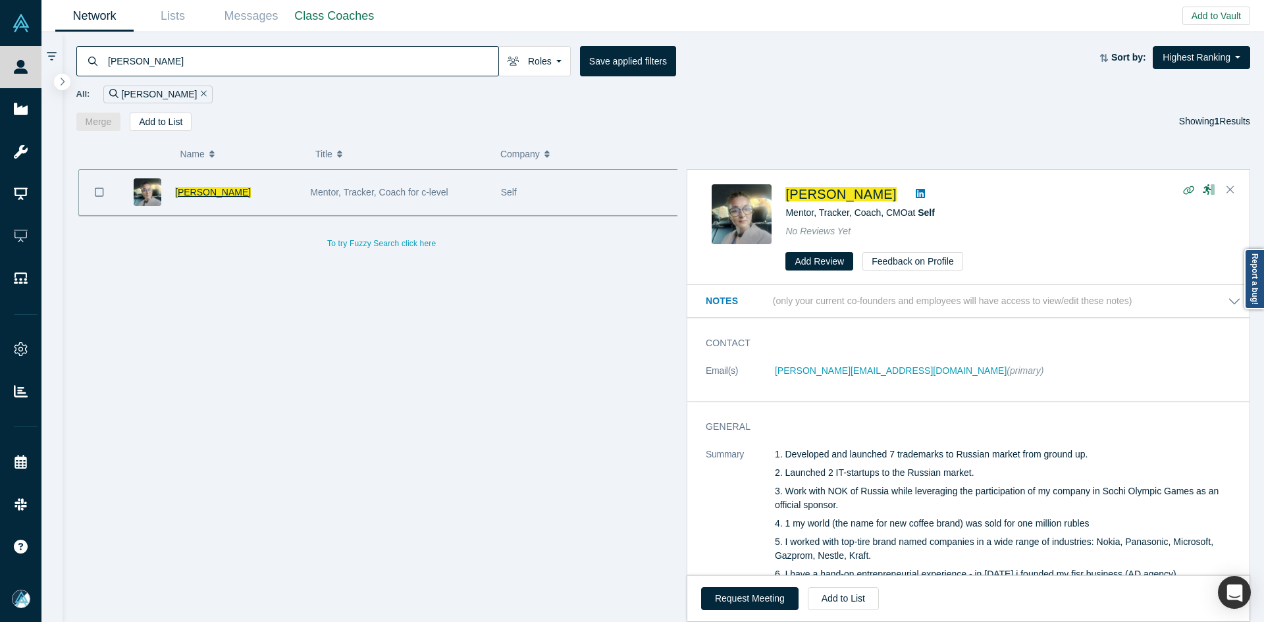
click at [202, 194] on span "[PERSON_NAME]" at bounding box center [213, 192] width 76 height 11
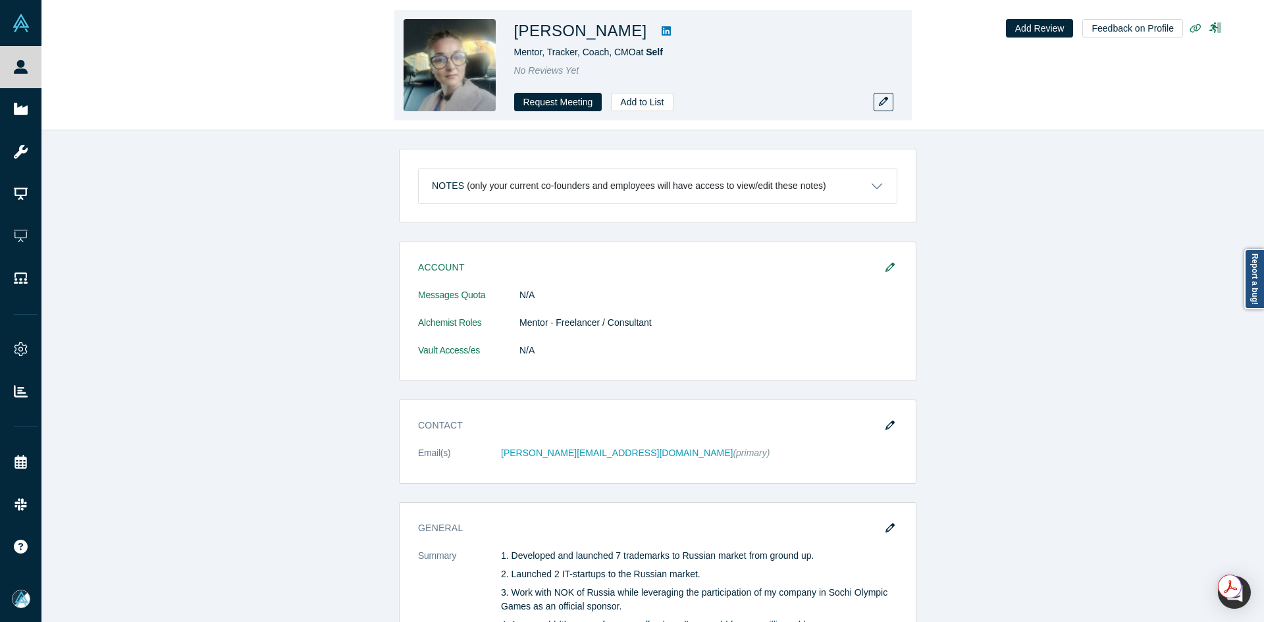
click at [662, 28] on icon at bounding box center [666, 30] width 9 height 9
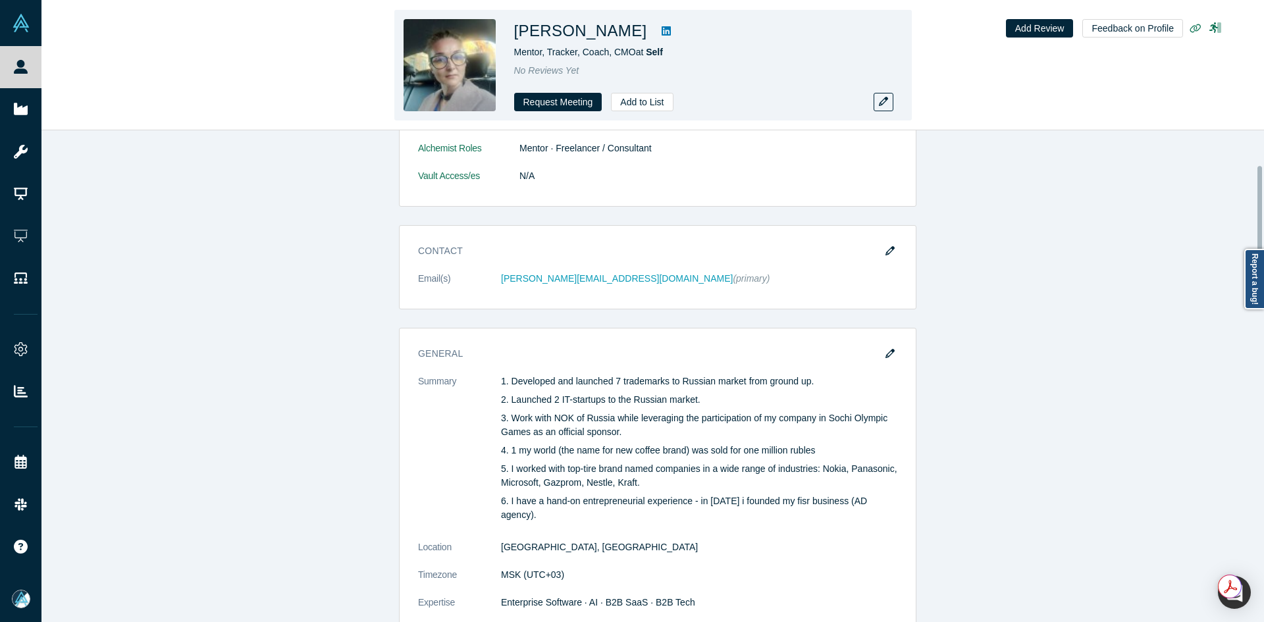
scroll to position [198, 0]
